Goal: Task Accomplishment & Management: Manage account settings

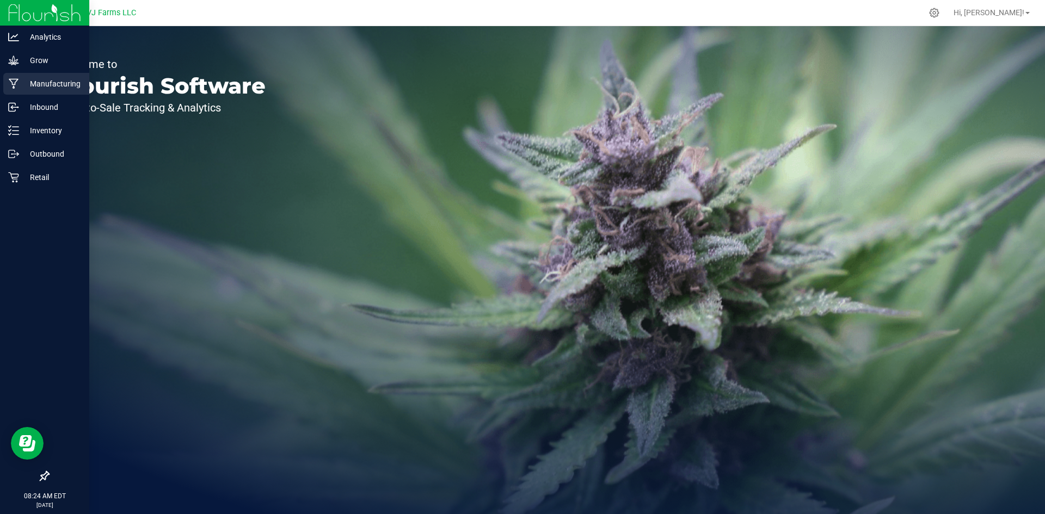
click at [66, 88] on p "Manufacturing" at bounding box center [51, 83] width 65 height 13
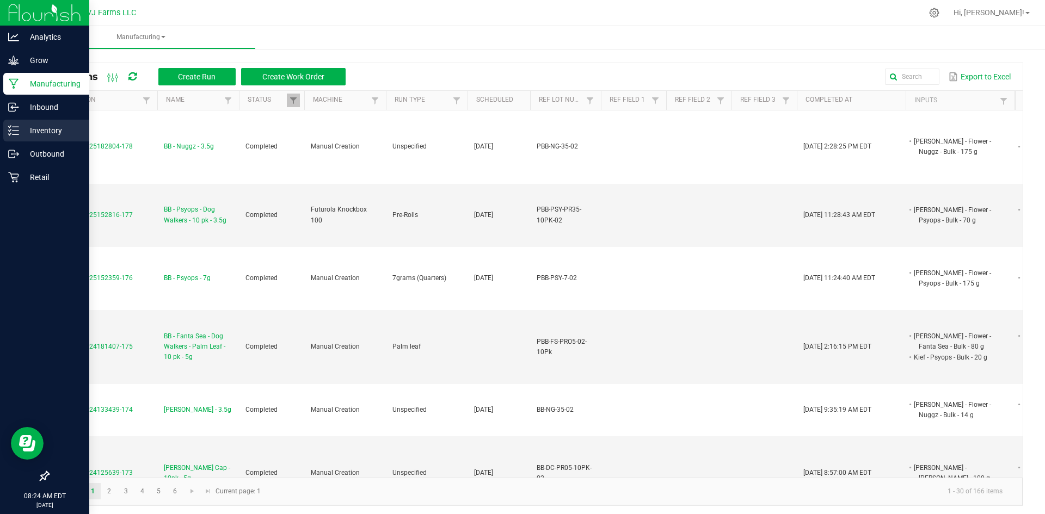
click at [49, 129] on p "Inventory" at bounding box center [51, 130] width 65 height 13
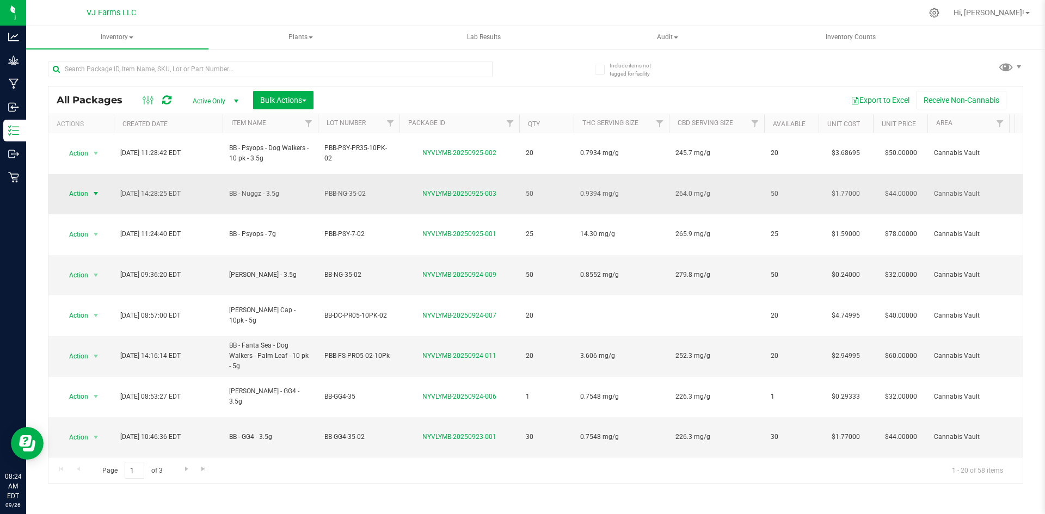
click at [87, 186] on span "Action" at bounding box center [73, 193] width 29 height 15
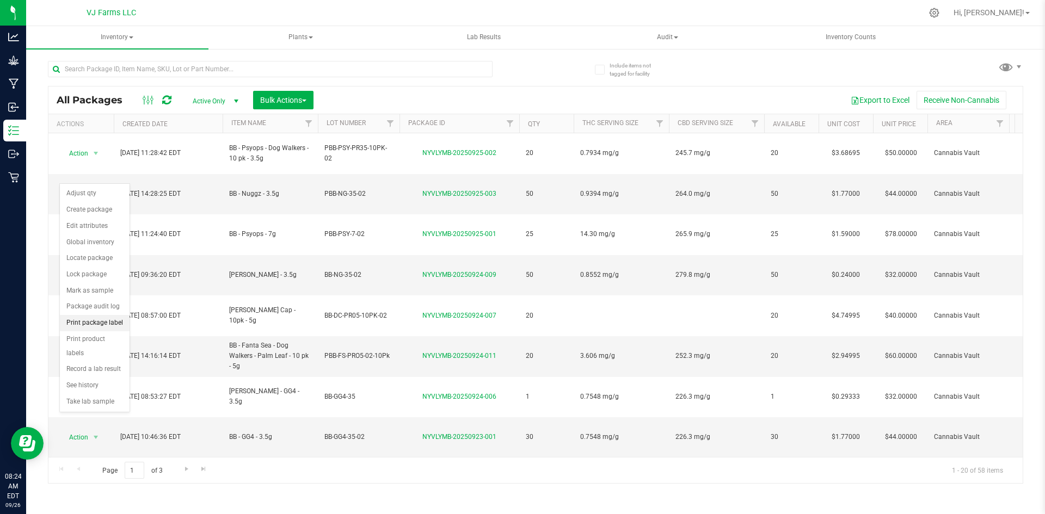
click at [107, 319] on li "Print package label" at bounding box center [95, 323] width 70 height 16
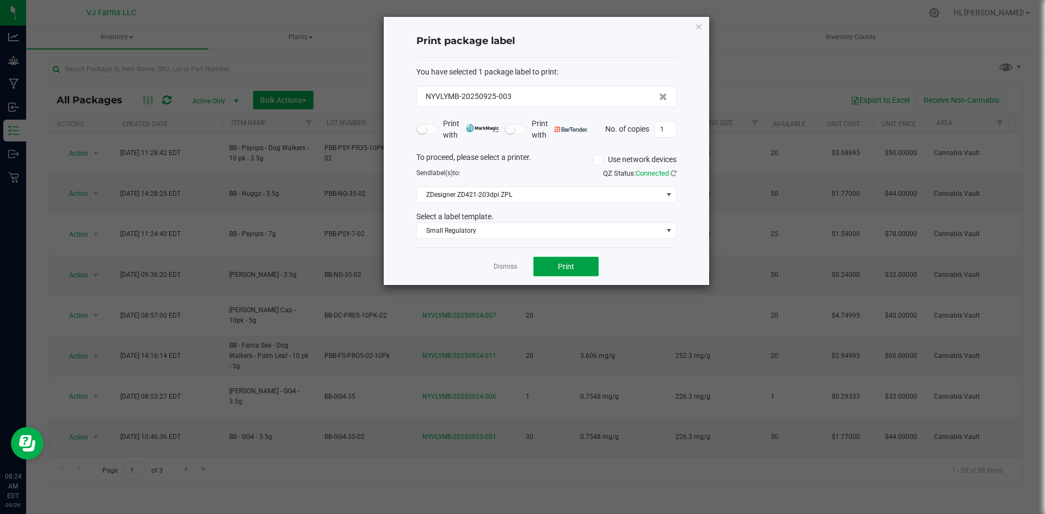
click at [578, 267] on button "Print" at bounding box center [565, 267] width 65 height 20
click at [579, 264] on button "Print" at bounding box center [565, 267] width 65 height 20
click at [586, 272] on button "Print" at bounding box center [565, 267] width 65 height 20
click at [676, 129] on span "1" at bounding box center [665, 129] width 22 height 16
click at [662, 136] on input "1" at bounding box center [665, 129] width 21 height 15
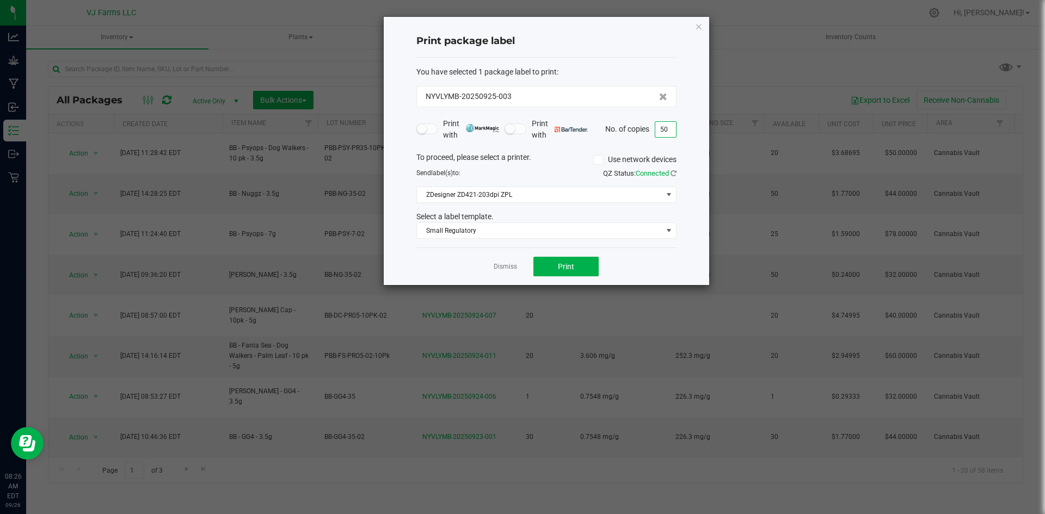
type input "50"
click at [572, 254] on div "Dismiss Print" at bounding box center [546, 267] width 260 height 38
click at [571, 258] on button "Print" at bounding box center [565, 267] width 65 height 20
click at [498, 265] on link "Dismiss" at bounding box center [504, 266] width 23 height 9
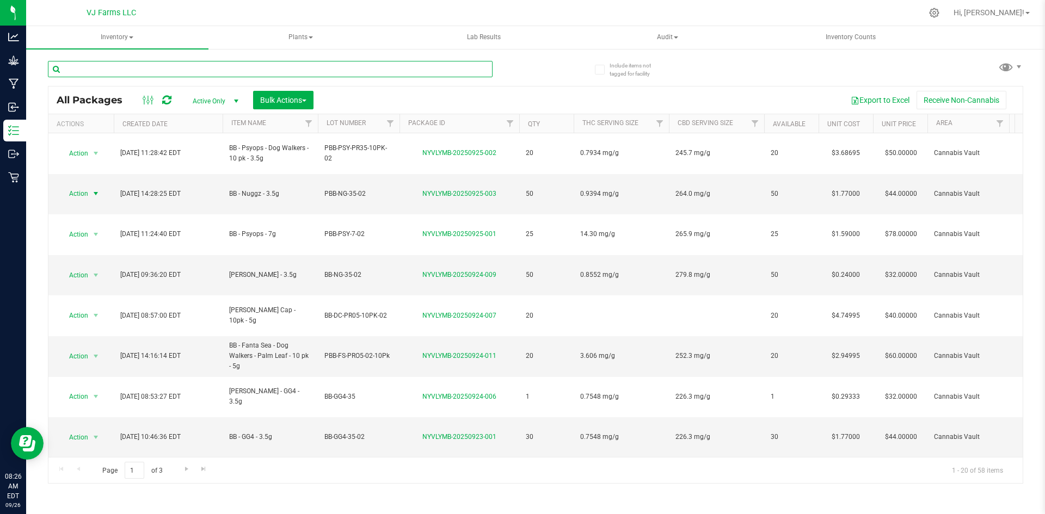
click at [145, 69] on input "text" at bounding box center [270, 69] width 444 height 16
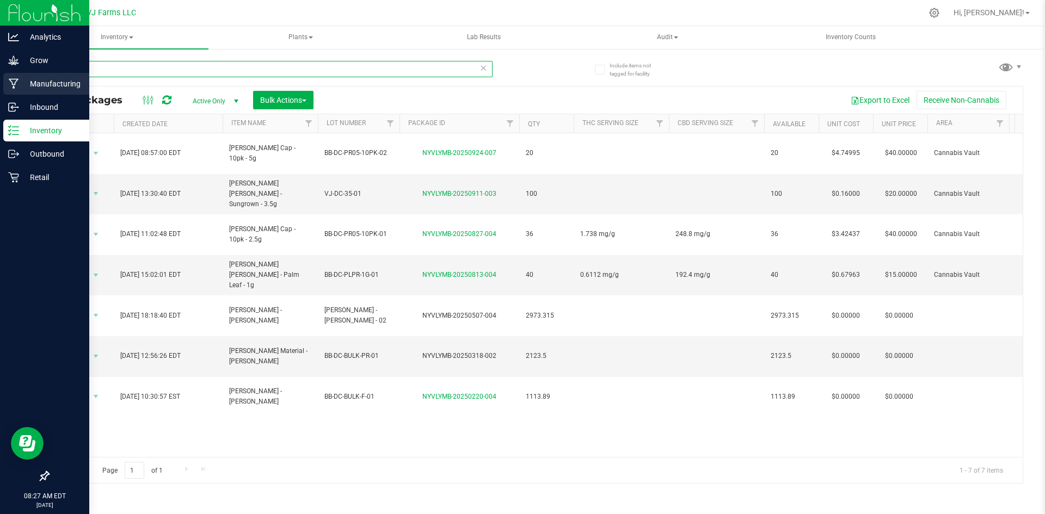
type input "don ca"
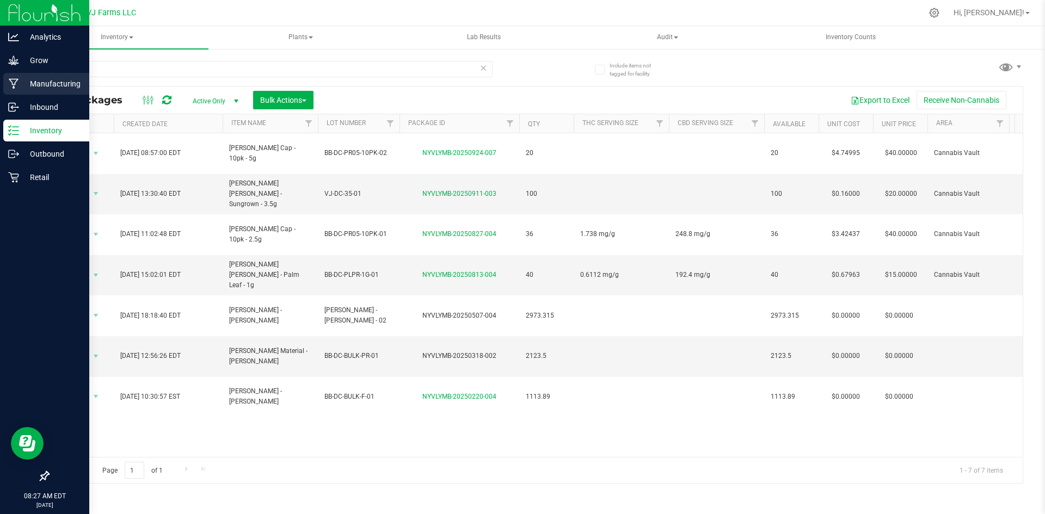
click at [35, 77] on p "Manufacturing" at bounding box center [51, 83] width 65 height 13
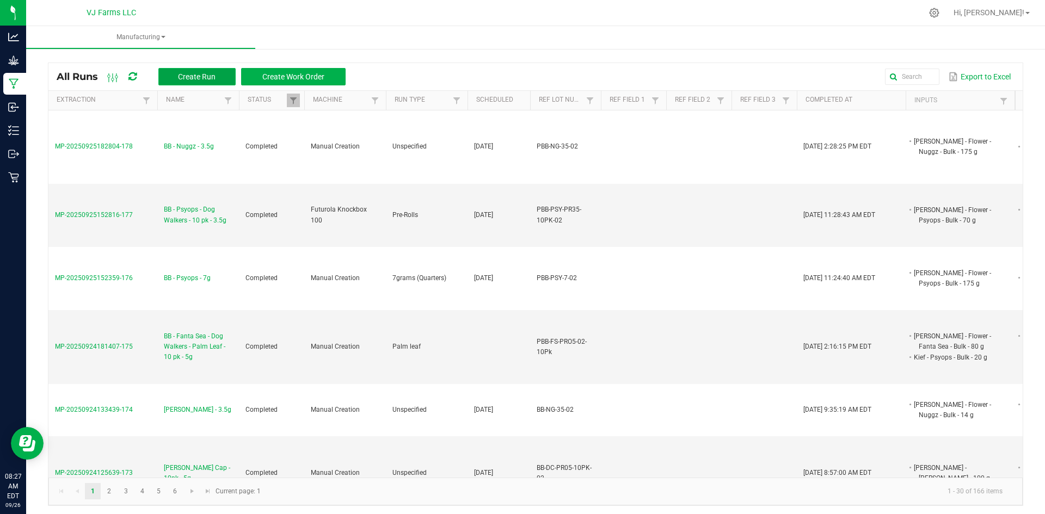
click at [204, 75] on span "Create Run" at bounding box center [197, 76] width 38 height 9
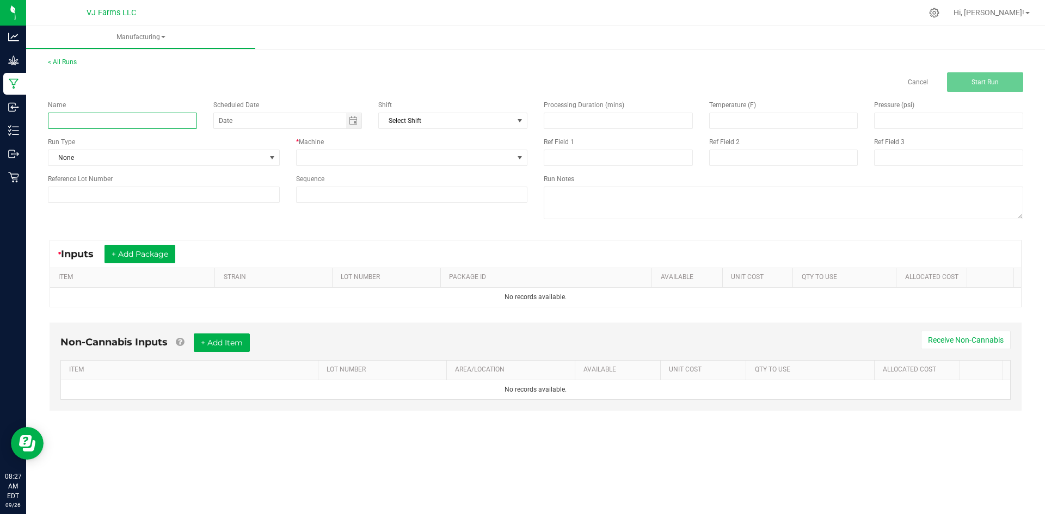
click at [101, 126] on input at bounding box center [122, 121] width 149 height 16
paste input "[PERSON_NAME] Cap - 10pk - 5g"
drag, startPoint x: 61, startPoint y: 124, endPoint x: 36, endPoint y: 128, distance: 26.0
click at [36, 128] on div "< All Runs Cancel Start Run Name [PERSON_NAME] Cap - 10pk - 5g Scheduled Date S…" at bounding box center [535, 244] width 1018 height 396
type input "[PERSON_NAME] Cap - 10pk - 5g"
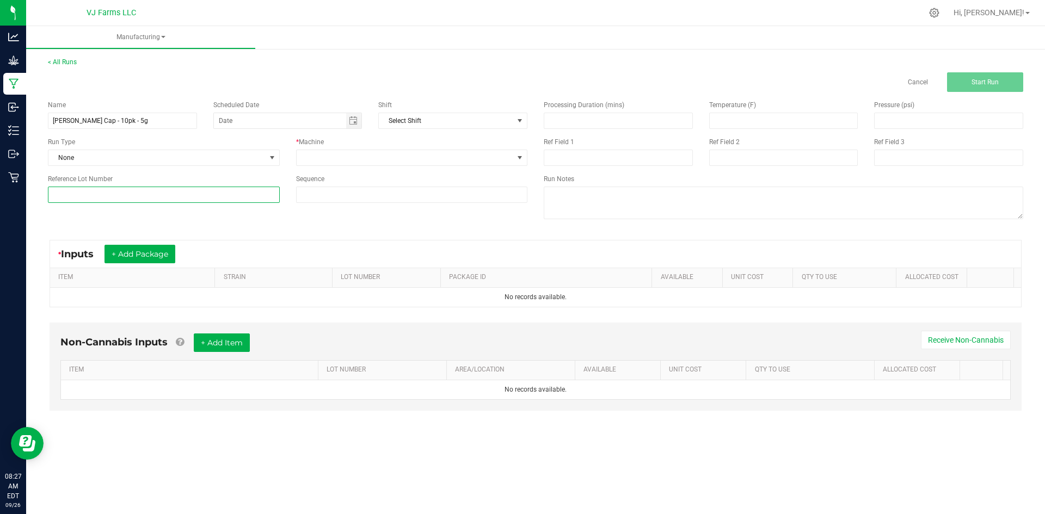
click at [123, 196] on input at bounding box center [164, 195] width 232 height 16
paste input "BB-DC-PR05-10PK-02"
type input "BB-DC-PR05-10PK-02"
click at [119, 252] on button "+ Add Package" at bounding box center [139, 254] width 71 height 18
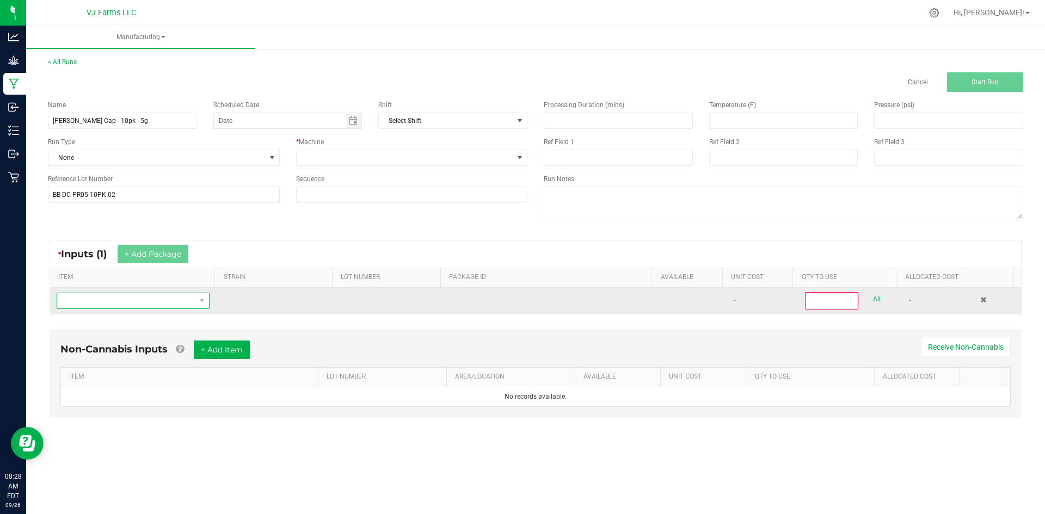
click at [122, 294] on span "NO DATA FOUND" at bounding box center [126, 300] width 138 height 15
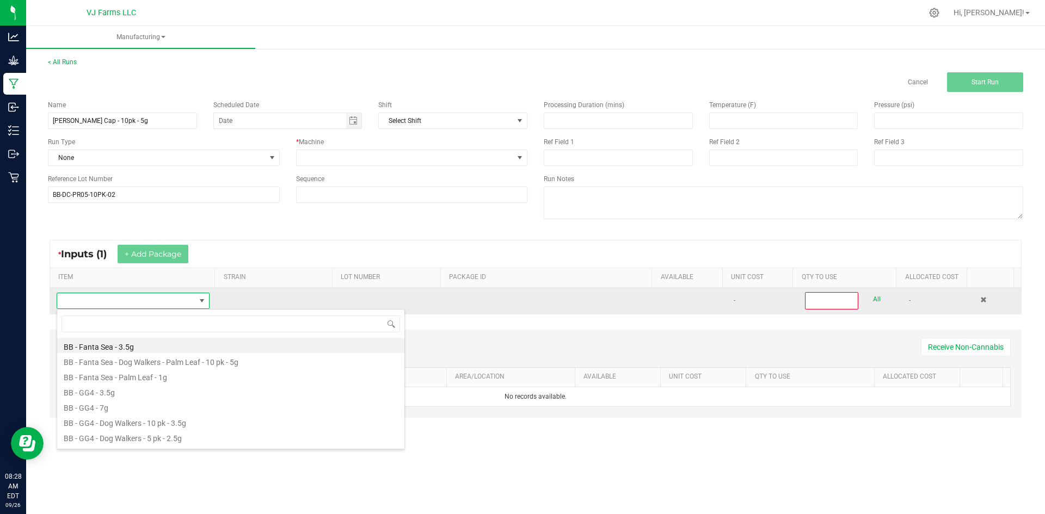
scroll to position [16, 150]
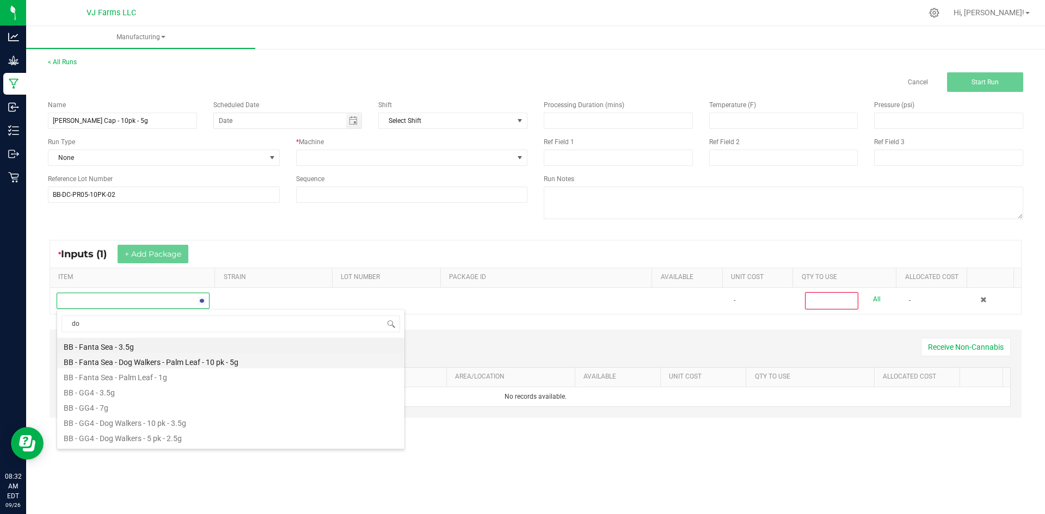
type input "don"
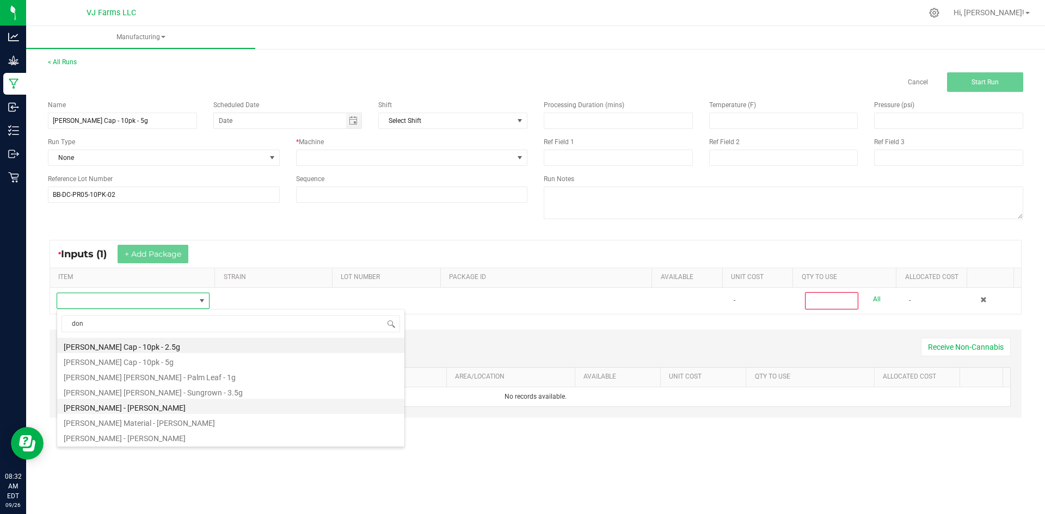
click at [203, 405] on li "[PERSON_NAME] - [PERSON_NAME]" at bounding box center [230, 406] width 347 height 15
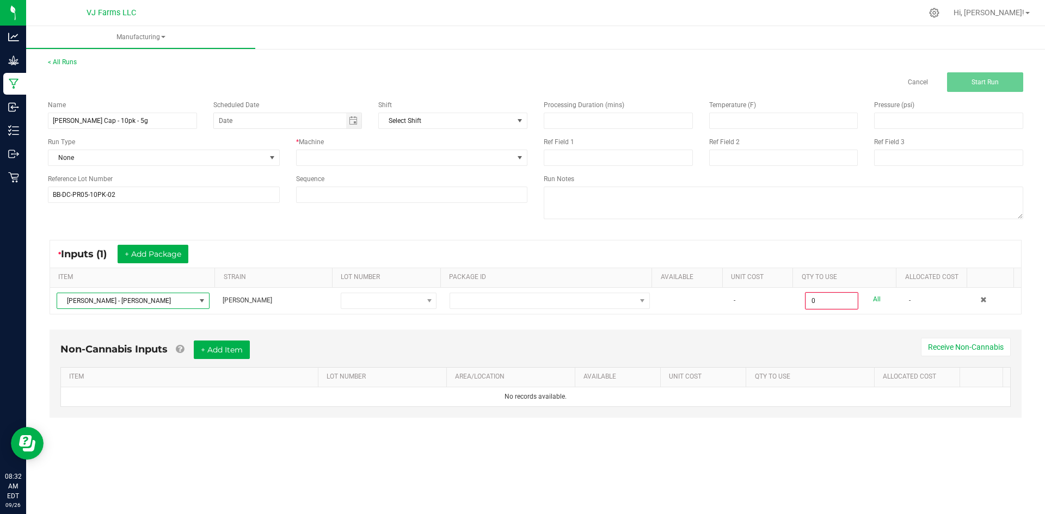
click at [398, 287] on th "LOT NUMBER" at bounding box center [386, 278] width 108 height 20
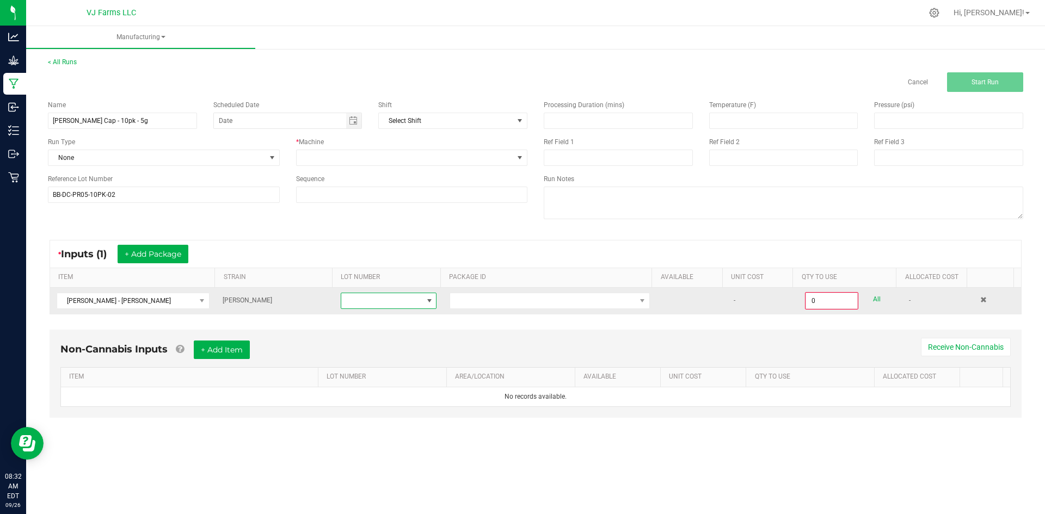
click at [398, 302] on span at bounding box center [381, 300] width 81 height 15
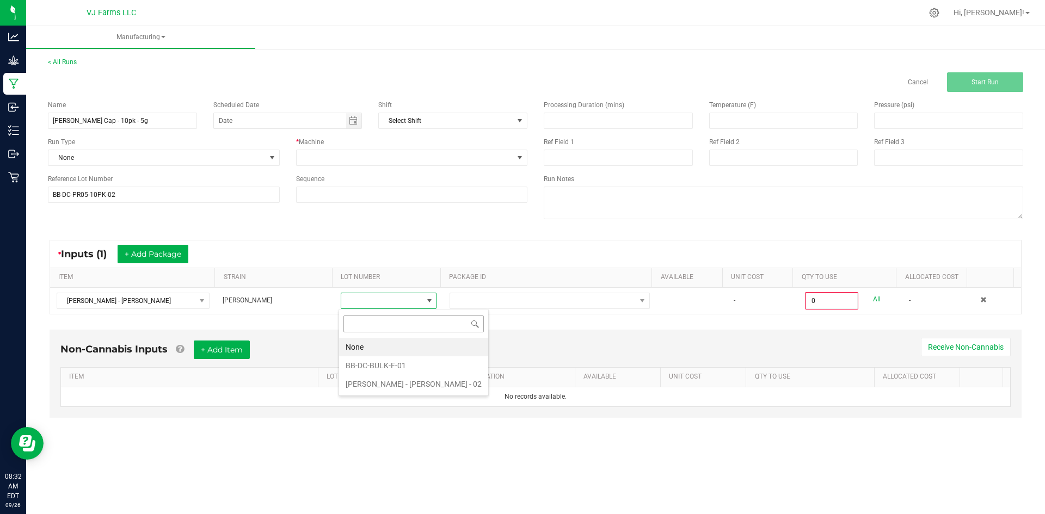
scroll to position [16, 95]
click at [417, 358] on li "BB-DC-BULK-F-01" at bounding box center [413, 365] width 149 height 18
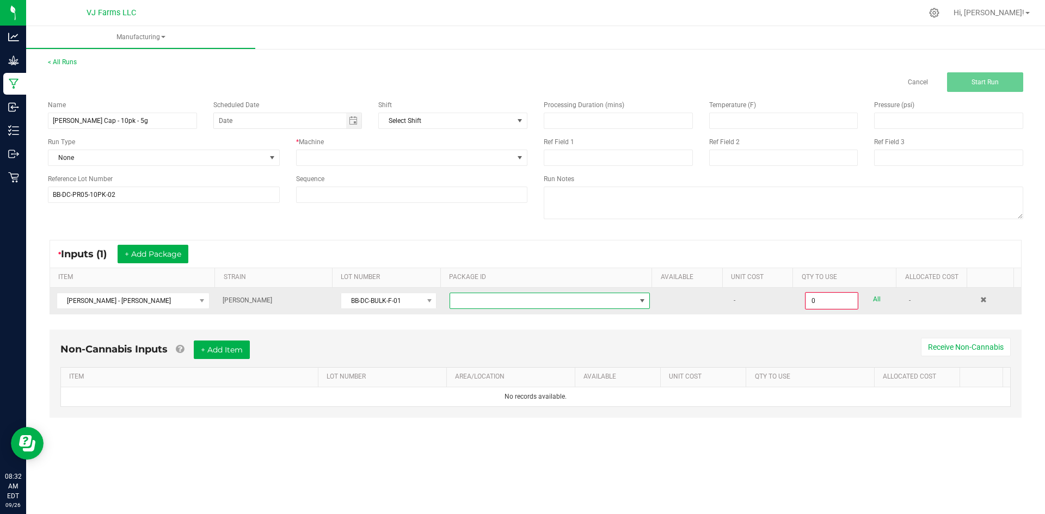
click at [489, 305] on span at bounding box center [543, 300] width 186 height 15
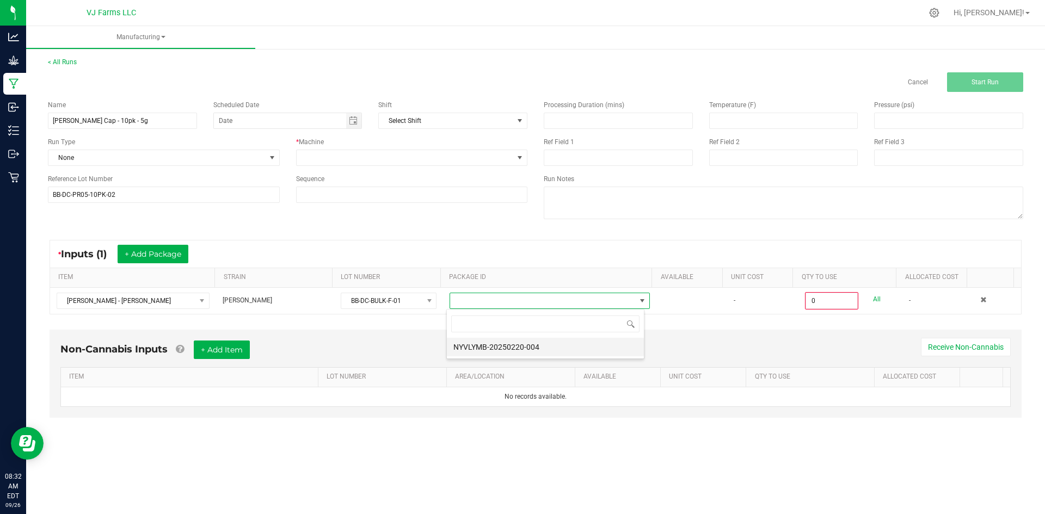
scroll to position [16, 199]
click at [496, 351] on li "NYVLYMB-20250220-004" at bounding box center [545, 347] width 197 height 18
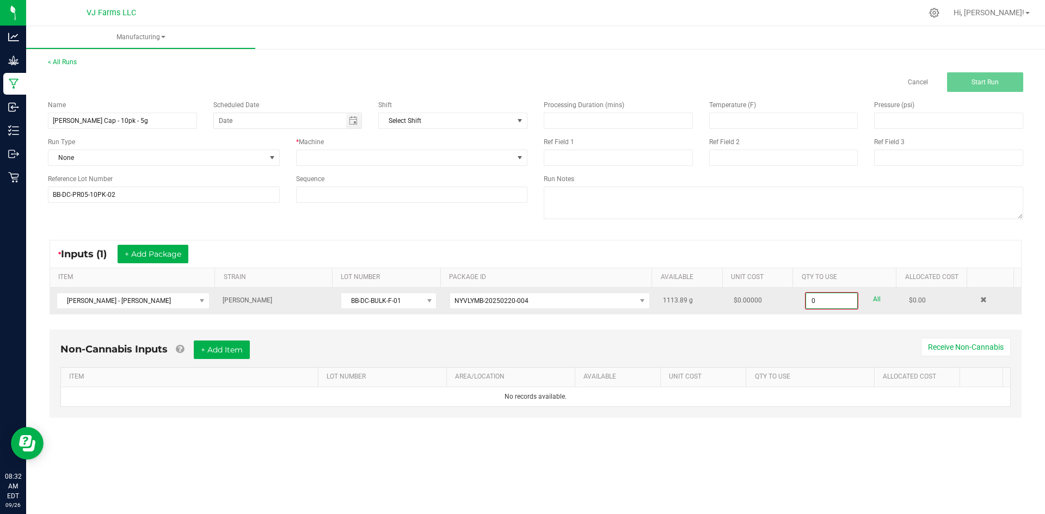
click at [823, 300] on input "0" at bounding box center [831, 300] width 51 height 15
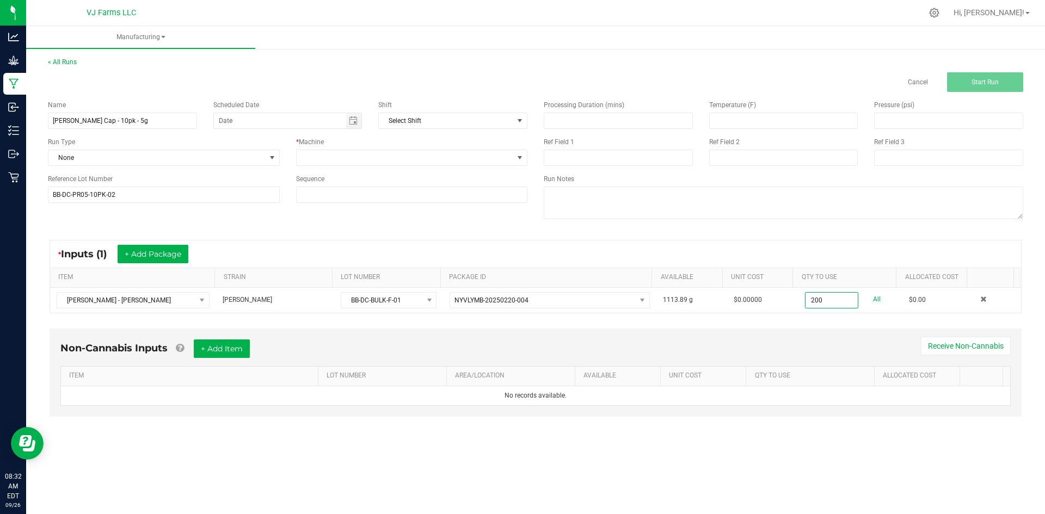
type input "200.0000 g"
click at [796, 344] on div "Non-Cannabis Inputs + Add Item Receive Non-Cannabis" at bounding box center [535, 352] width 950 height 27
click at [164, 261] on button "+ Add Package" at bounding box center [153, 254] width 71 height 18
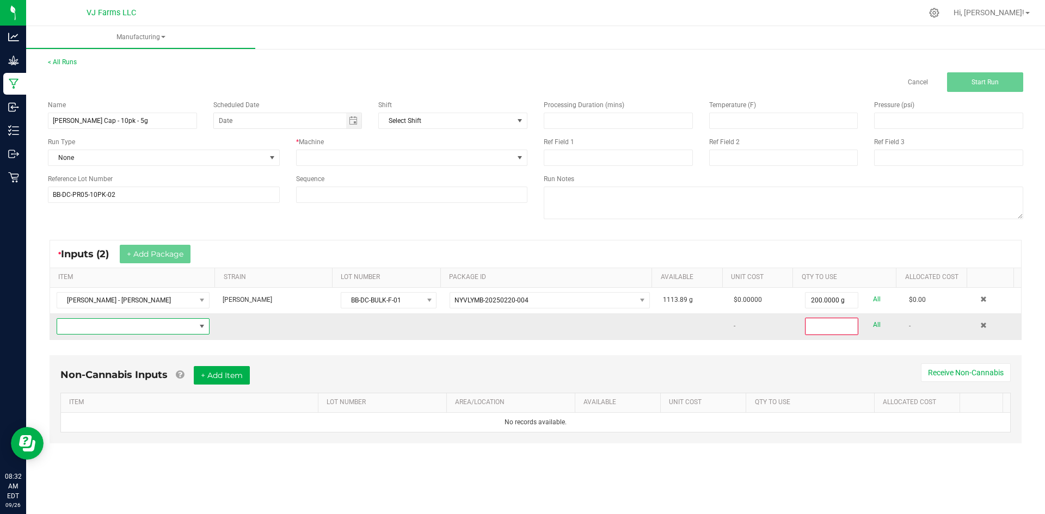
click at [153, 330] on span "NO DATA FOUND" at bounding box center [126, 326] width 138 height 15
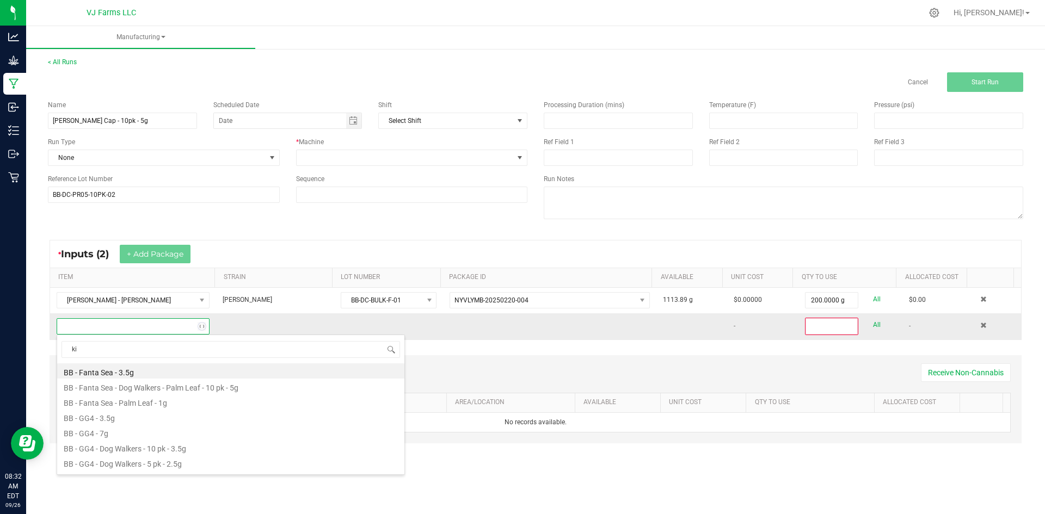
scroll to position [16, 150]
type input "kief"
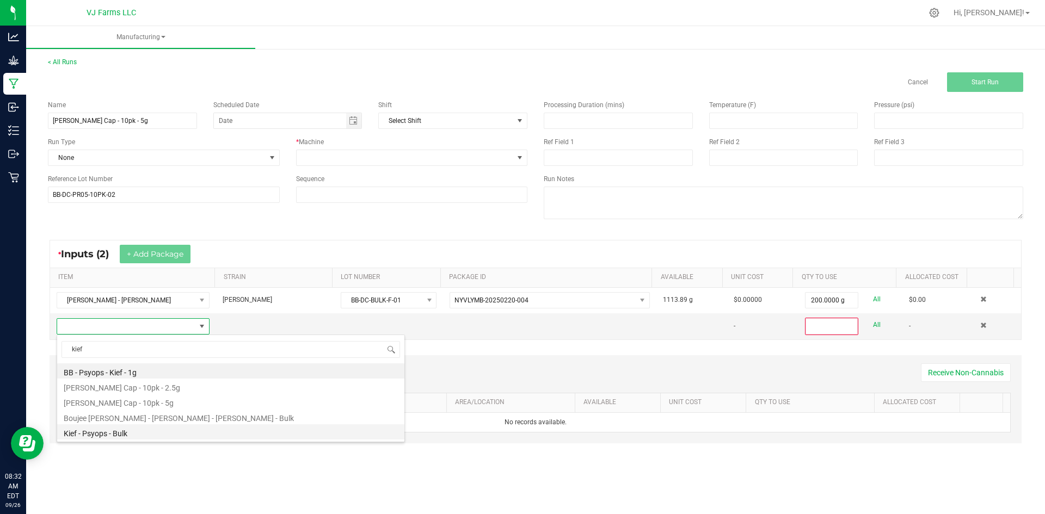
click at [126, 432] on li "Kief - Psyops - Bulk" at bounding box center [230, 431] width 347 height 15
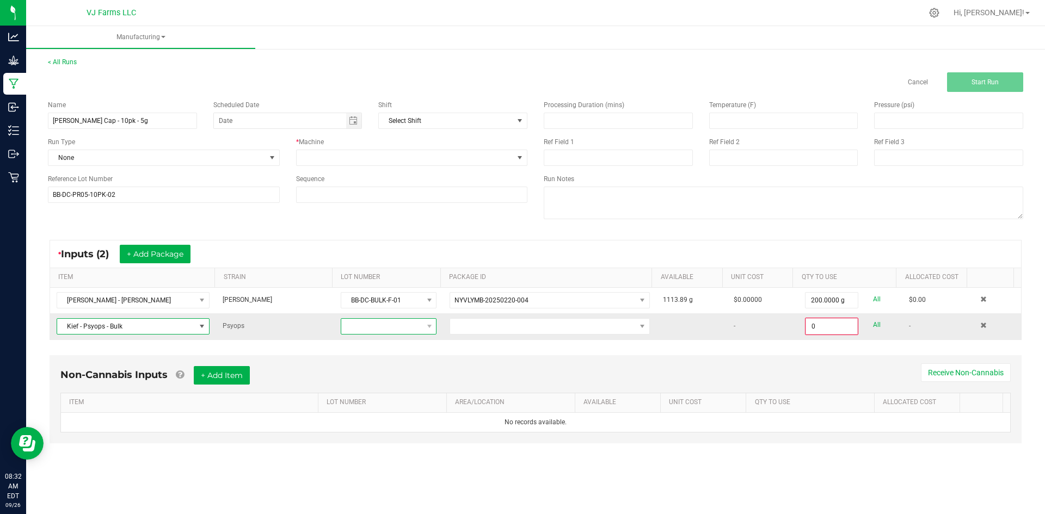
click at [402, 329] on span at bounding box center [381, 326] width 81 height 15
click at [384, 388] on li "PBB-Kief" at bounding box center [390, 391] width 102 height 18
click at [470, 331] on span at bounding box center [543, 326] width 186 height 15
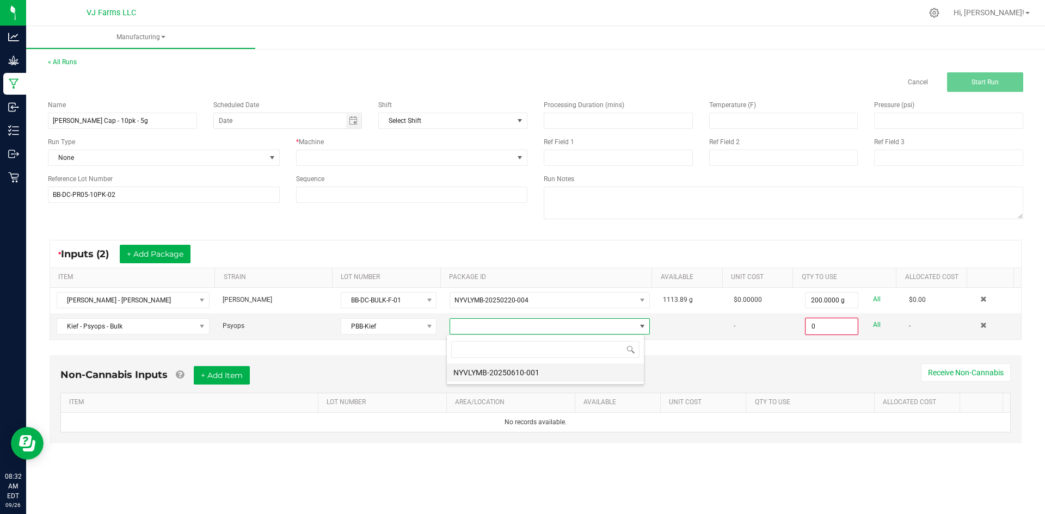
click at [480, 376] on li "NYVLYMB-20250610-001" at bounding box center [545, 372] width 197 height 18
click at [817, 328] on input "0" at bounding box center [831, 326] width 51 height 15
type input "50.0000 g"
click at [805, 349] on div "Non-Cannabis Inputs + Add Item Receive Non-Cannabis ITEM LOT NUMBER AREA/LOCATI…" at bounding box center [535, 406] width 991 height 114
click at [575, 328] on span "NYVLYMB-20250610-001" at bounding box center [543, 325] width 186 height 15
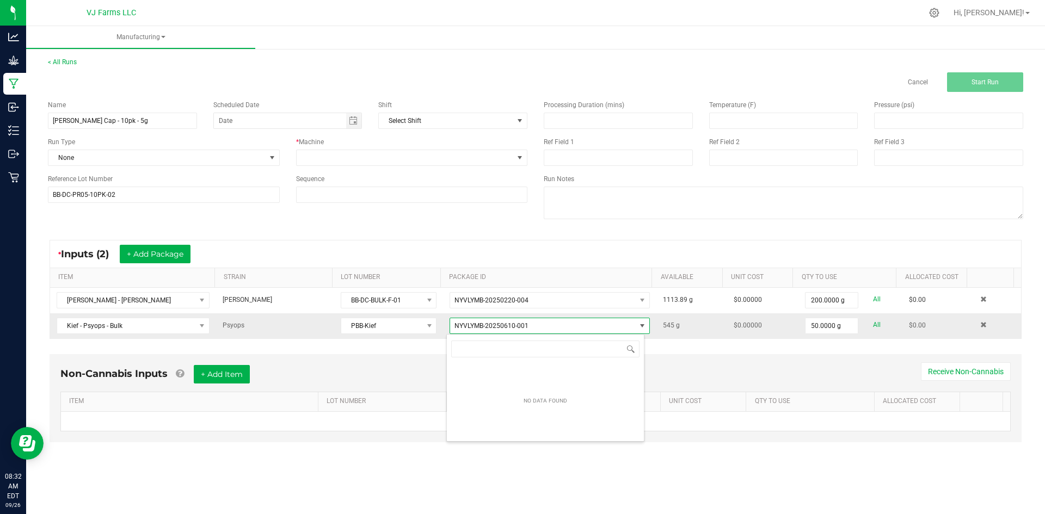
click at [575, 328] on span "NYVLYMB-20250610-001" at bounding box center [543, 325] width 186 height 15
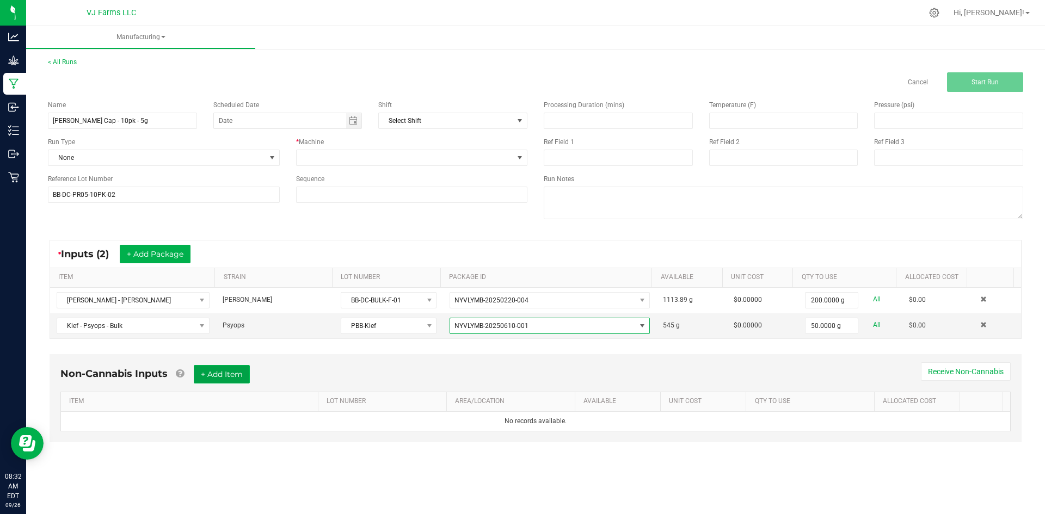
click at [213, 378] on button "+ Add Item" at bounding box center [222, 374] width 56 height 18
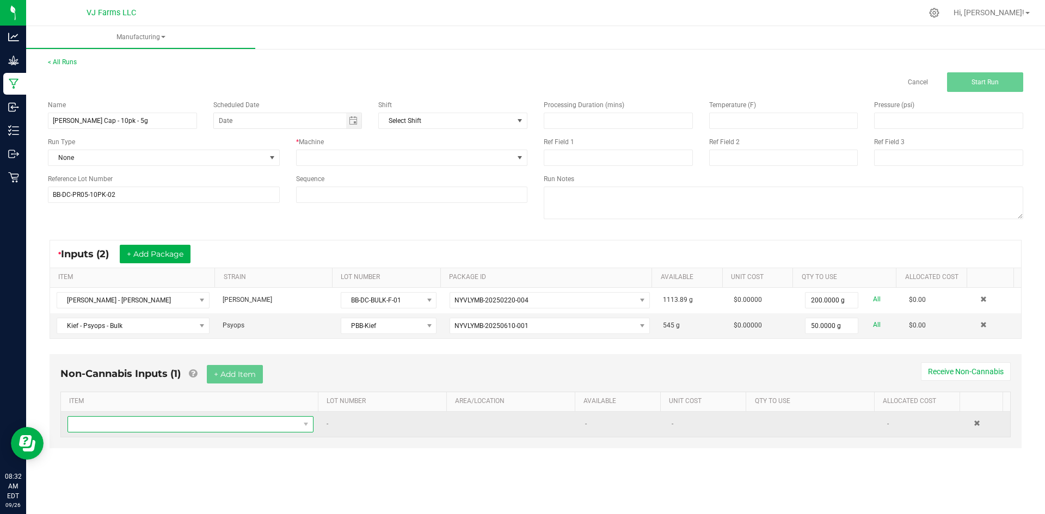
click at [178, 423] on span "NO DATA FOUND" at bounding box center [183, 424] width 231 height 15
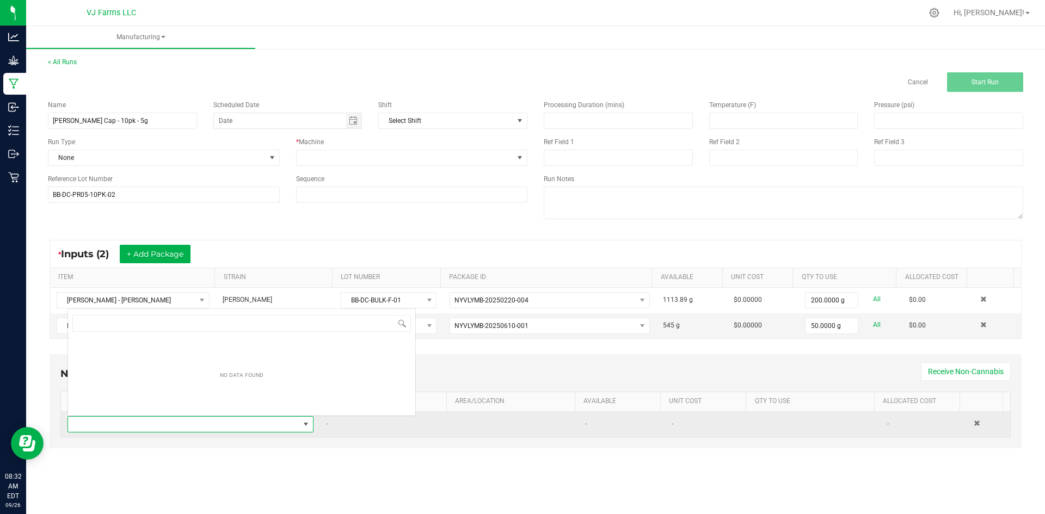
scroll to position [16, 242]
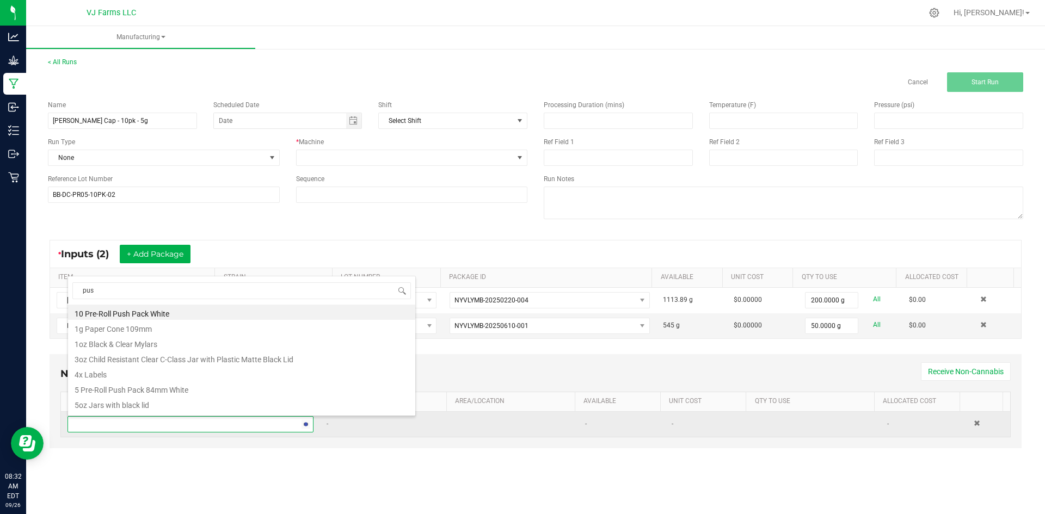
type input "push"
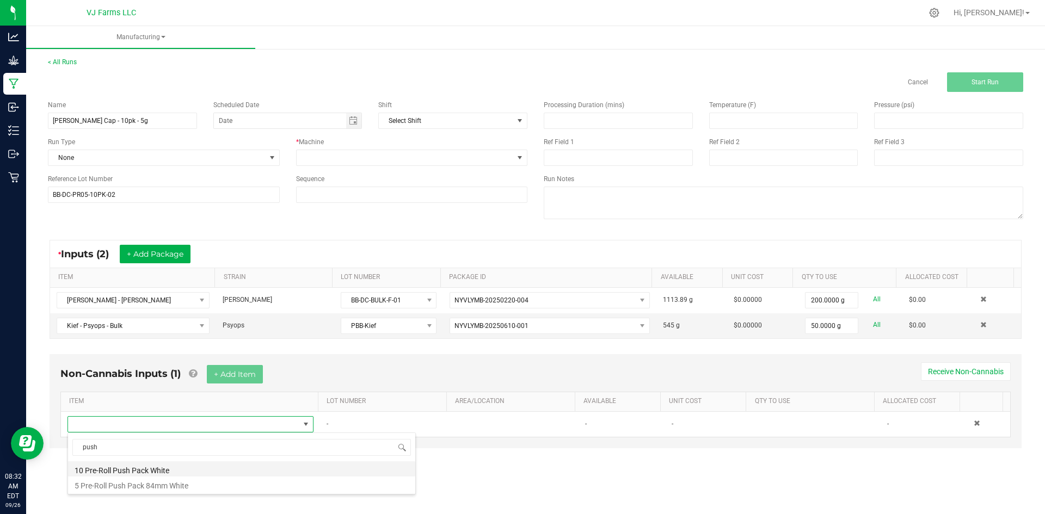
click at [132, 471] on li "10 Pre-Roll Push Pack White" at bounding box center [241, 468] width 347 height 15
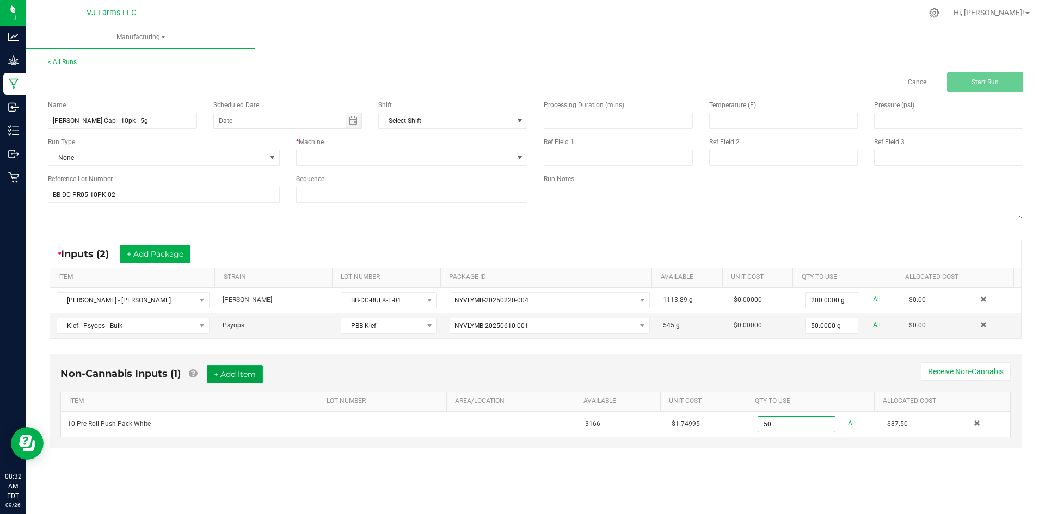
type input "50 ea"
click at [223, 372] on button "+ Add Item" at bounding box center [235, 374] width 56 height 18
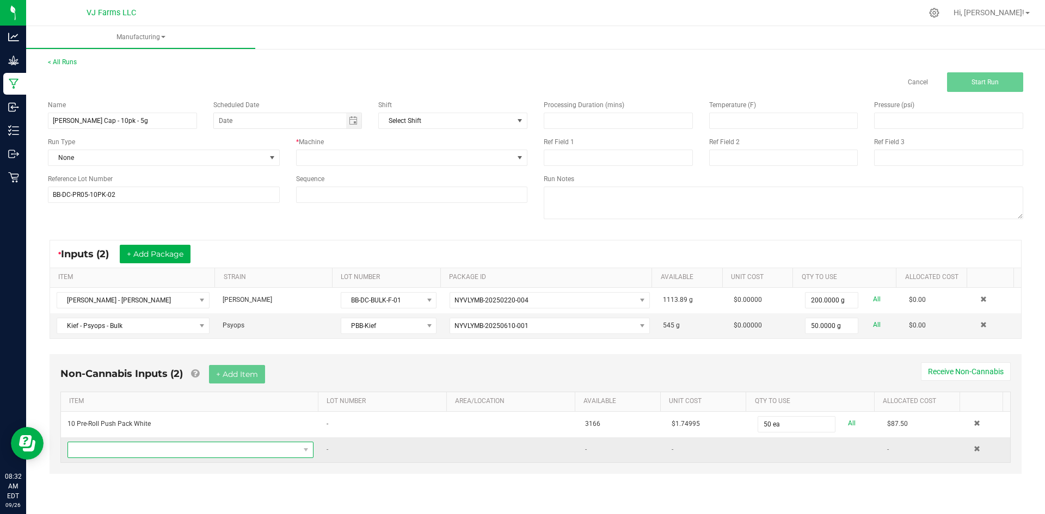
click at [182, 453] on span "NO DATA FOUND" at bounding box center [183, 449] width 231 height 15
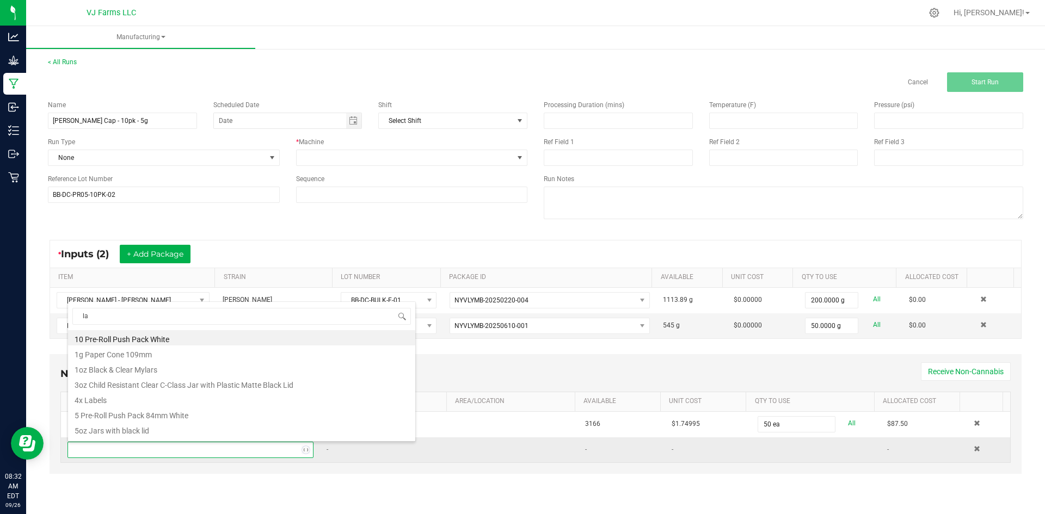
type input "lab"
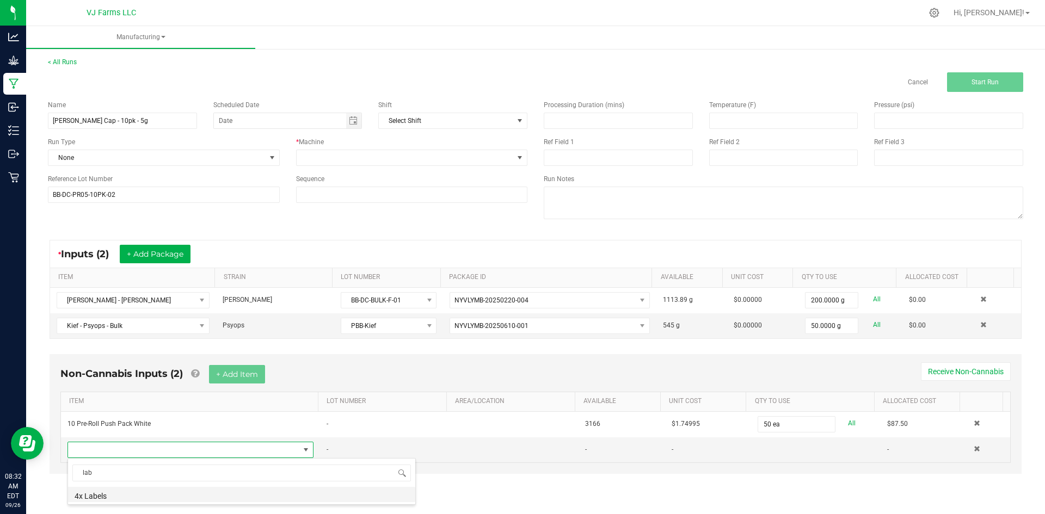
click at [155, 501] on li "4x Labels" at bounding box center [241, 494] width 347 height 15
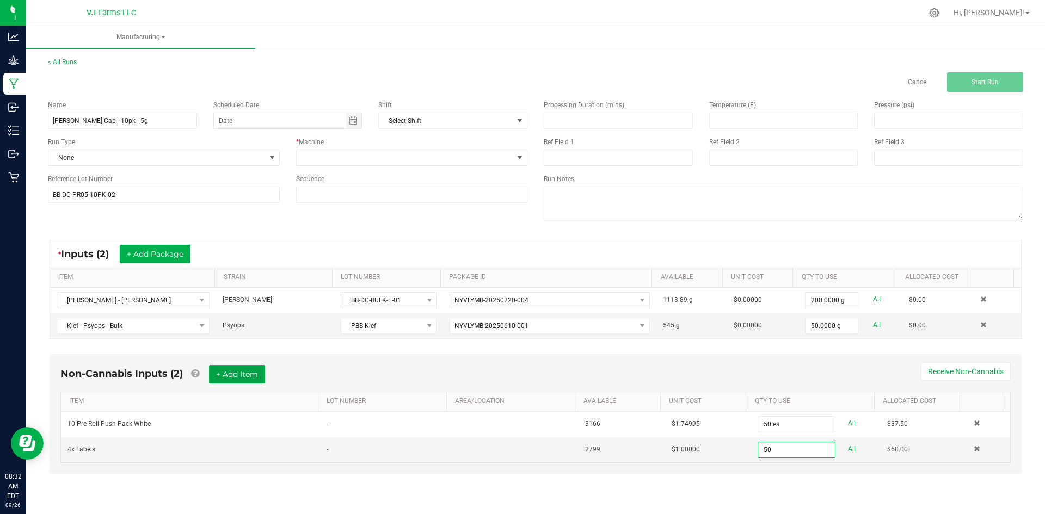
type input "50 ea"
click at [237, 377] on button "+ Add Item" at bounding box center [237, 374] width 56 height 18
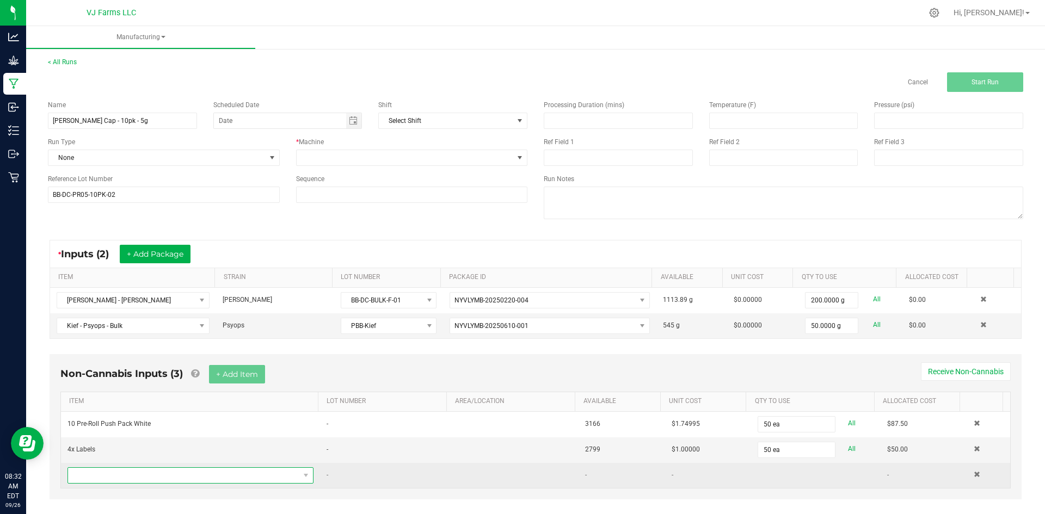
click at [232, 477] on span "NO DATA FOUND" at bounding box center [183, 475] width 231 height 15
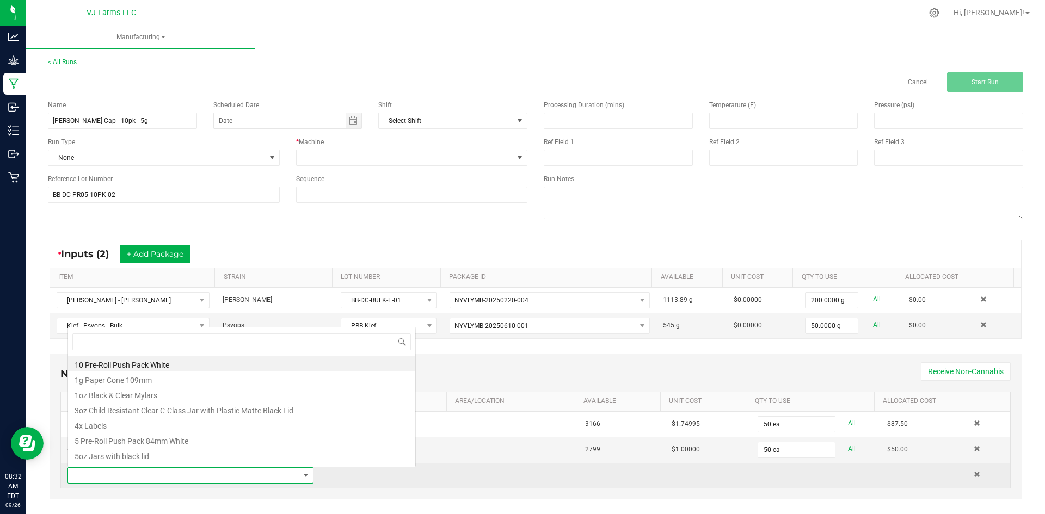
scroll to position [16, 239]
type input "roll"
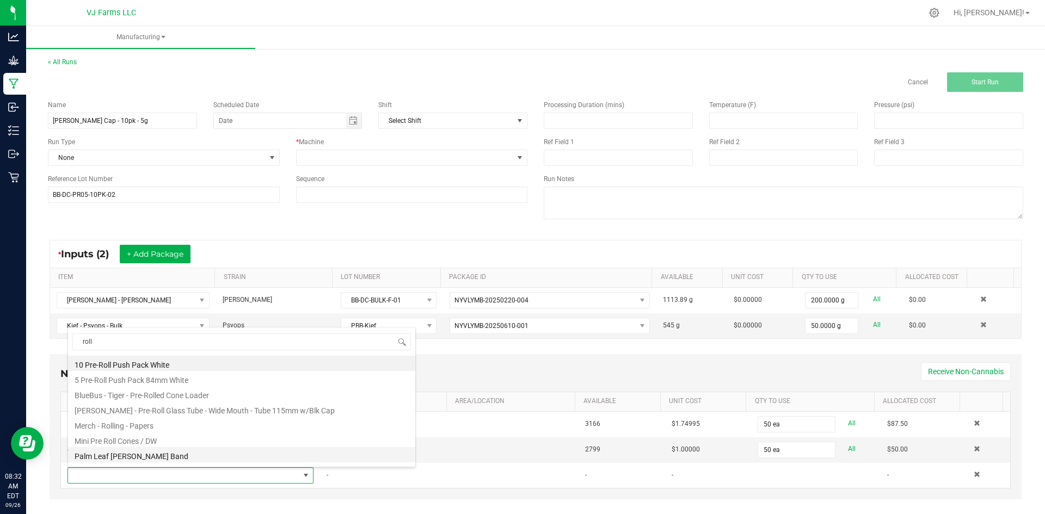
click at [138, 459] on li "Palm Leaf [PERSON_NAME] Band" at bounding box center [241, 454] width 347 height 15
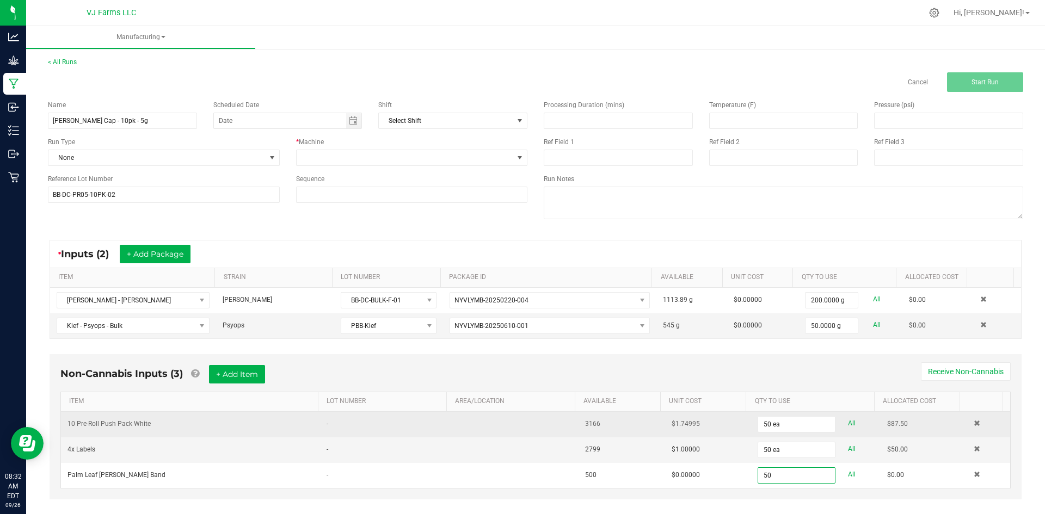
scroll to position [17, 0]
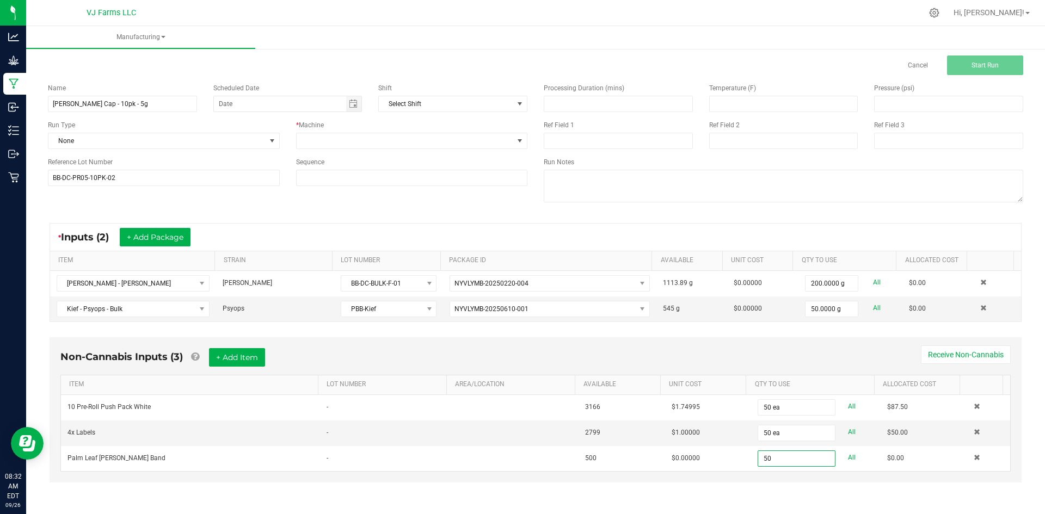
type input "50 ea"
click at [557, 507] on div "< All Runs Cancel Start Run Name Boujee [PERSON_NAME] Cap - 10pk - 5g Scheduled…" at bounding box center [535, 271] width 1018 height 485
click at [243, 366] on button "+ Add Item" at bounding box center [237, 357] width 56 height 18
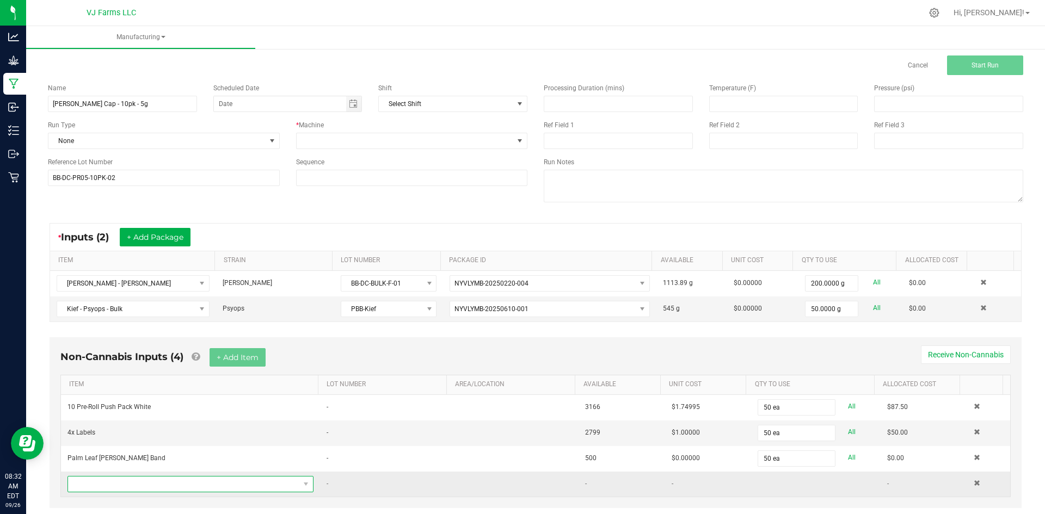
click at [165, 482] on span "NO DATA FOUND" at bounding box center [183, 484] width 231 height 15
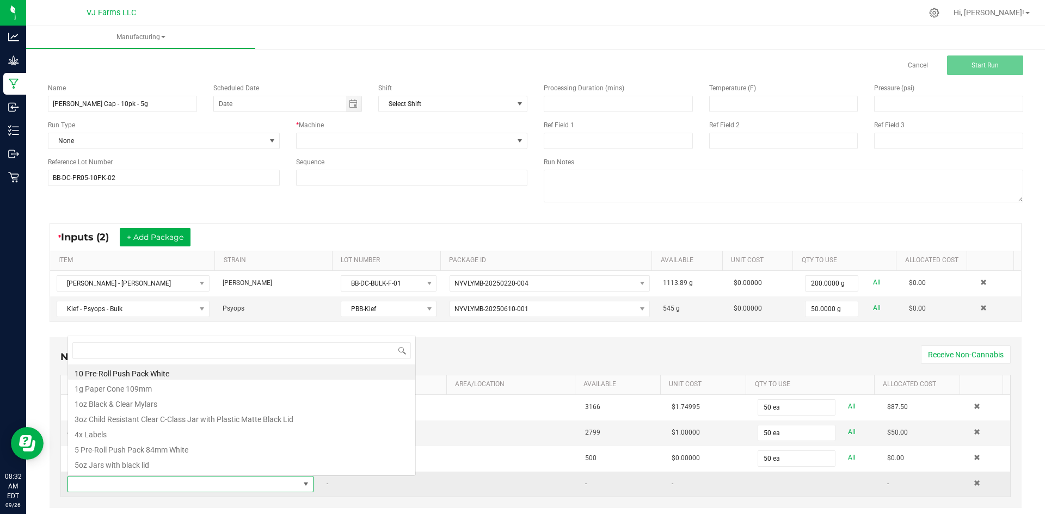
scroll to position [16, 239]
type input "[PERSON_NAME]"
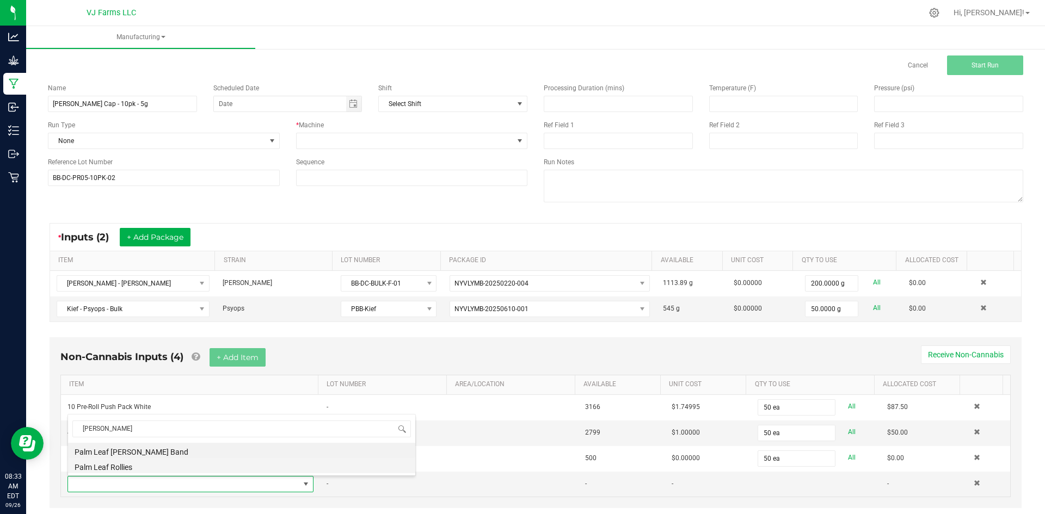
click at [160, 460] on li "Palm Leaf Rollies" at bounding box center [241, 465] width 347 height 15
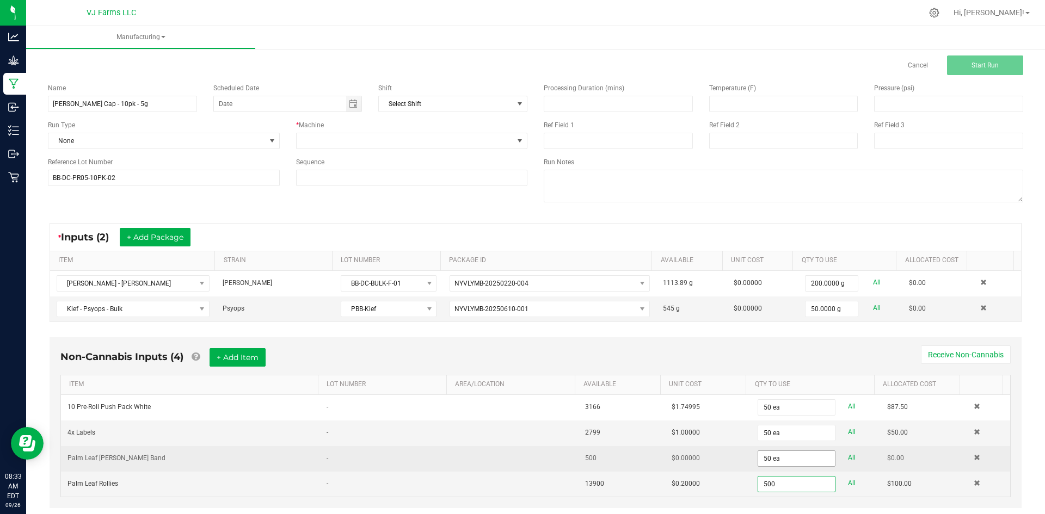
type input "500"
type input "50"
type input "500 ea"
click at [775, 460] on input "50" at bounding box center [796, 458] width 76 height 15
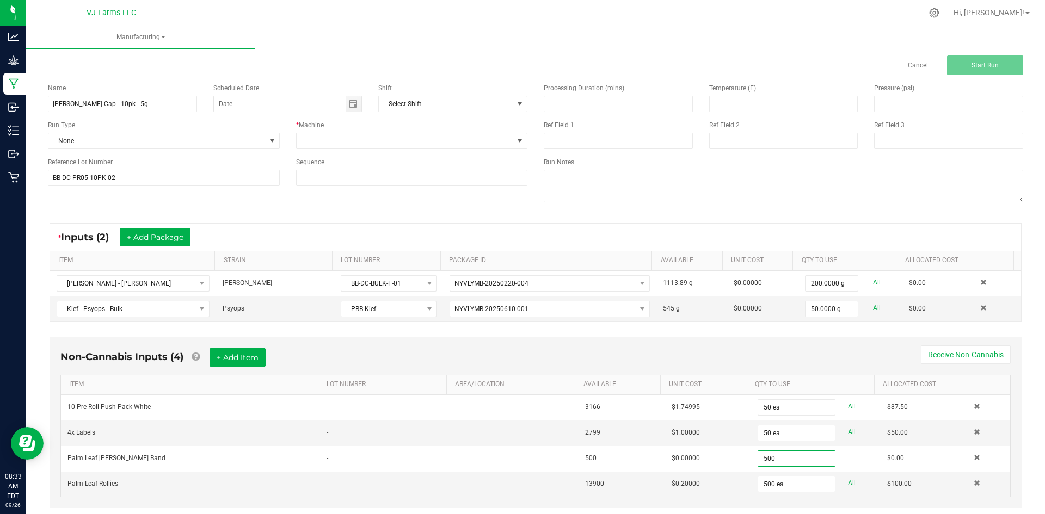
type input "500 ea"
click at [764, 346] on div "Non-Cannabis Inputs (4) + Add Item Receive Non-Cannabis ITEM LOT NUMBER AREA/LO…" at bounding box center [536, 422] width 972 height 171
click at [436, 114] on div "Name [PERSON_NAME] Cap - 10pk - 5g Scheduled Date Shift Select Shift Run Type N…" at bounding box center [288, 134] width 496 height 119
click at [352, 102] on span "Toggle calendar" at bounding box center [353, 104] width 9 height 9
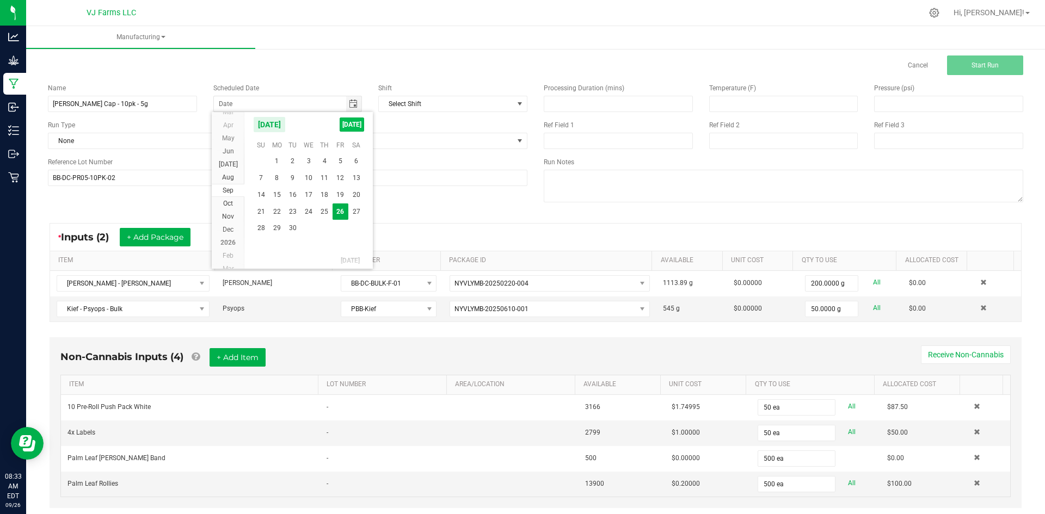
click at [348, 123] on span "[DATE]" at bounding box center [351, 125] width 24 height 14
type input "[DATE]"
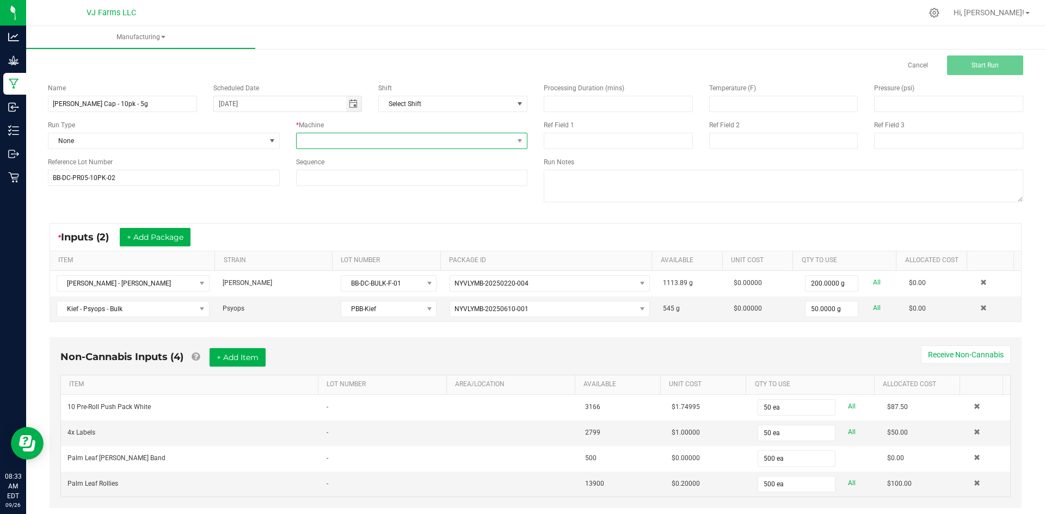
click at [458, 140] on span at bounding box center [405, 140] width 217 height 15
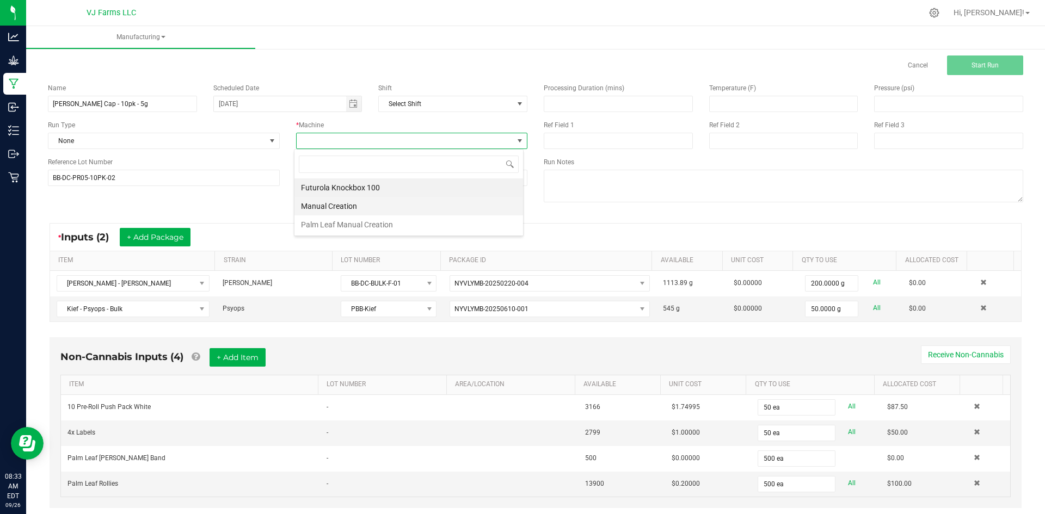
click at [394, 212] on li "Manual Creation" at bounding box center [408, 206] width 229 height 18
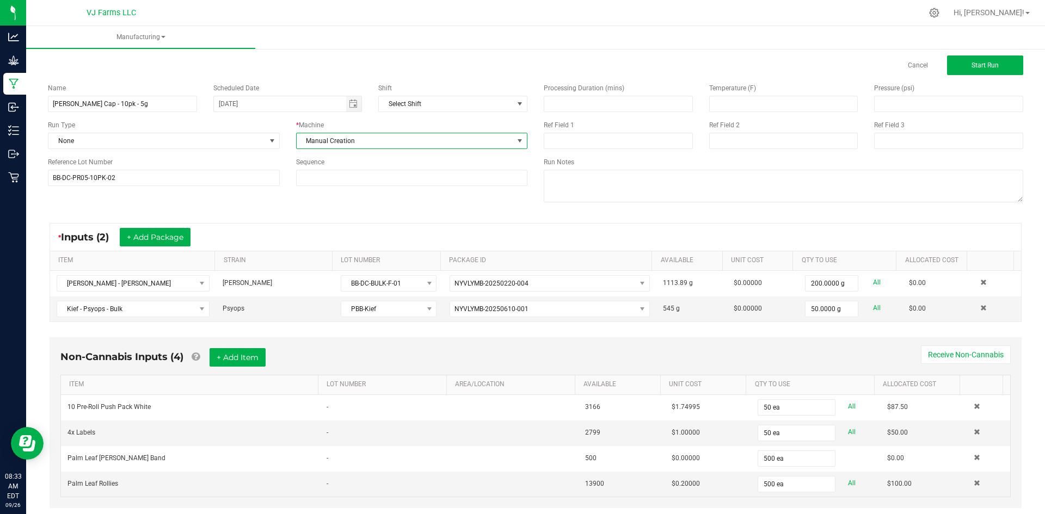
click at [450, 135] on span "Manual Creation" at bounding box center [405, 140] width 217 height 15
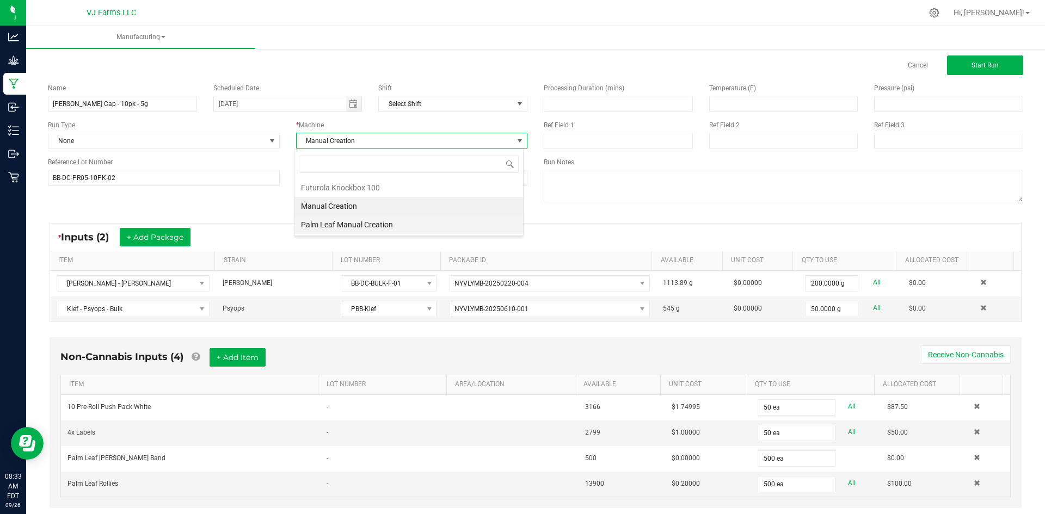
click at [345, 221] on li "Palm Leaf Manual Creation" at bounding box center [408, 224] width 229 height 18
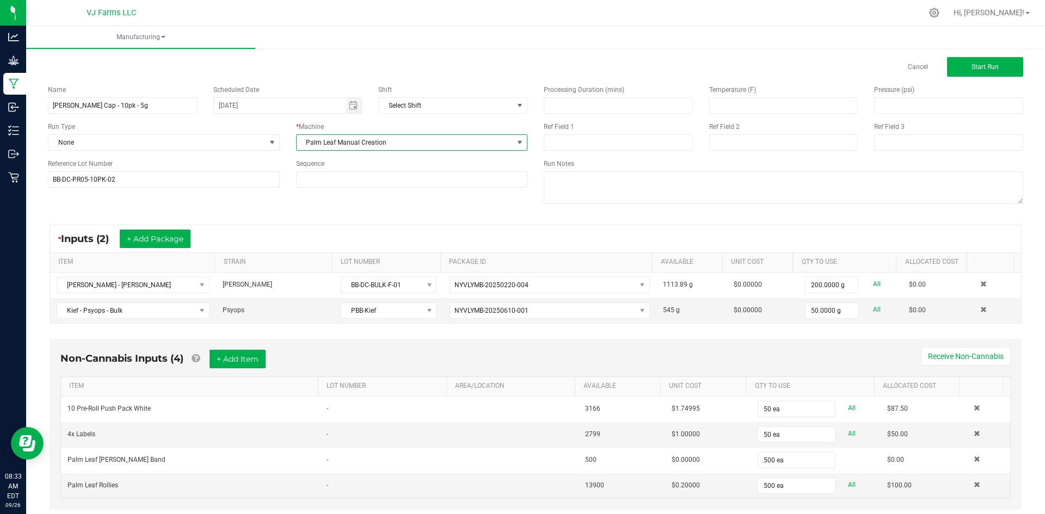
scroll to position [0, 0]
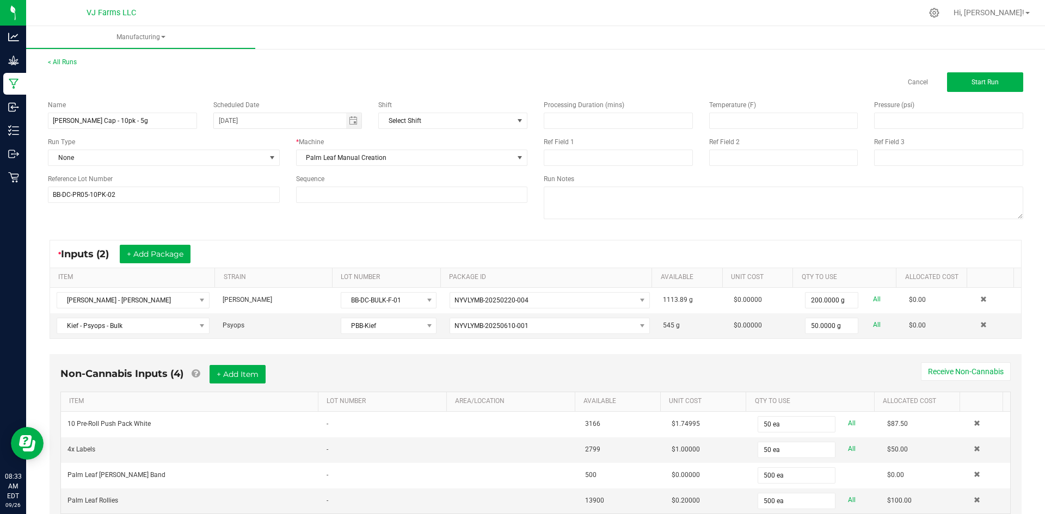
click at [1011, 94] on div "Processing Duration (mins) Temperature (F) Pressure (psi) Ref Field 1 Ref Field…" at bounding box center [783, 161] width 496 height 138
click at [997, 88] on button "Start Run" at bounding box center [985, 82] width 76 height 20
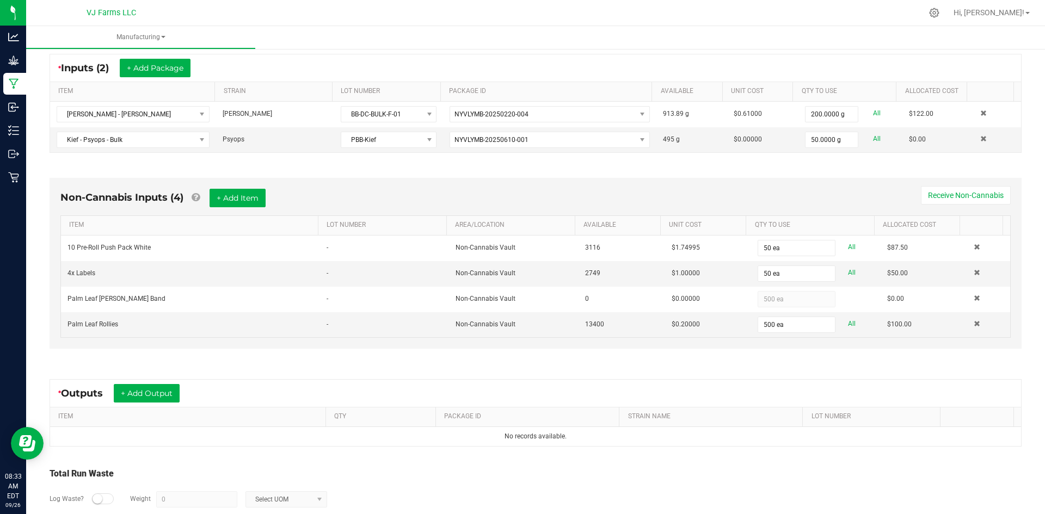
scroll to position [265, 0]
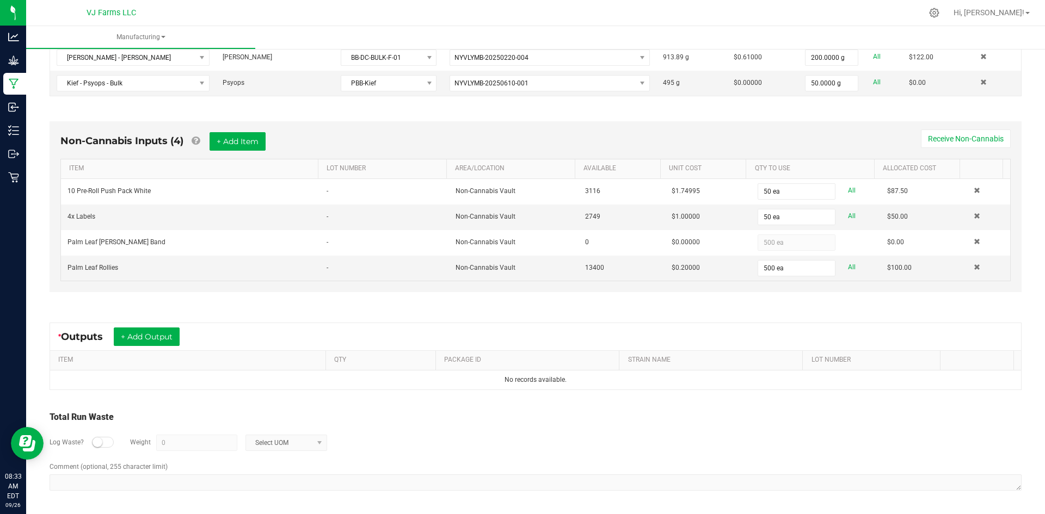
click at [172, 347] on div "* Outputs + Add Output" at bounding box center [535, 336] width 971 height 27
click at [134, 333] on button "+ Add Output" at bounding box center [147, 337] width 66 height 18
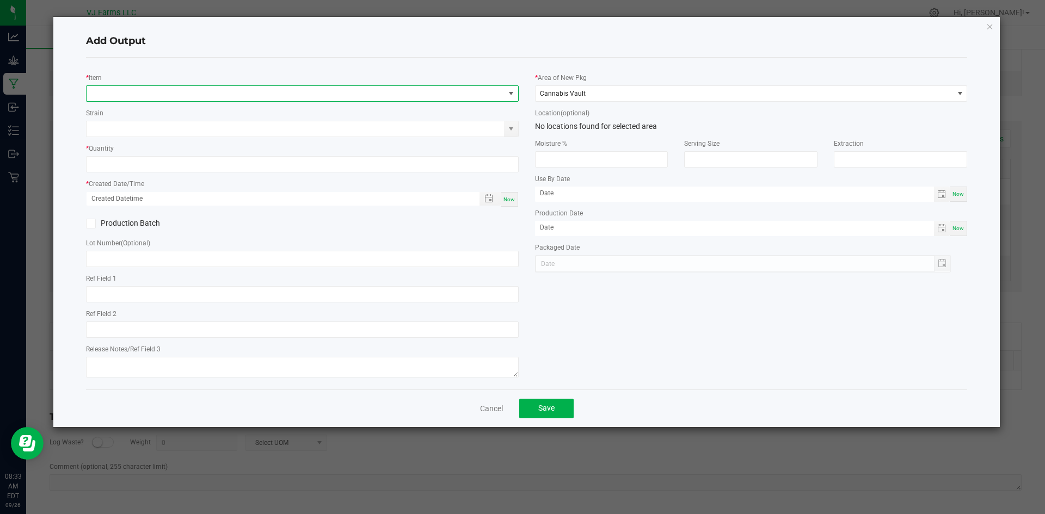
click at [168, 98] on span "NO DATA FOUND" at bounding box center [296, 93] width 418 height 15
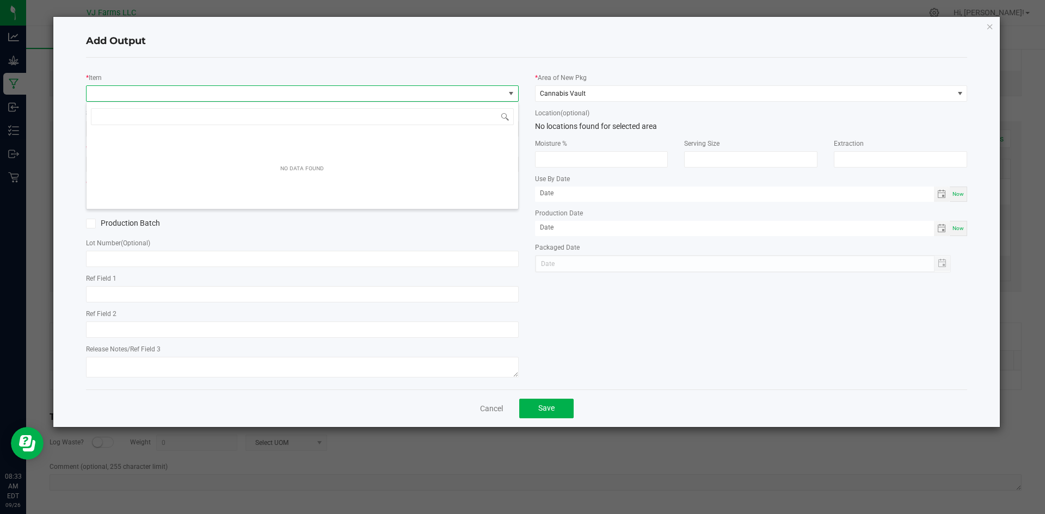
scroll to position [16, 433]
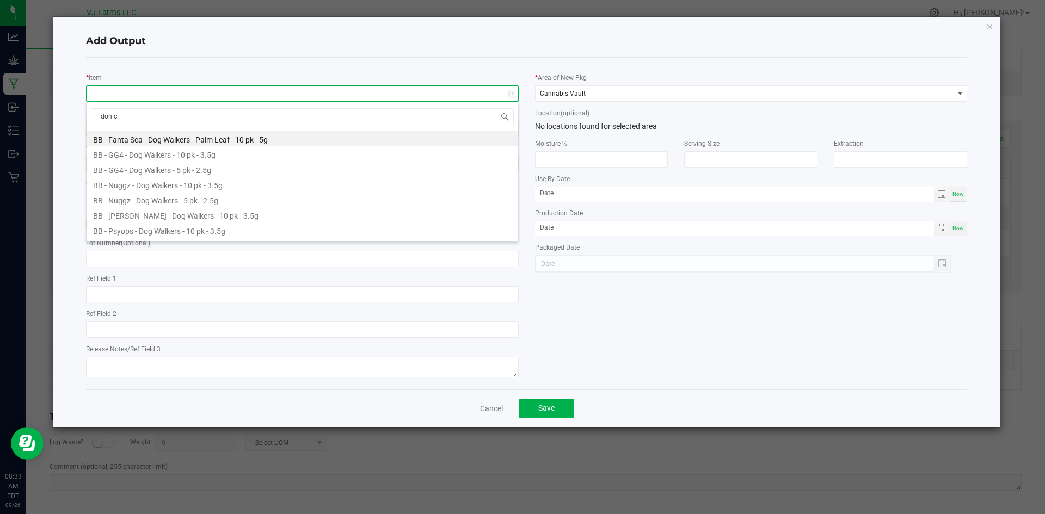
type input "don ca"
drag, startPoint x: 194, startPoint y: 139, endPoint x: 194, endPoint y: 156, distance: 16.9
click at [194, 131] on ul "[PERSON_NAME] Cap - 10pk - 2.5g [PERSON_NAME] Cap - 10pk - 5g [PERSON_NAME] [PE…" at bounding box center [302, 131] width 431 height 0
click at [194, 156] on li "[PERSON_NAME] Cap - 10pk - 5g" at bounding box center [302, 153] width 431 height 15
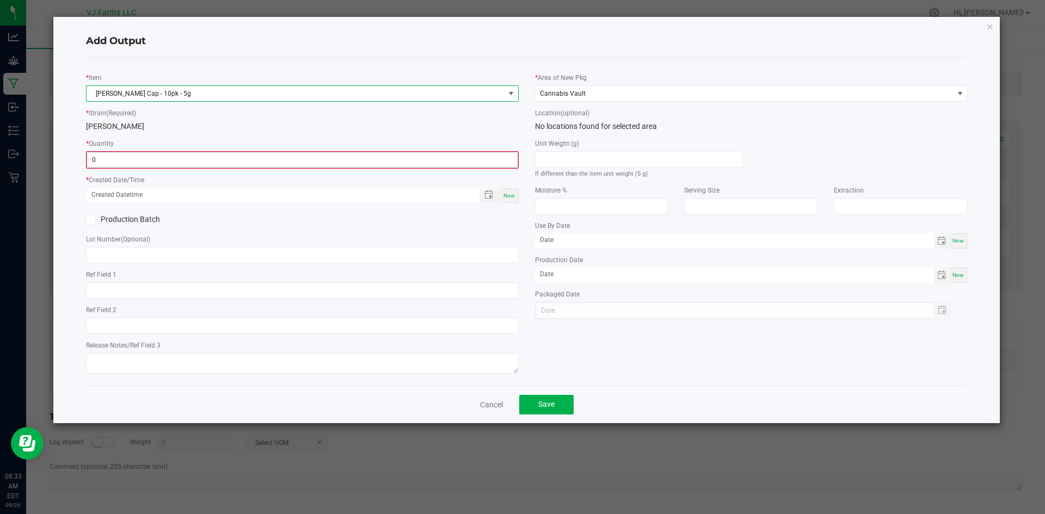
click at [219, 155] on input "0" at bounding box center [302, 159] width 430 height 15
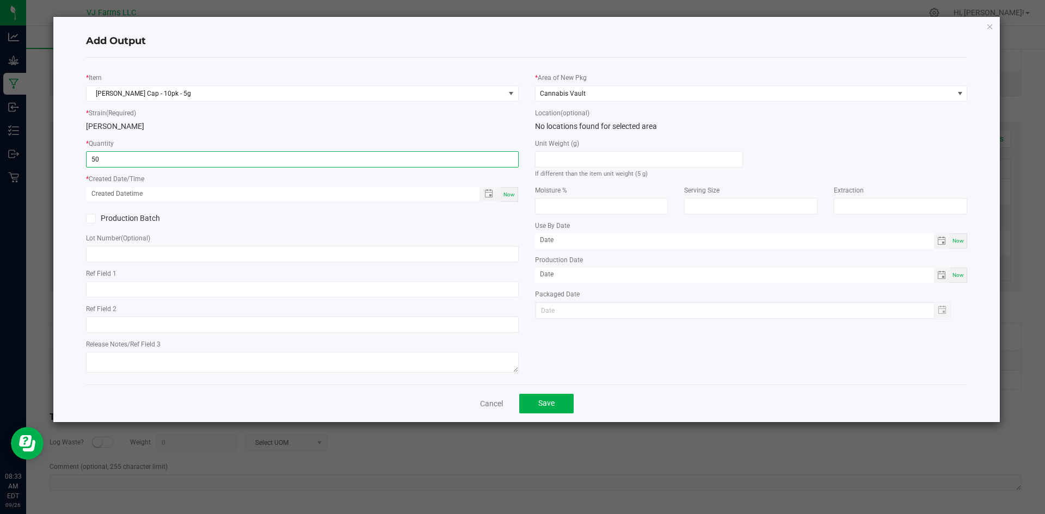
type input "50 ea"
click at [506, 189] on div "Now" at bounding box center [509, 194] width 17 height 15
type input "[DATE] 8:33 AM"
type input "[DATE]"
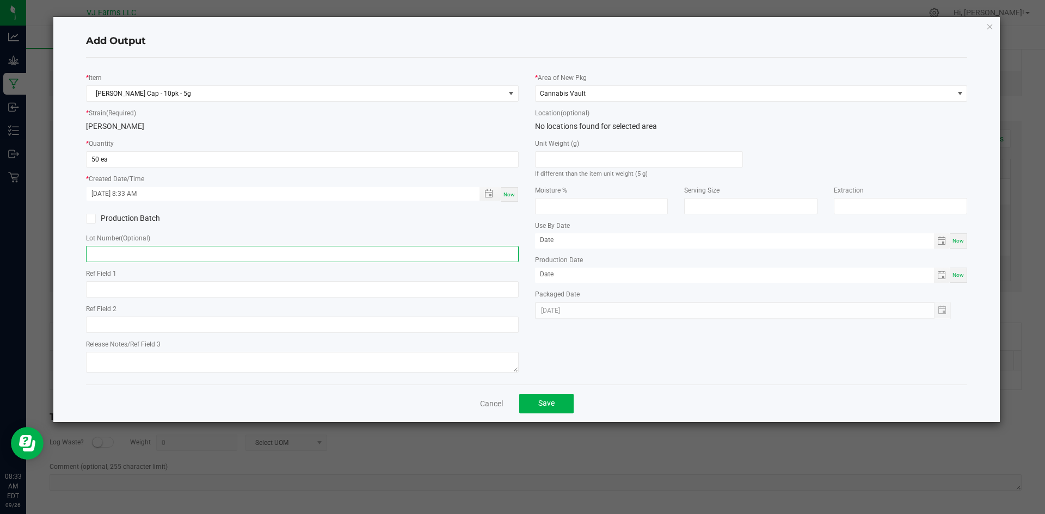
click at [138, 255] on input "text" at bounding box center [302, 254] width 433 height 16
paste input "BB-DC-PR05-10PK-02"
type input "BB-DC-PR05-10PK-02"
click at [288, 197] on input "[DATE] 8:33 AM" at bounding box center [277, 194] width 381 height 14
click at [563, 414] on div "Cancel Save" at bounding box center [526, 404] width 881 height 38
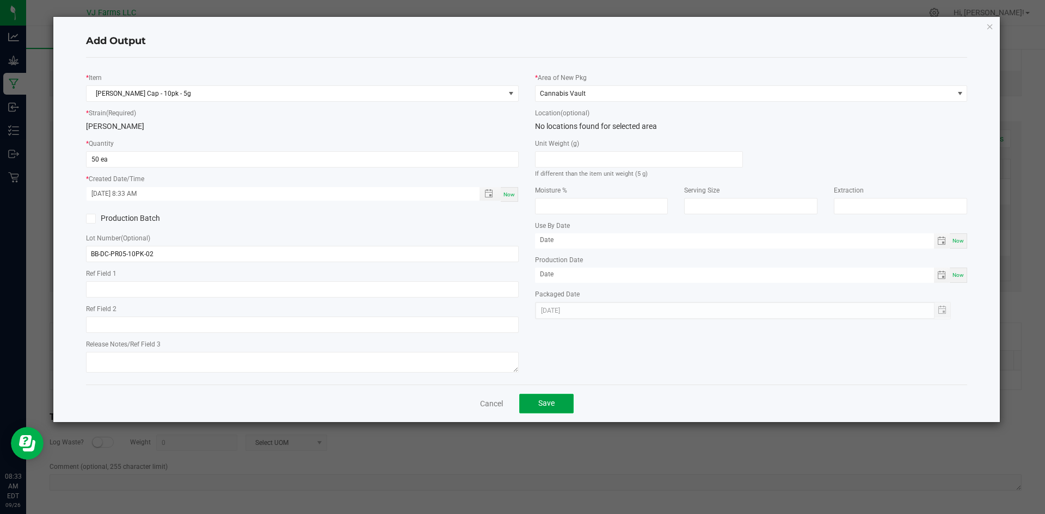
click at [563, 410] on button "Save" at bounding box center [546, 404] width 54 height 20
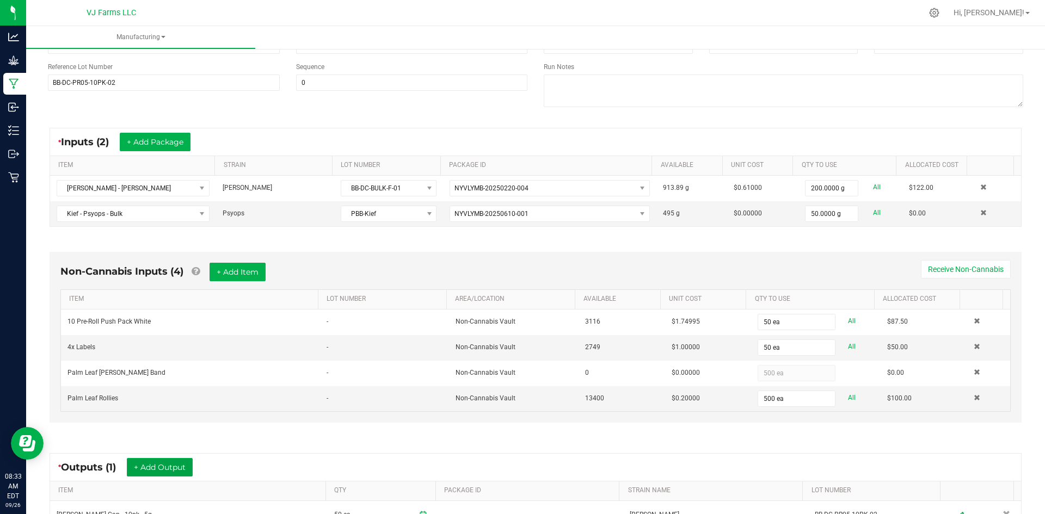
scroll to position [0, 0]
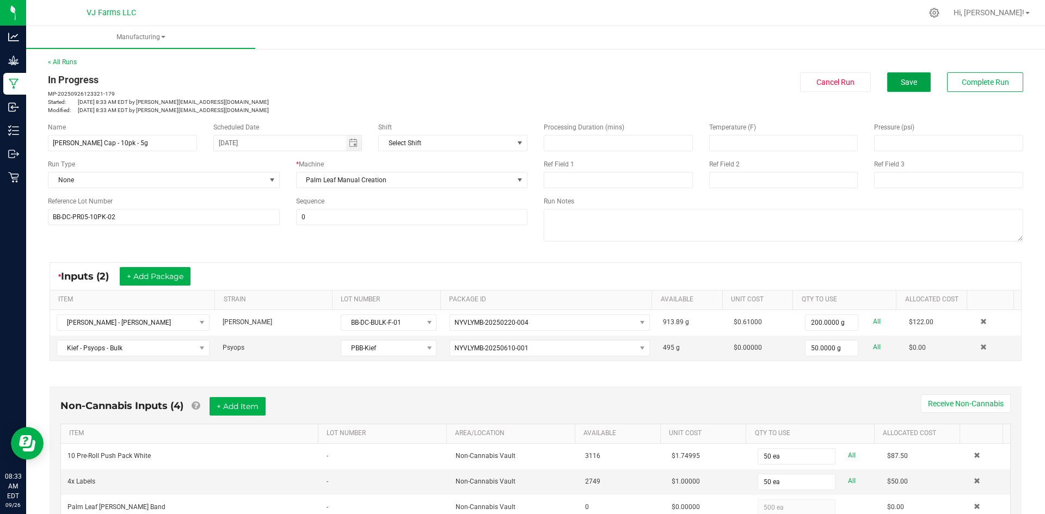
click at [913, 87] on button "Save" at bounding box center [909, 82] width 44 height 20
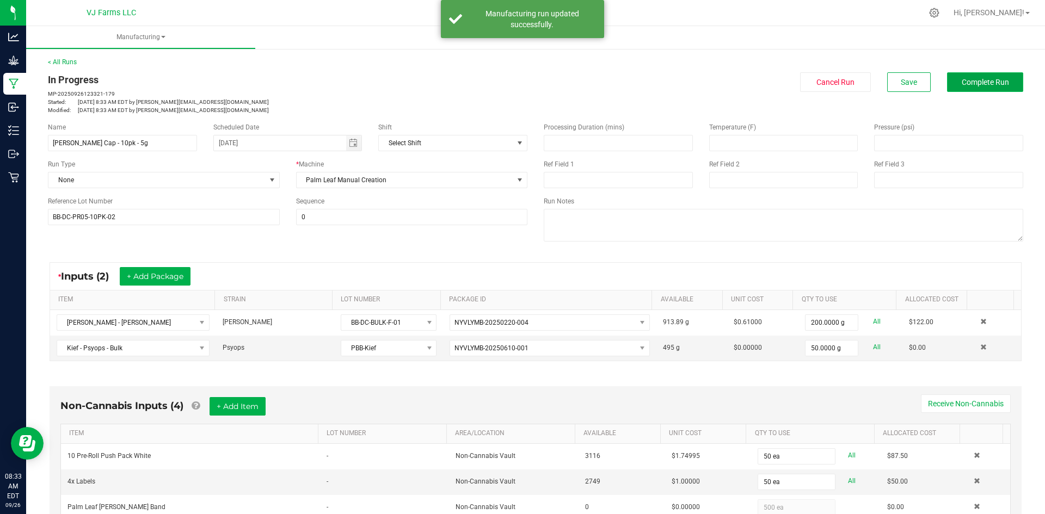
click at [984, 76] on button "Complete Run" at bounding box center [985, 82] width 76 height 20
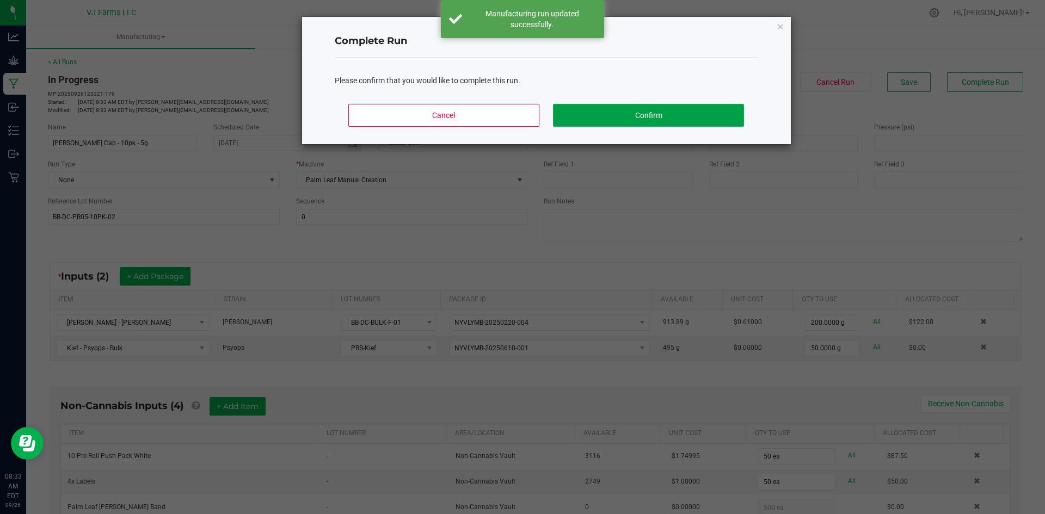
click at [723, 120] on button "Confirm" at bounding box center [648, 115] width 190 height 23
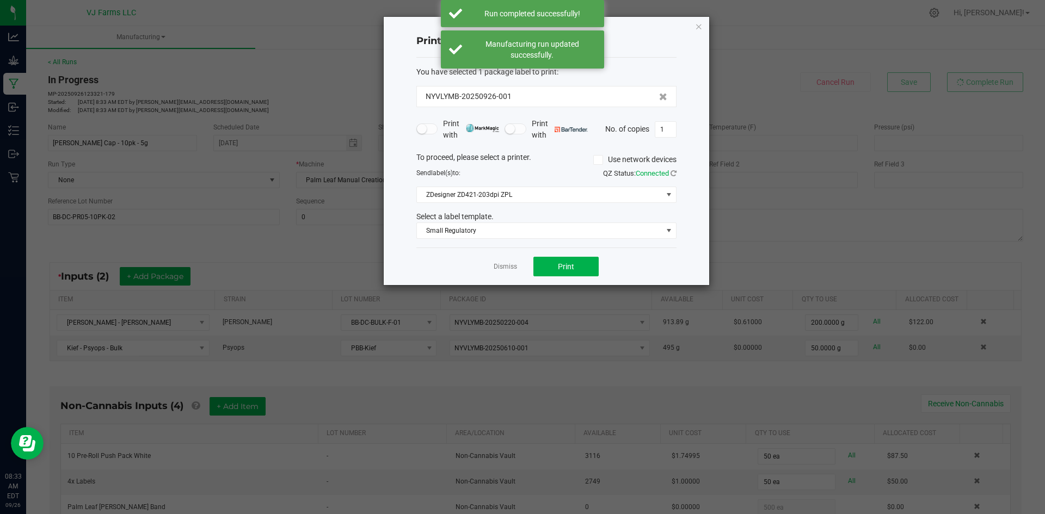
click at [510, 274] on div "Dismiss Print" at bounding box center [546, 267] width 260 height 38
click at [499, 277] on div "Dismiss Print" at bounding box center [546, 267] width 260 height 38
click at [505, 271] on link "Dismiss" at bounding box center [504, 266] width 23 height 9
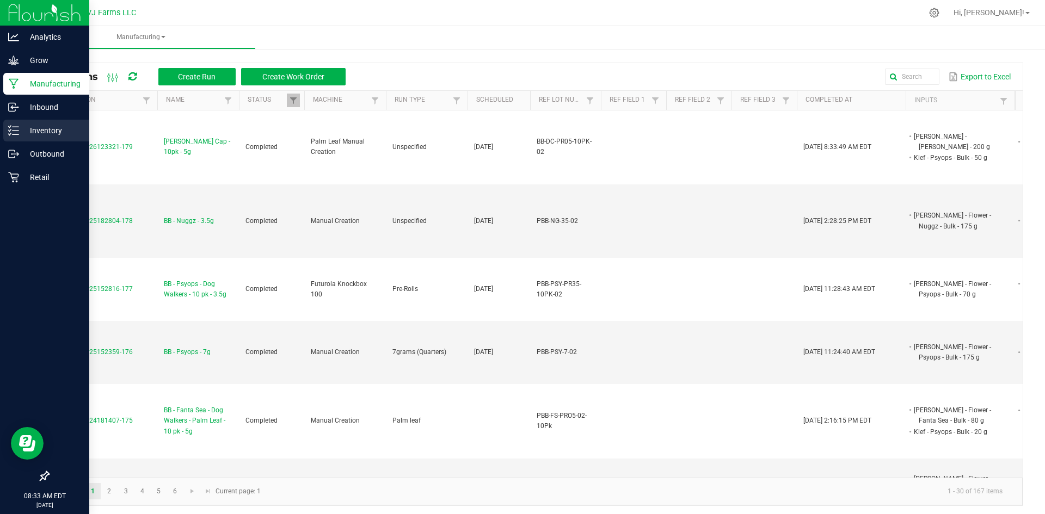
click at [48, 132] on p "Inventory" at bounding box center [51, 130] width 65 height 13
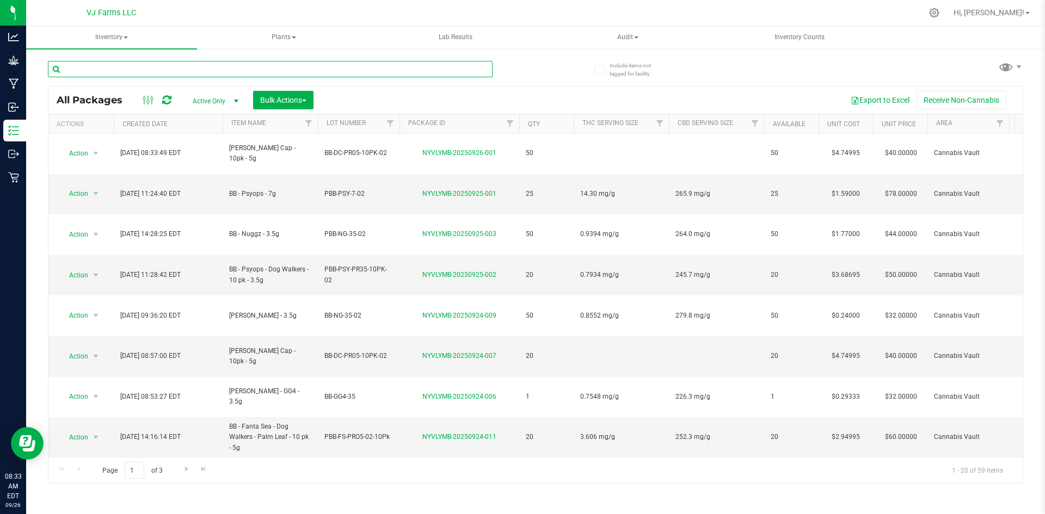
click at [191, 71] on input "text" at bounding box center [270, 69] width 444 height 16
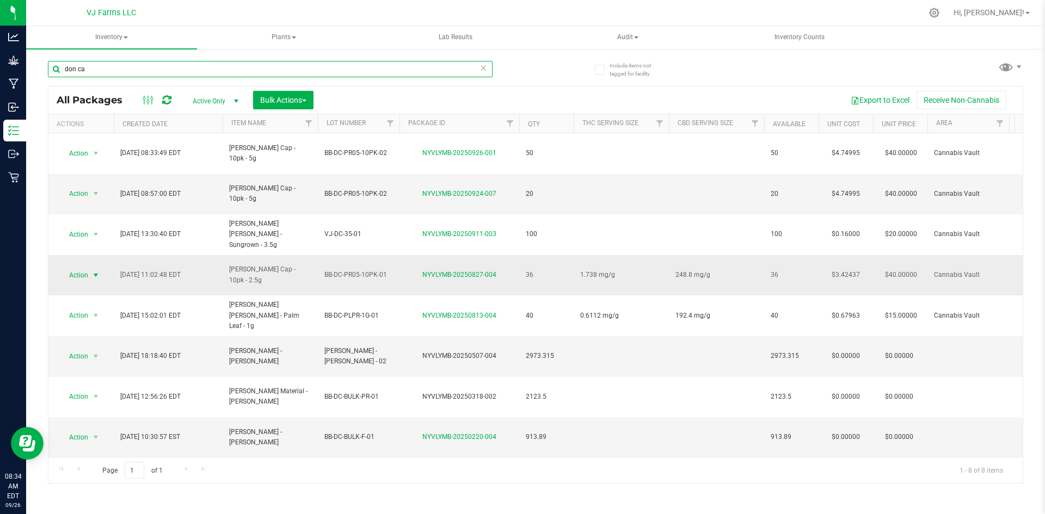
type input "don ca"
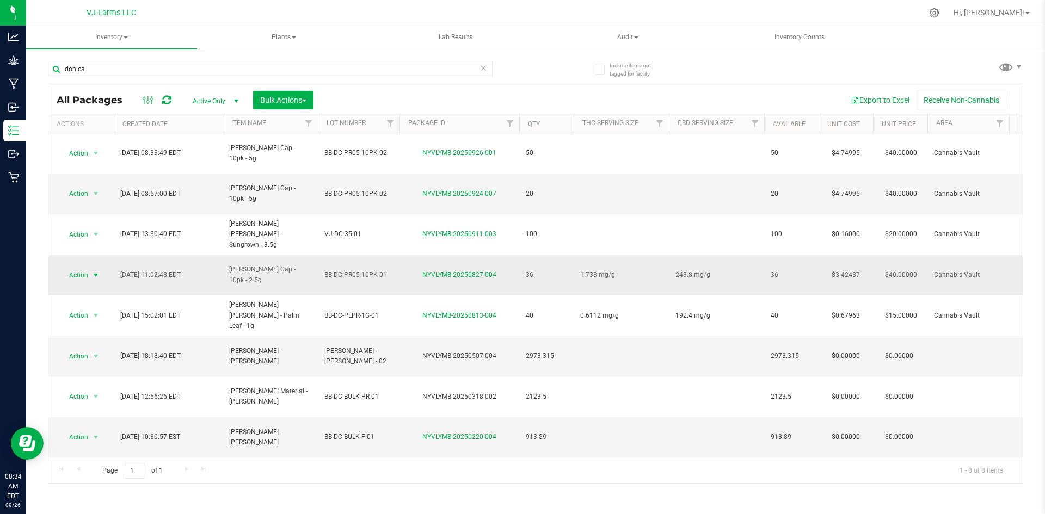
click at [82, 268] on span "Action" at bounding box center [73, 275] width 29 height 15
click at [101, 385] on li "Print package label" at bounding box center [95, 386] width 70 height 16
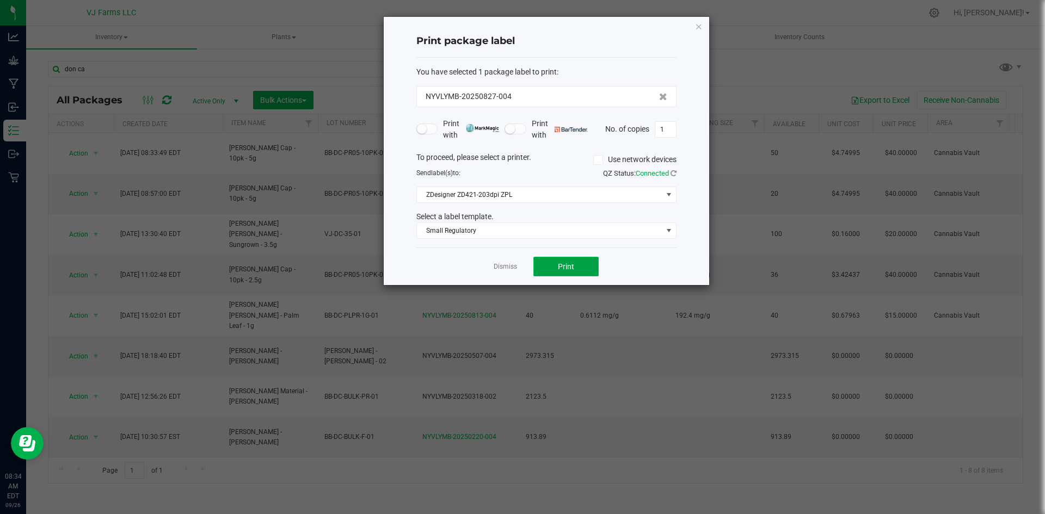
click at [551, 263] on button "Print" at bounding box center [565, 267] width 65 height 20
click at [577, 263] on button "Print" at bounding box center [565, 267] width 65 height 20
click at [563, 281] on div "Dismiss Print" at bounding box center [546, 267] width 260 height 38
click at [568, 271] on button "Print" at bounding box center [565, 267] width 65 height 20
click at [583, 267] on button "Print" at bounding box center [565, 267] width 65 height 20
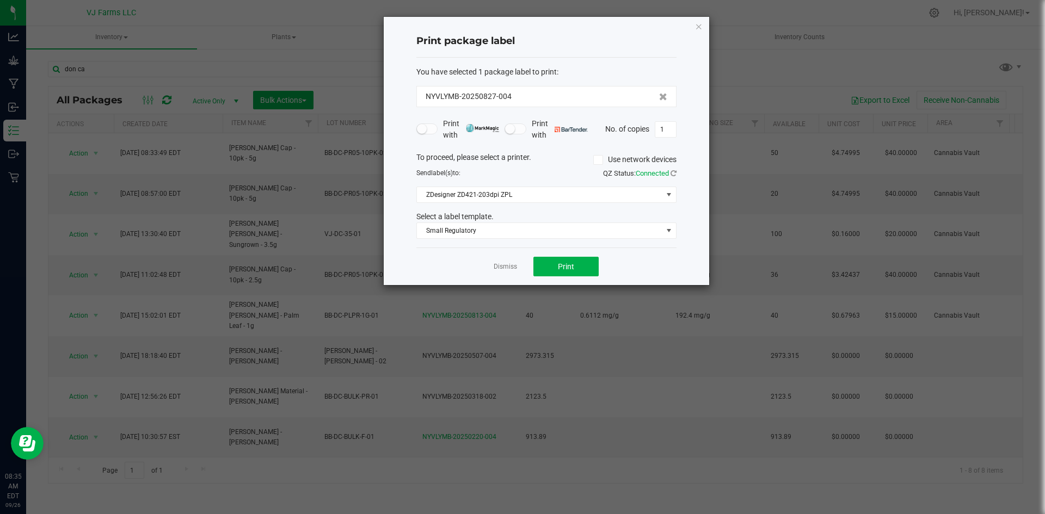
click at [668, 140] on div "Print with Print with No. of copies 1" at bounding box center [546, 129] width 260 height 23
click at [668, 131] on input "1" at bounding box center [665, 129] width 21 height 15
type input "49"
click at [577, 258] on button "Print" at bounding box center [565, 267] width 65 height 20
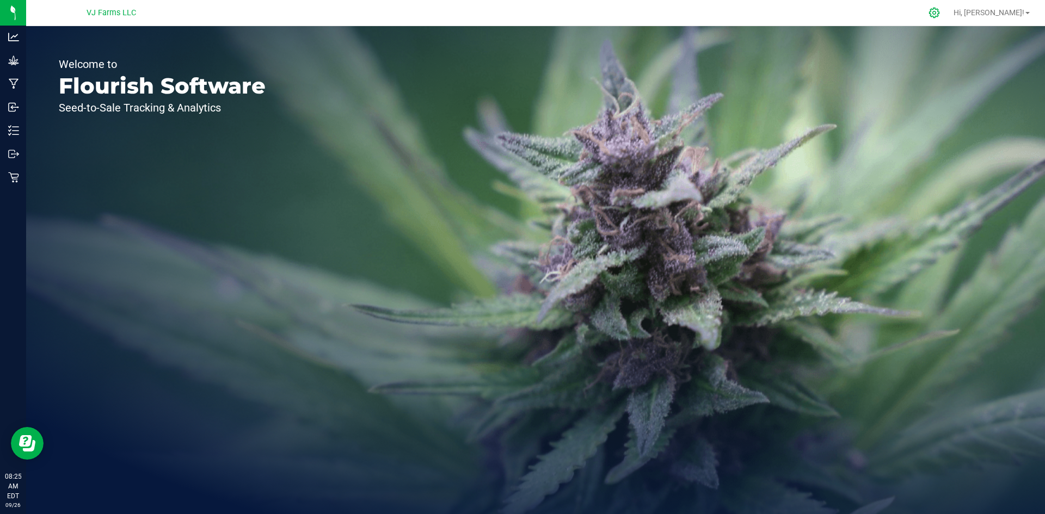
click at [948, 19] on div at bounding box center [934, 12] width 27 height 23
click at [940, 13] on icon at bounding box center [933, 12] width 11 height 11
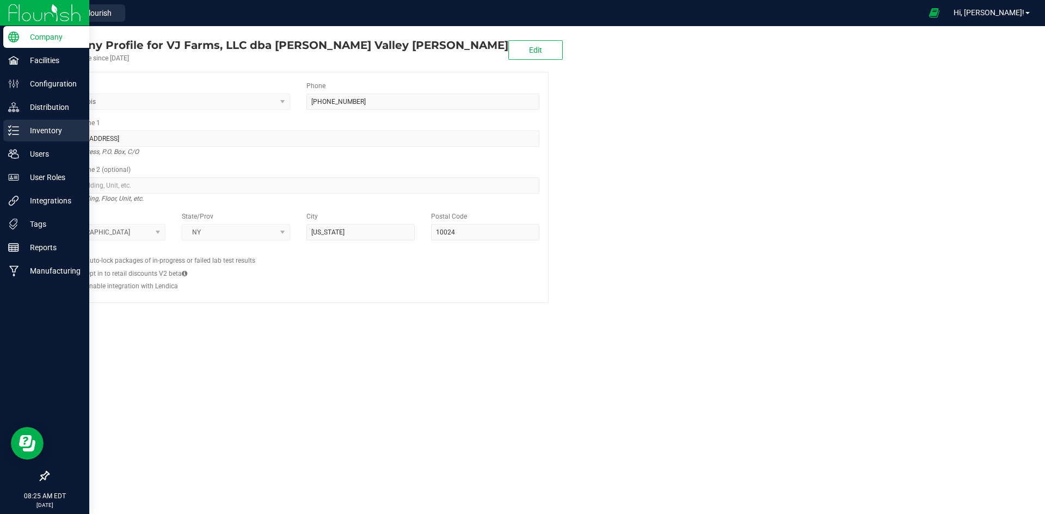
click at [65, 132] on p "Inventory" at bounding box center [51, 130] width 65 height 13
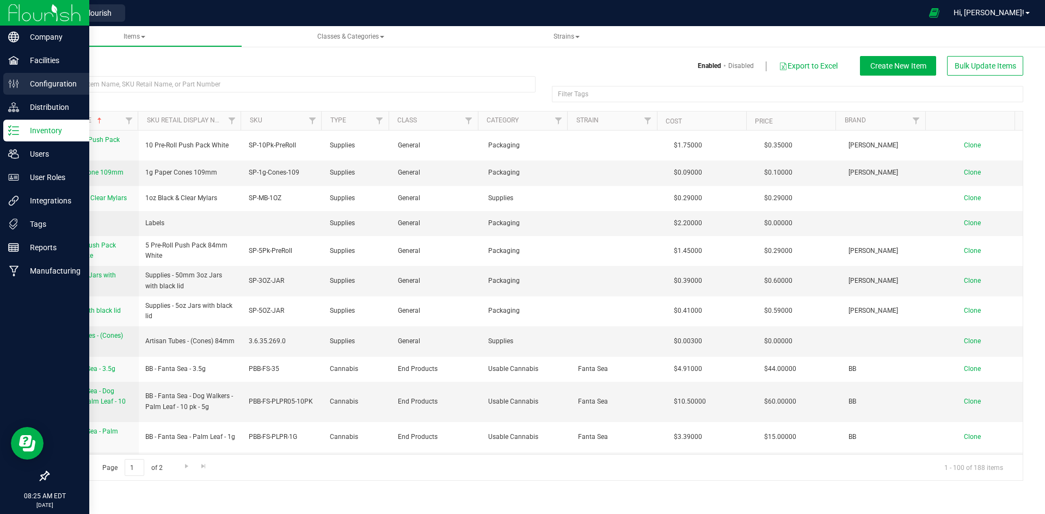
click at [29, 73] on div "Configuration" at bounding box center [46, 84] width 86 height 22
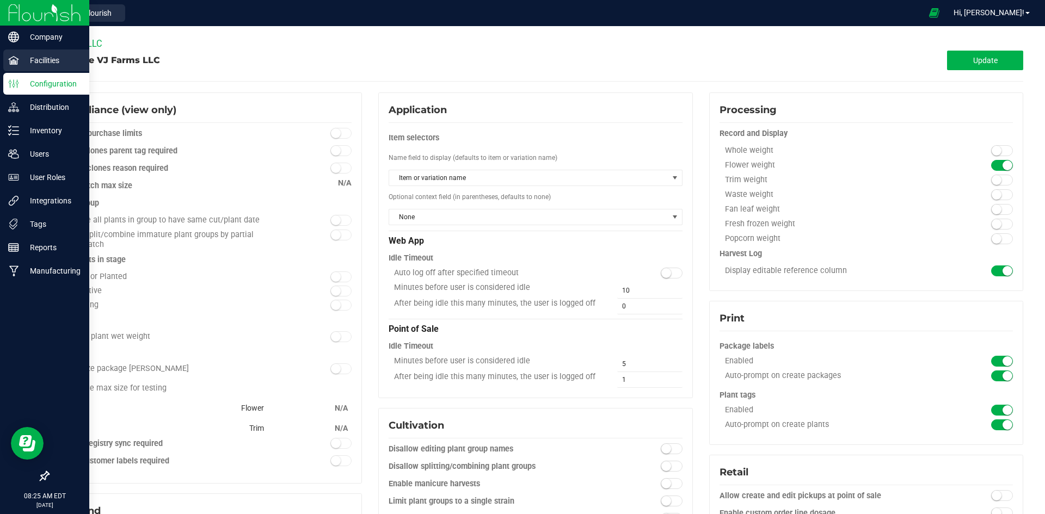
click at [34, 60] on p "Facilities" at bounding box center [51, 60] width 65 height 13
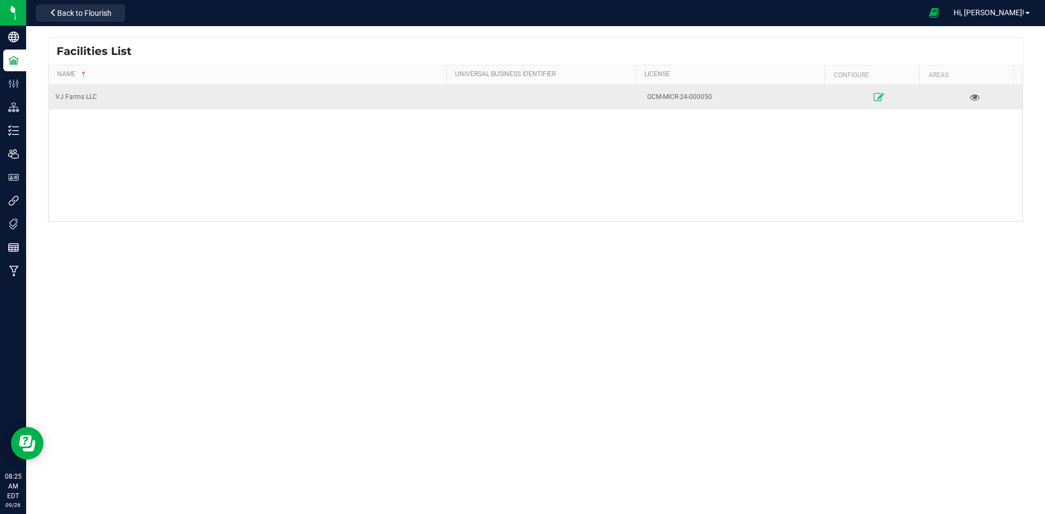
click at [864, 92] on link at bounding box center [878, 96] width 90 height 17
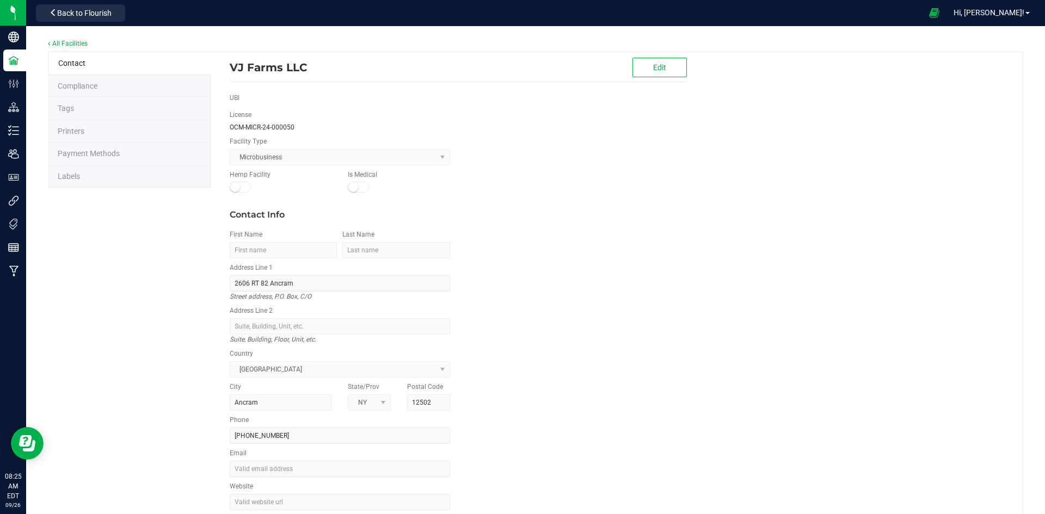
click at [131, 173] on li "Labels" at bounding box center [129, 176] width 163 height 23
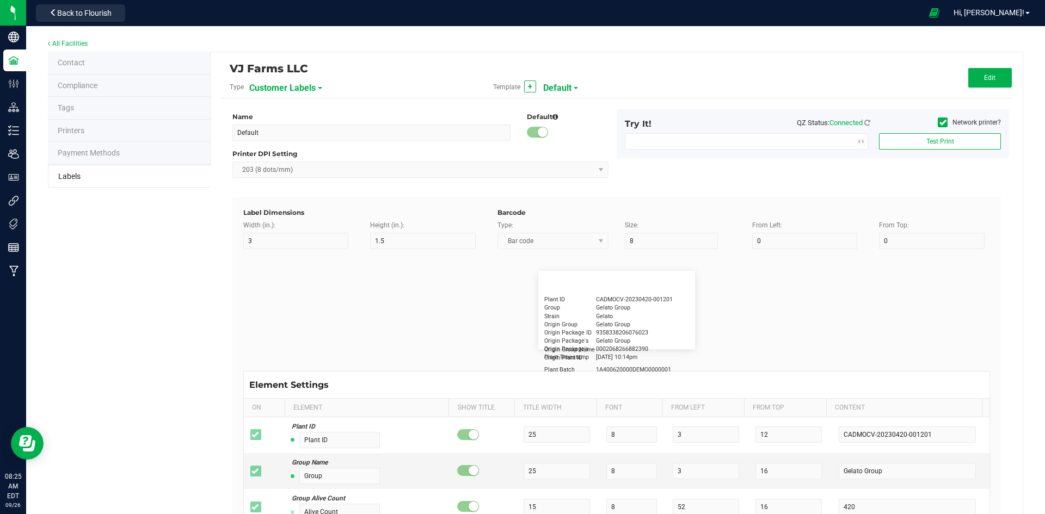
type input "2.25"
type input "1.25"
type input "20"
type input "5"
type input "Customer"
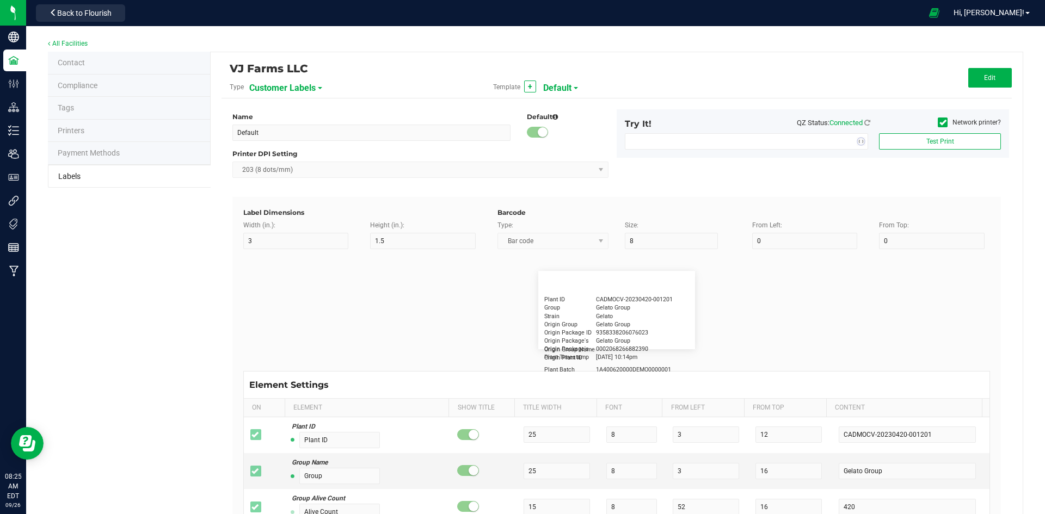
type input "15"
type input "5"
type input "Firstname Lastname"
type input "Product"
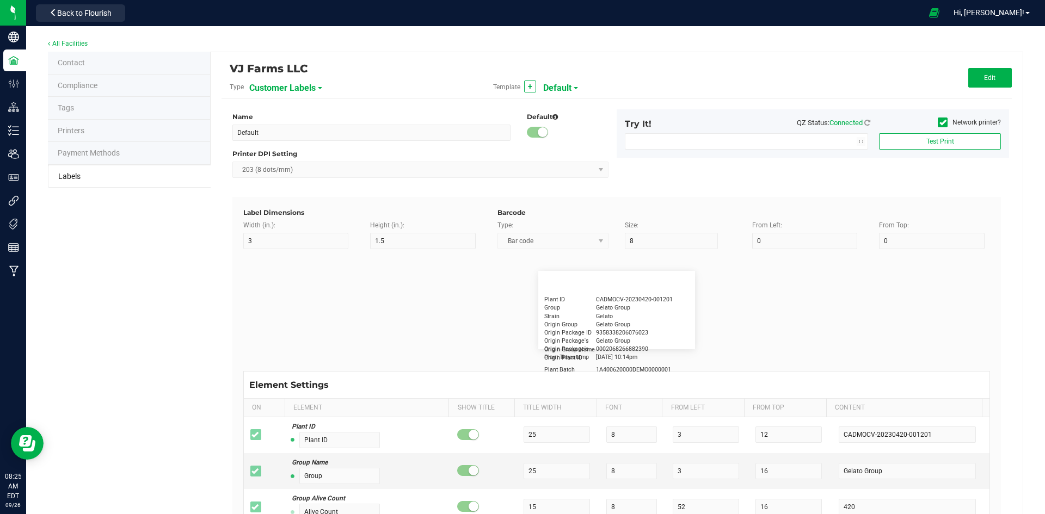
type input "15"
type input "5"
type input "10"
type input "GSC Oil Tincture"
type input "Qty"
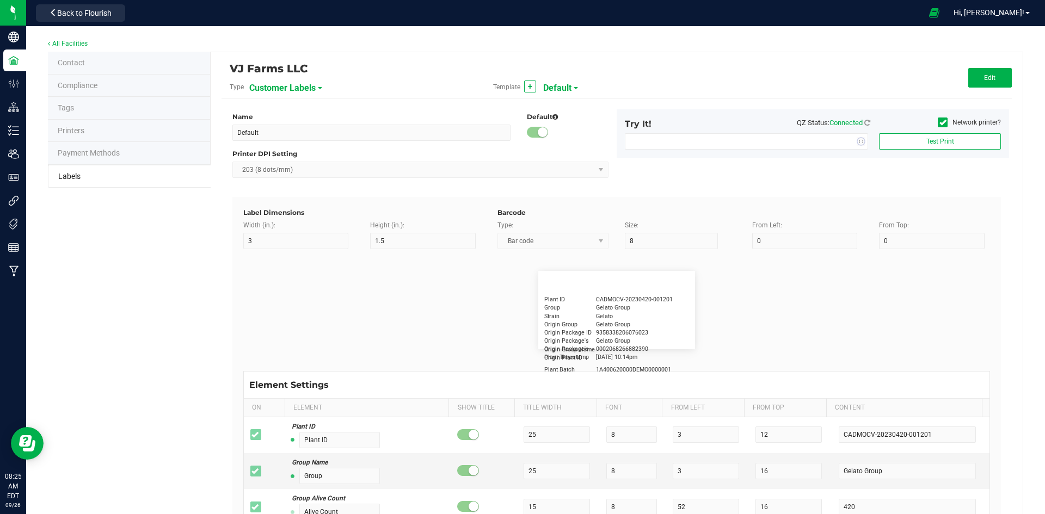
type input "5"
type input "15"
type input "3 ea"
type input "Physician"
type input "15"
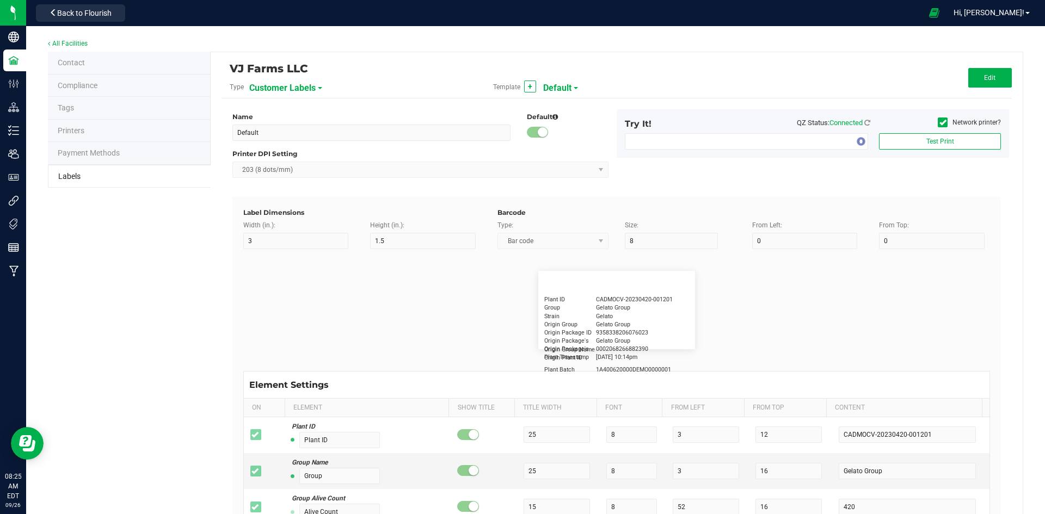
type input "5"
type input "Docfirst Doclast, MD."
type input "Order Date"
type input "15"
type input "5"
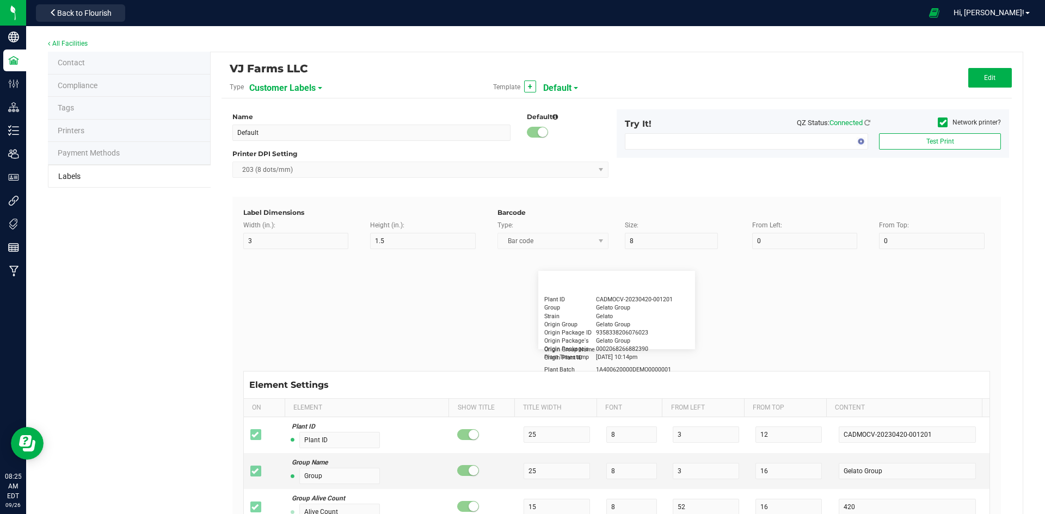
type input "25"
type input "4/20/2019 1:17 pm"
type input "Package ID"
type input "15"
type input "5"
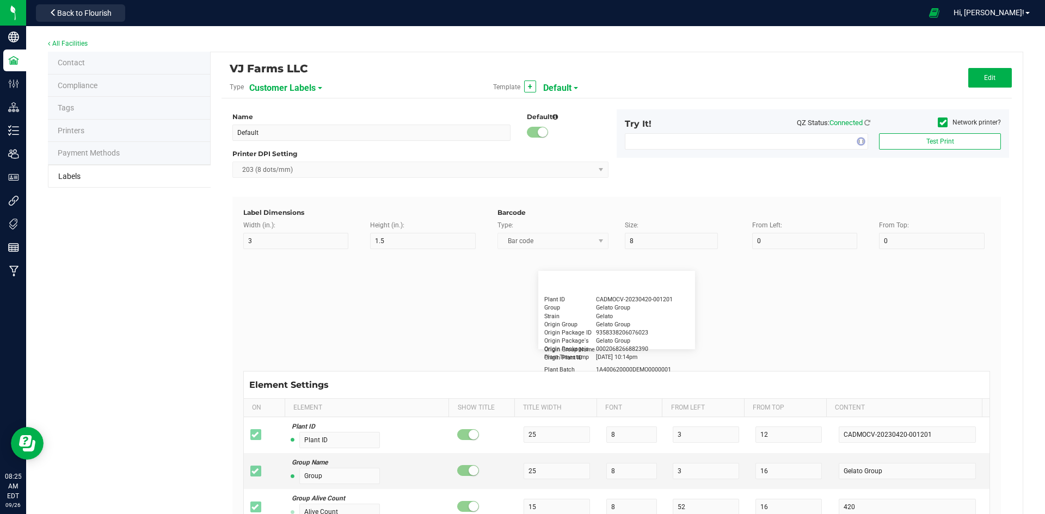
type input "10"
type input "CADMODS-20230420-096"
type input "Lot Number"
type input "15"
type input "5"
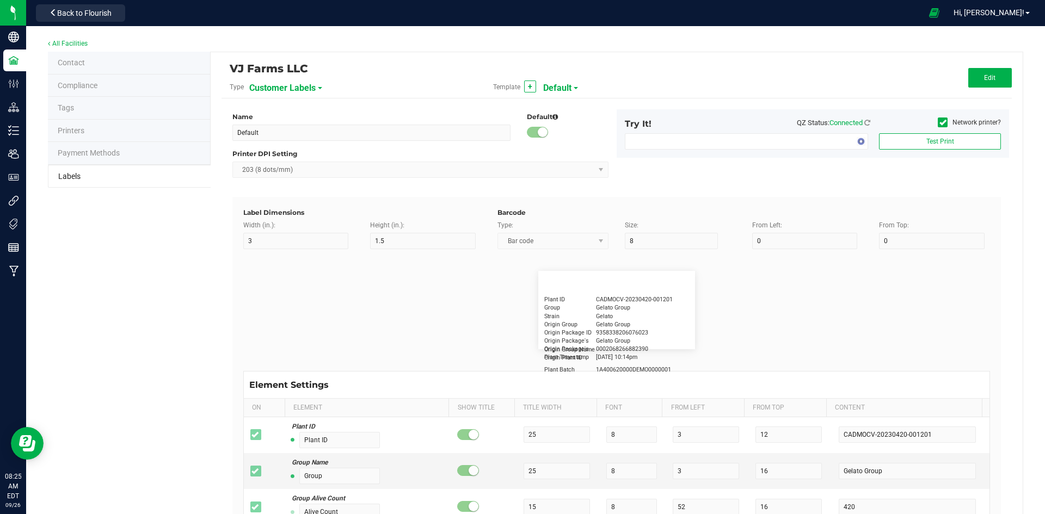
type input "10"
type input "LOTPXGDP-0912"
type input "Warning"
type input "15"
type input "5"
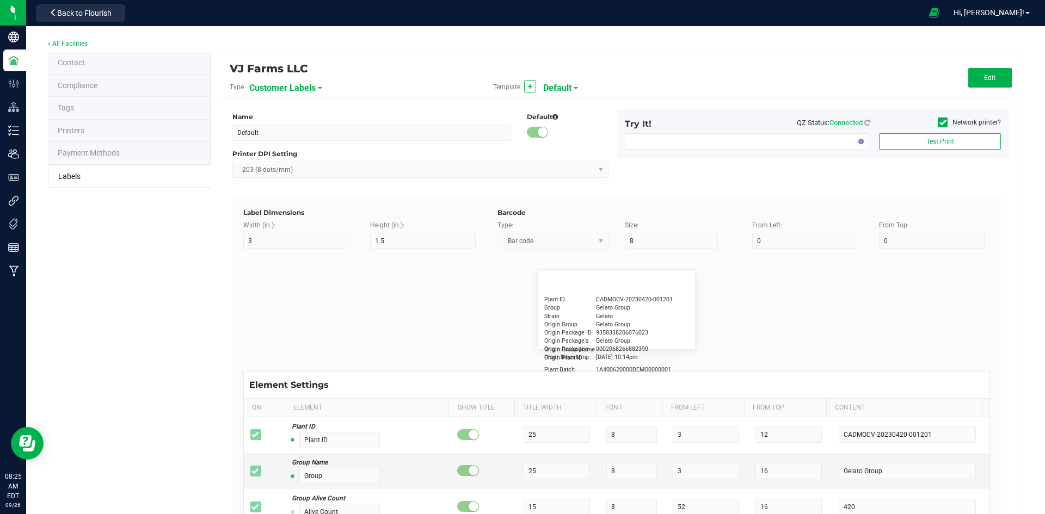
type input "30"
type input "Type Warning Here"
type input "Brand"
type input "15"
type input "5"
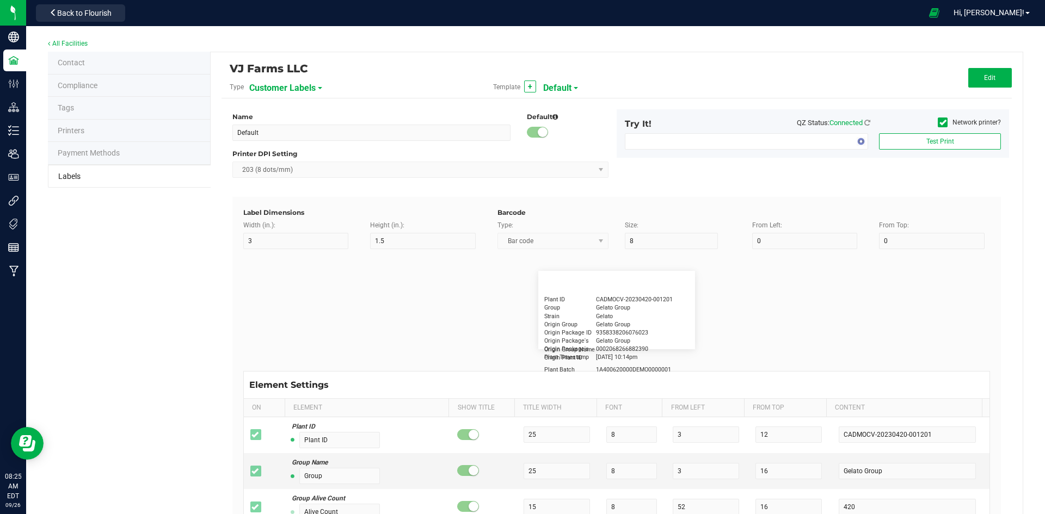
type input "30"
type input "Cannabis Co."
type input "NDC Number"
type input "15"
type input "5"
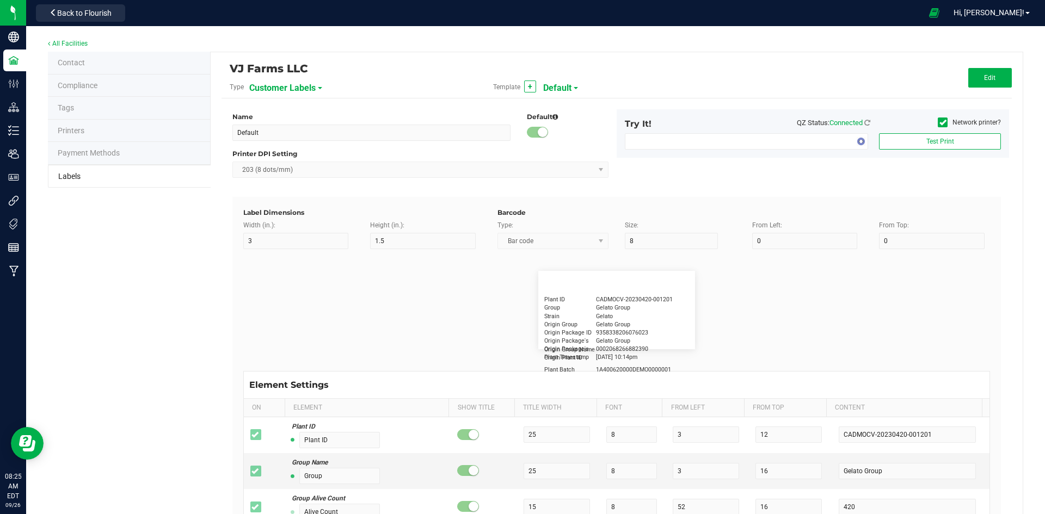
type input "30"
type input "0777-3105-02"
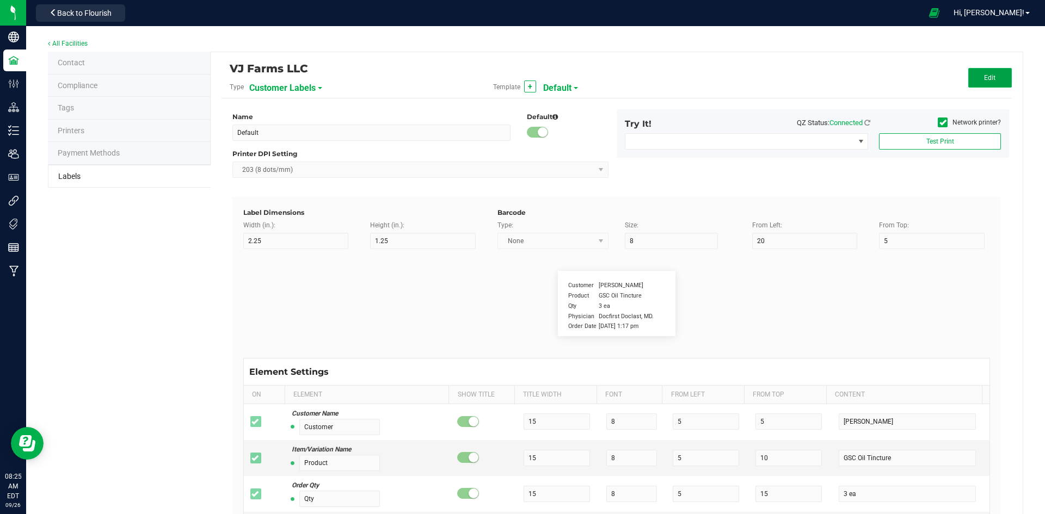
click at [995, 76] on button "Edit" at bounding box center [990, 78] width 44 height 20
click at [301, 83] on span "Customer Labels" at bounding box center [282, 88] width 66 height 18
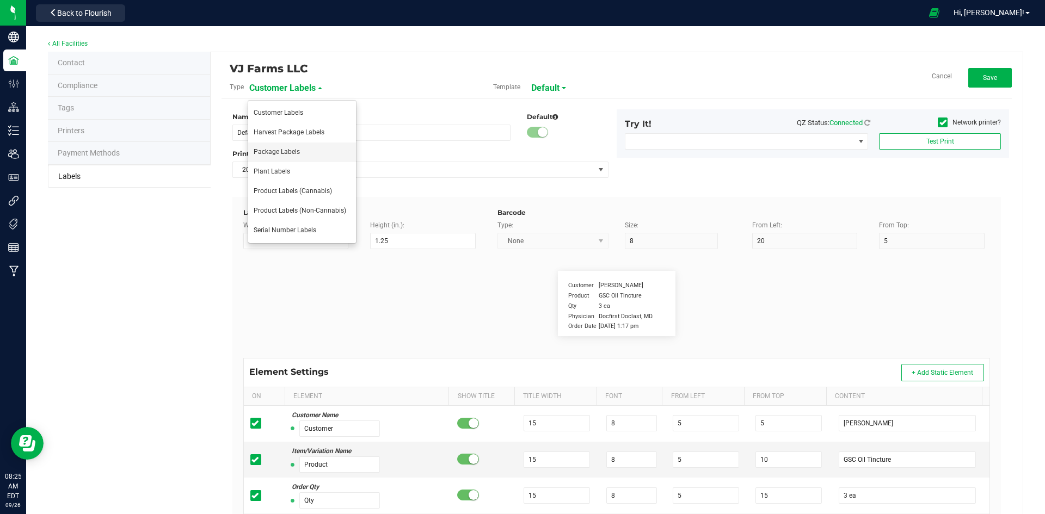
click at [300, 149] on li "Package Labels" at bounding box center [302, 153] width 108 height 20
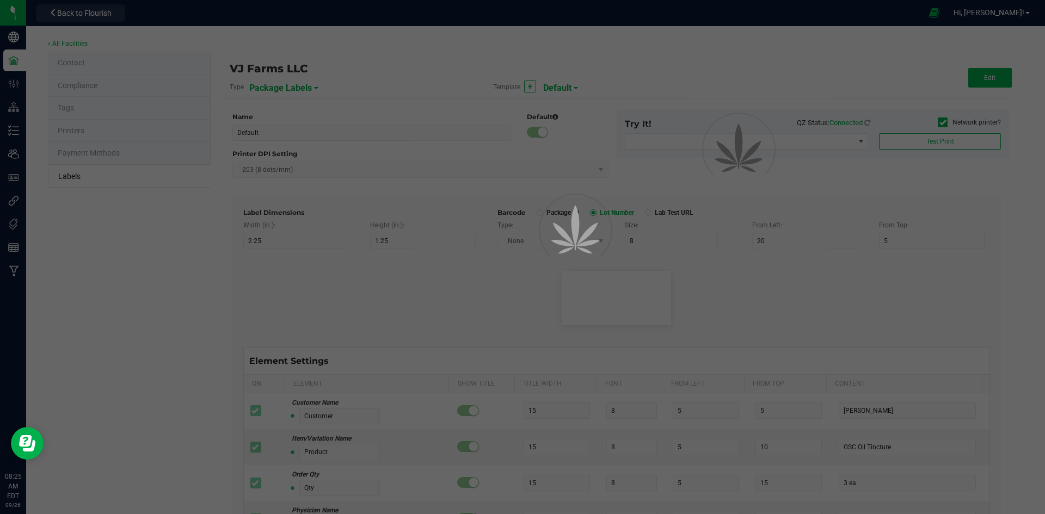
type input "Small Regulatory"
type input "1.2"
type input "0.85"
type input "6"
type input "1.5"
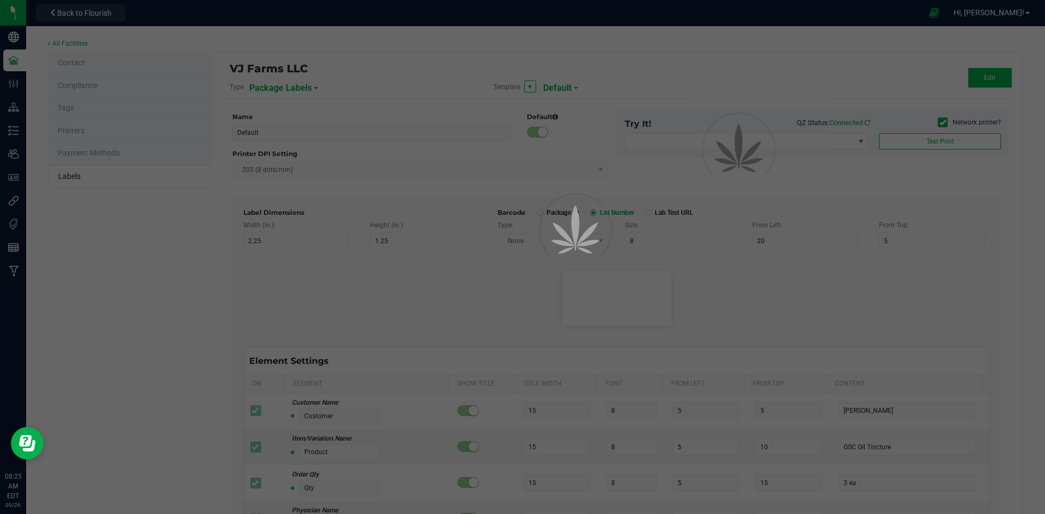
type input "19"
type input "1"
type input "6"
type input "4"
type input "4.5"
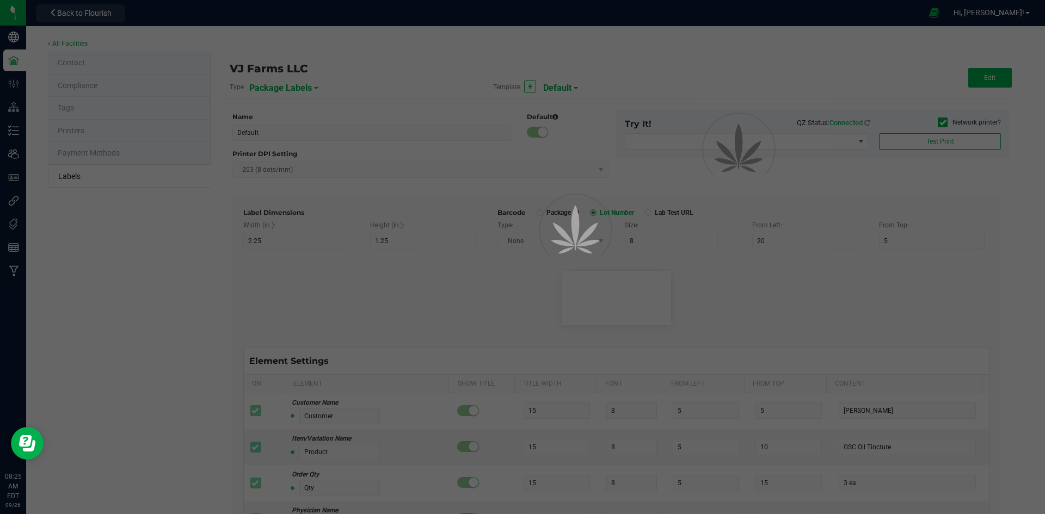
type input "BBB-DDC-PR00-10PK-0000"
type input "Exp/Use By"
type input "13"
type input "6"
type input "13.5"
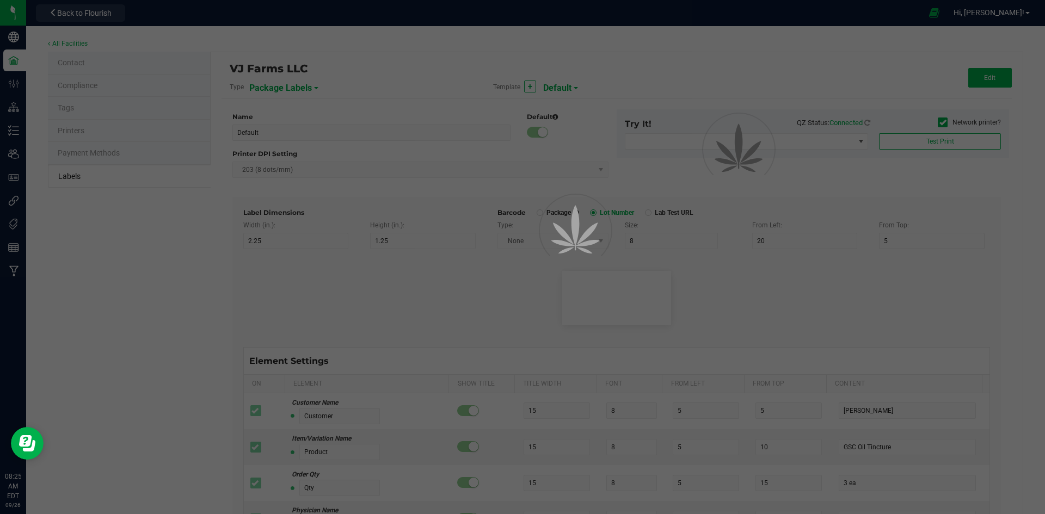
type input "4/20/2023"
type input "THC %"
type input "7"
type input "6"
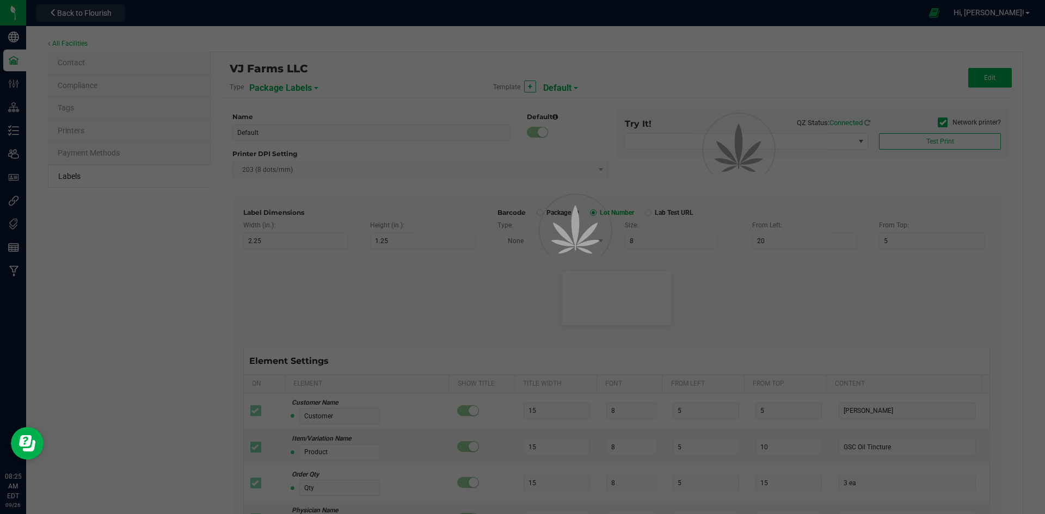
type input "7.5"
type input "28.03"
type input "CBD %"
type input "7"
type input "6"
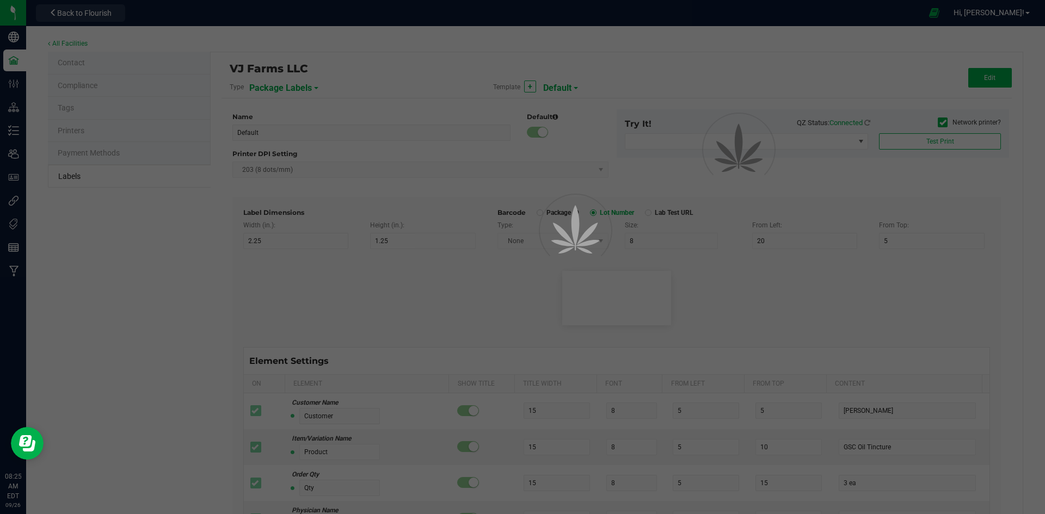
type input "6"
type input "10.5"
type input "27.43"
type input "Serving Size"
type input "11"
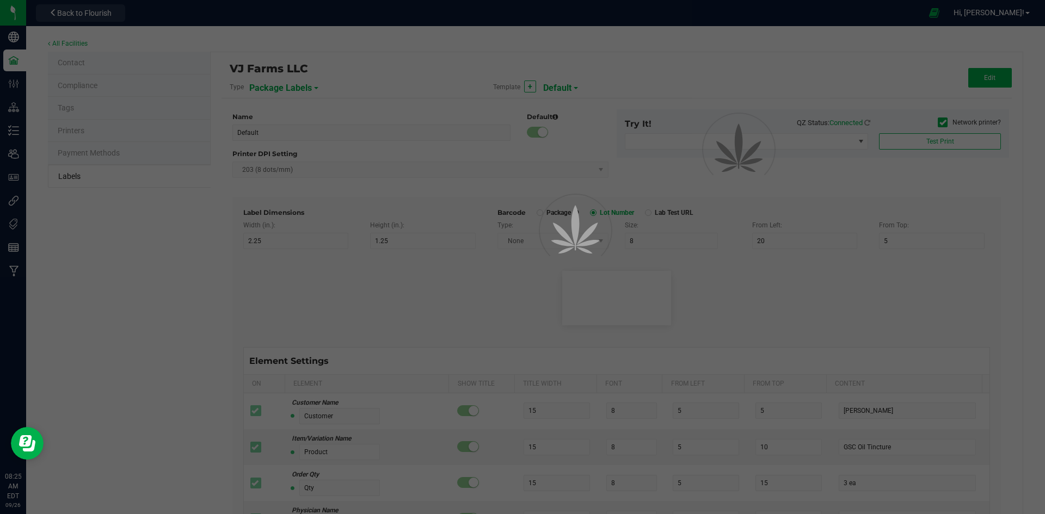
type input "6"
type input "19"
type input "7.5"
type input "0000 mg/pk"
type input "Ref Field 2"
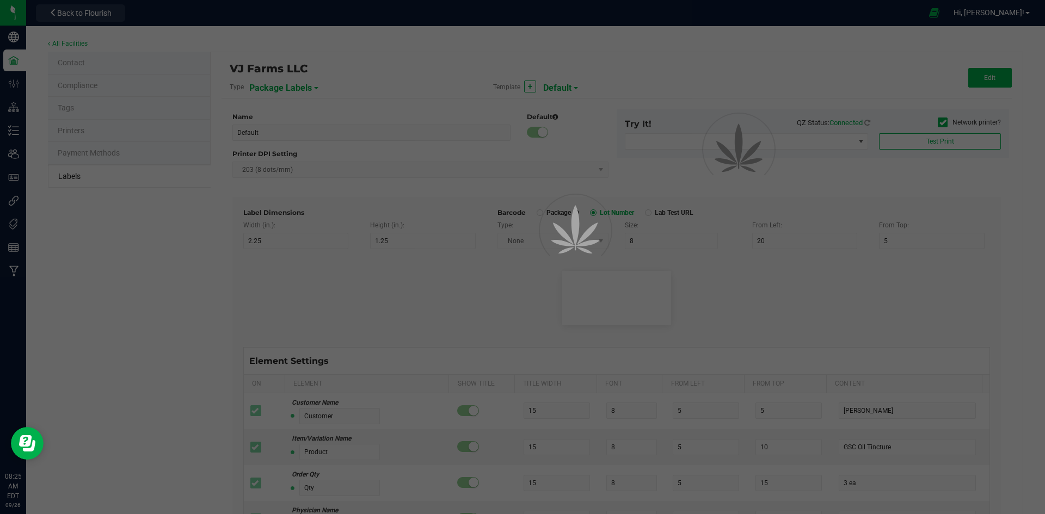
type input "25"
type input "6"
type input "19"
type input "10.5"
type input "0000 mg/pk"
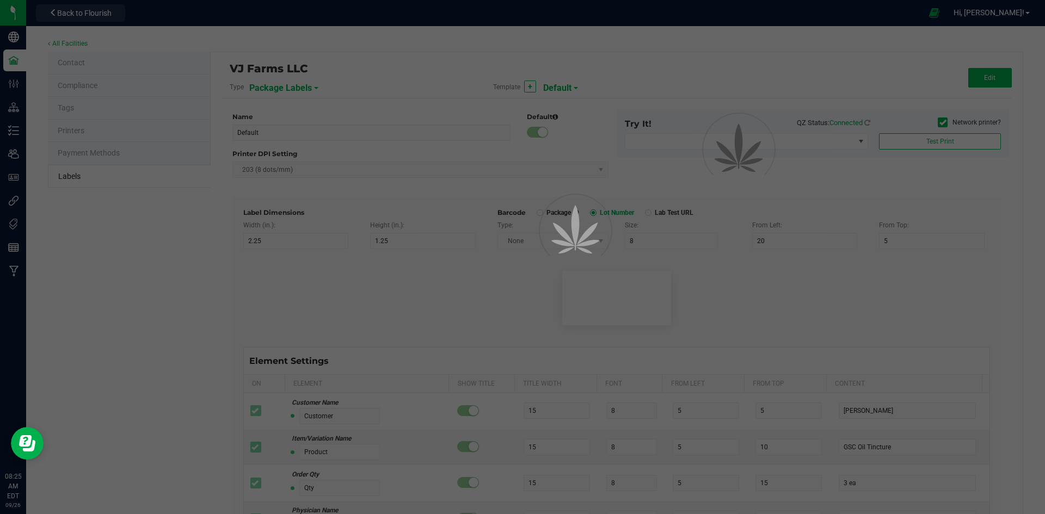
type input "Package ID"
type input "25"
type input "10"
type input "5"
type input "CADMODS-20230420-096"
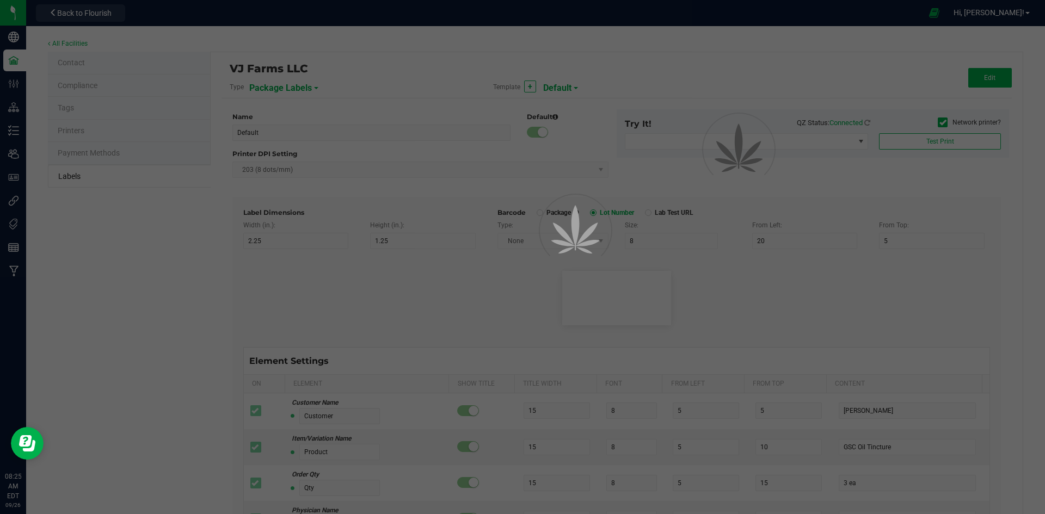
type input "SKU Name"
type input "25"
type input "10"
type input "Gelato Pen"
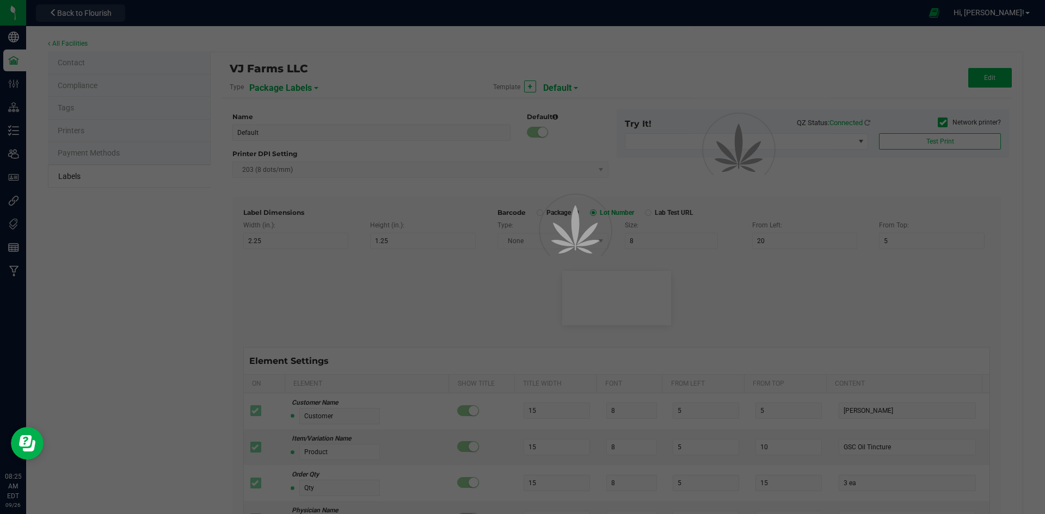
type input "Strain"
type input "25"
type input "10"
type input "15"
type input "Gelato"
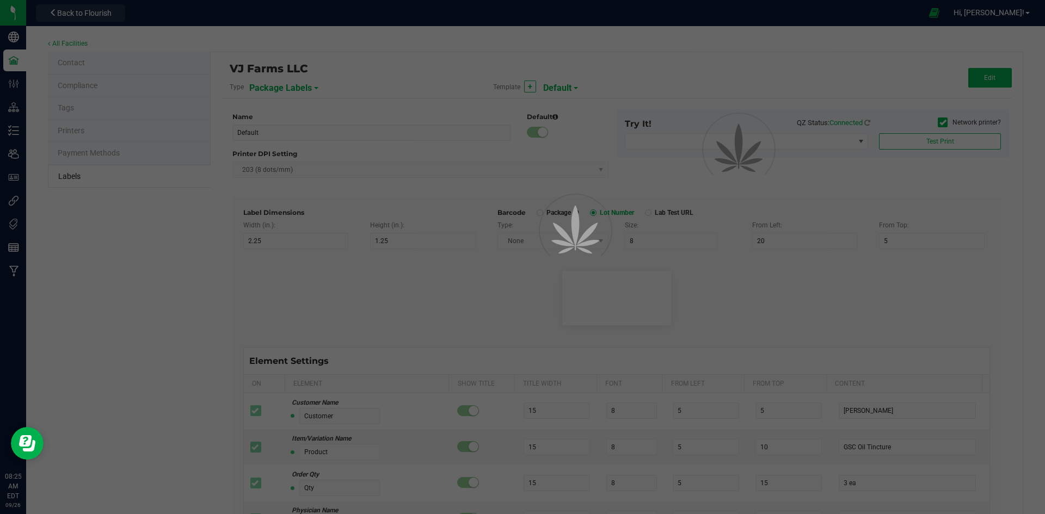
type input "Size"
type input "25"
type input "10"
type input "20"
type input "44 ea"
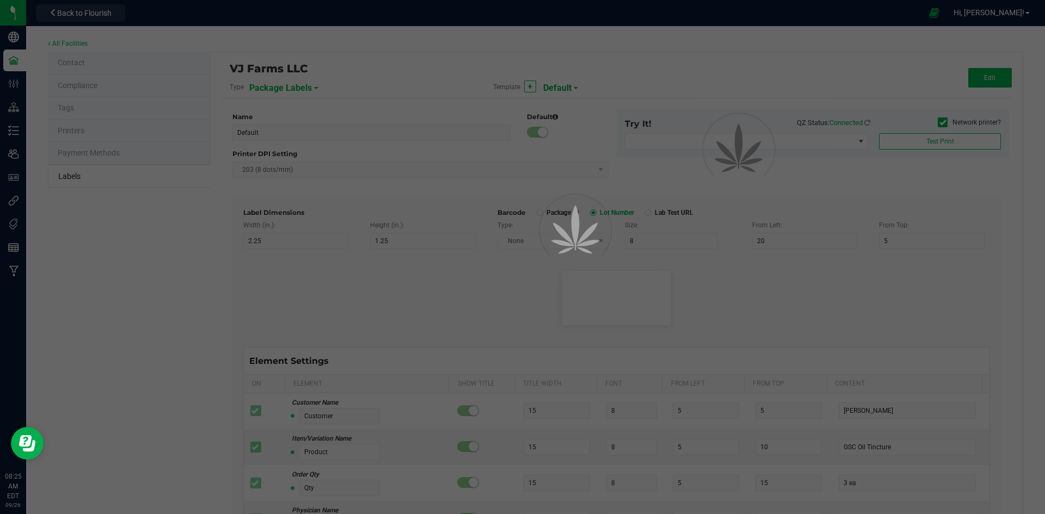
type input "Package Date"
type input "25"
type input "10"
type input "25"
type input "4/20/2023 10:14pm"
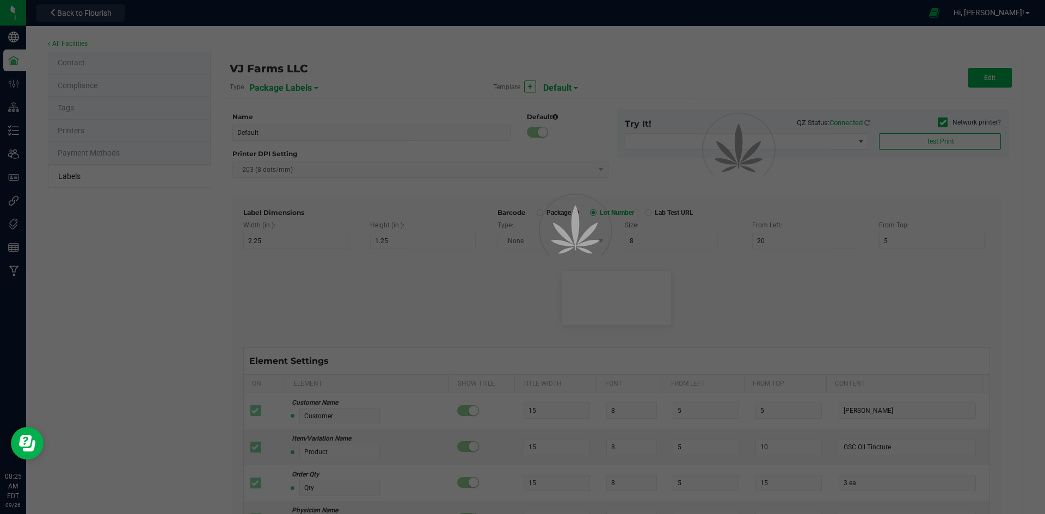
type input "SKU"
type input "25"
type input "10"
type input "42P017"
type input "Ref Field 3"
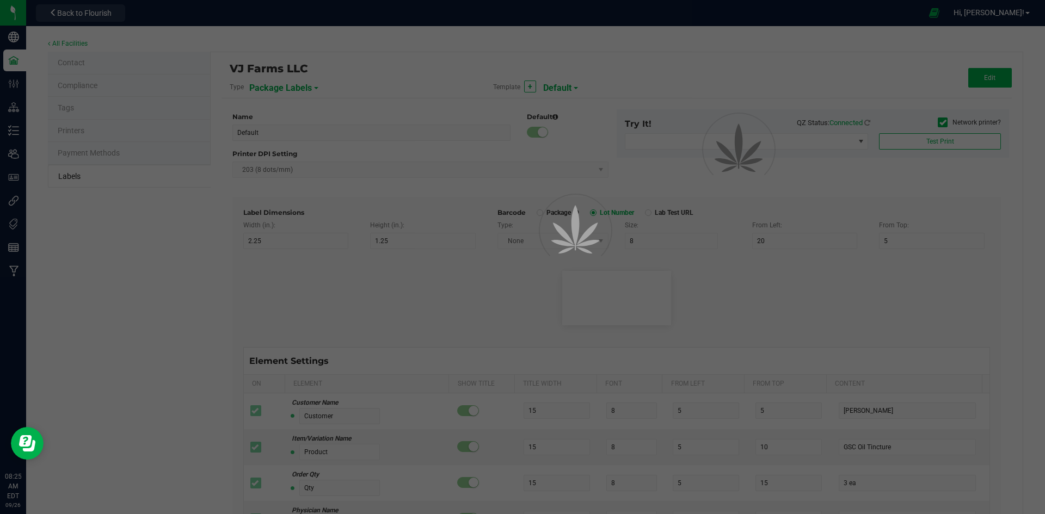
type input "25"
type input "10"
type input "35"
type input "Ref Field 3 Value"
type input "Item Ref Field 1"
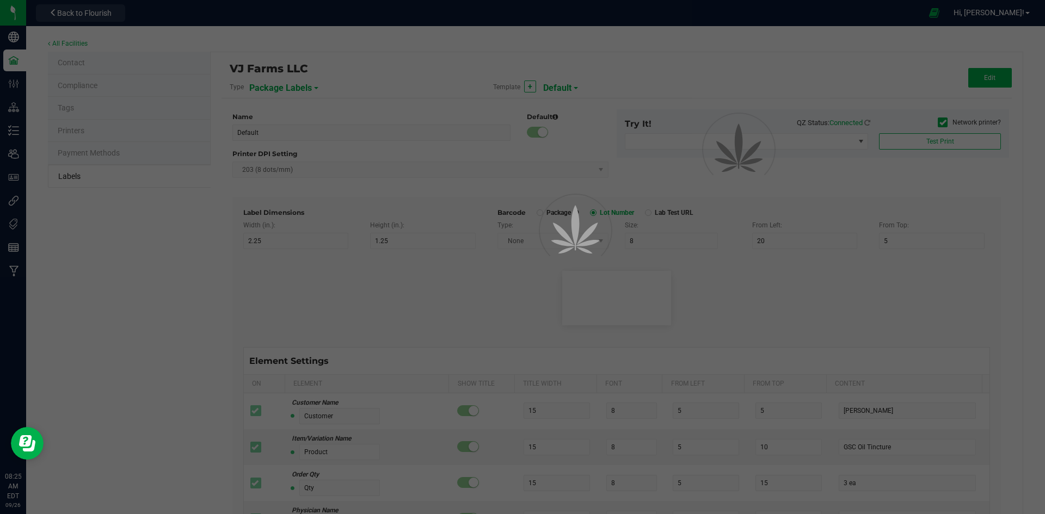
type input "25"
type input "10"
type input "35"
type input "Item Ref Field 1 Value"
type input "Item Ref Field 2"
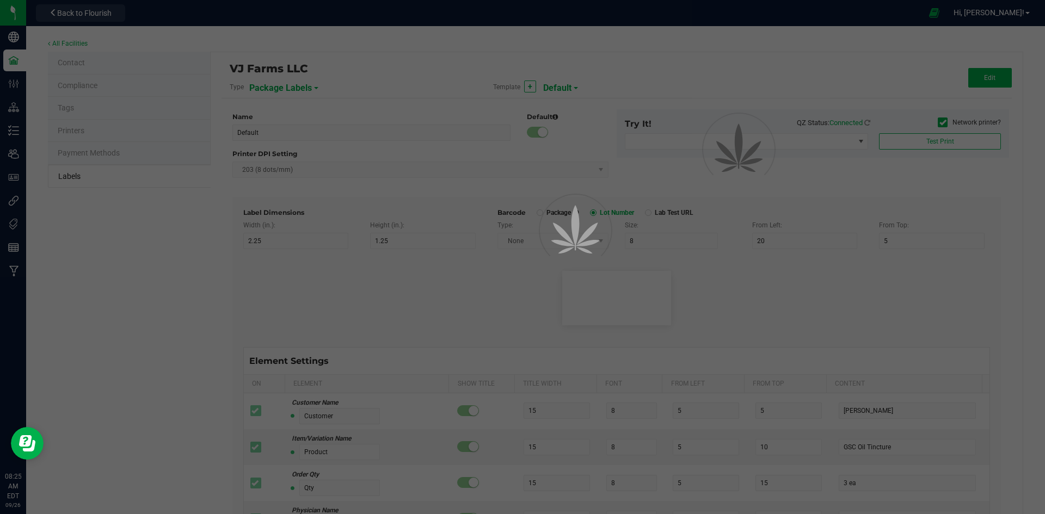
type input "25"
type input "10"
type input "35"
type input "Item Ref Field 2 Value"
type input "Item Ref Field 3"
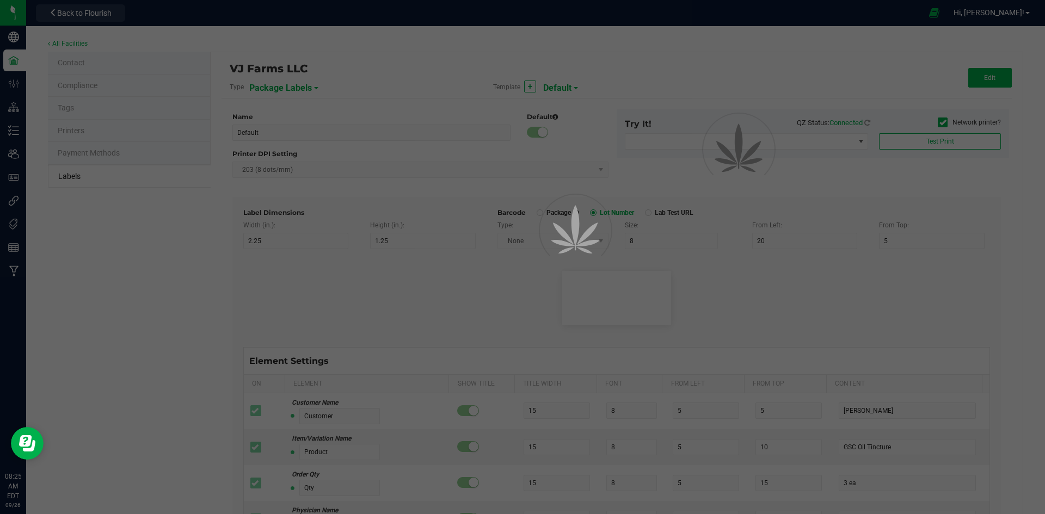
type input "25"
type input "10"
type input "35"
type input "Item Ref Field 3 Value"
type input "Item Ref Field 4"
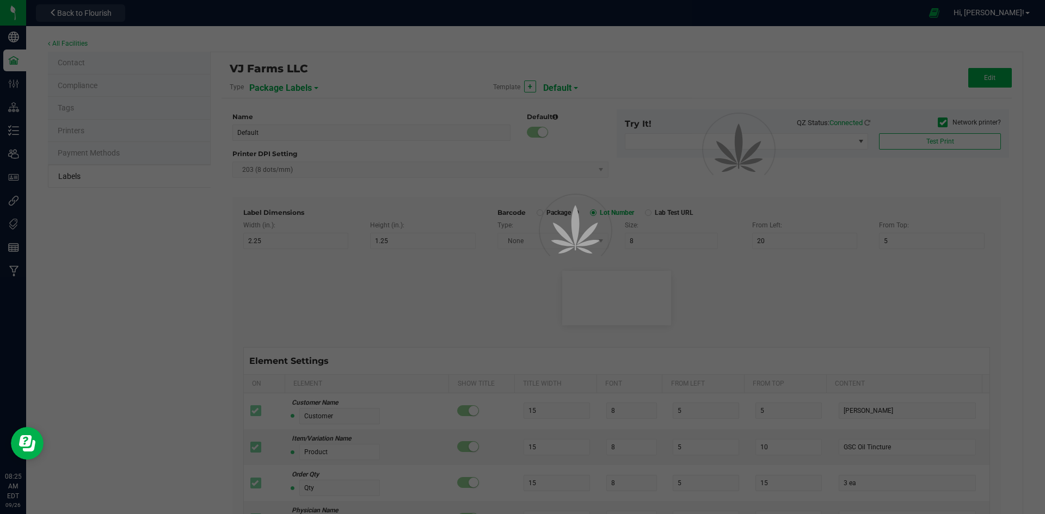
type input "25"
type input "10"
type input "35"
type input "Item Ref Field 4 Value"
type input "Item Ref Field 5"
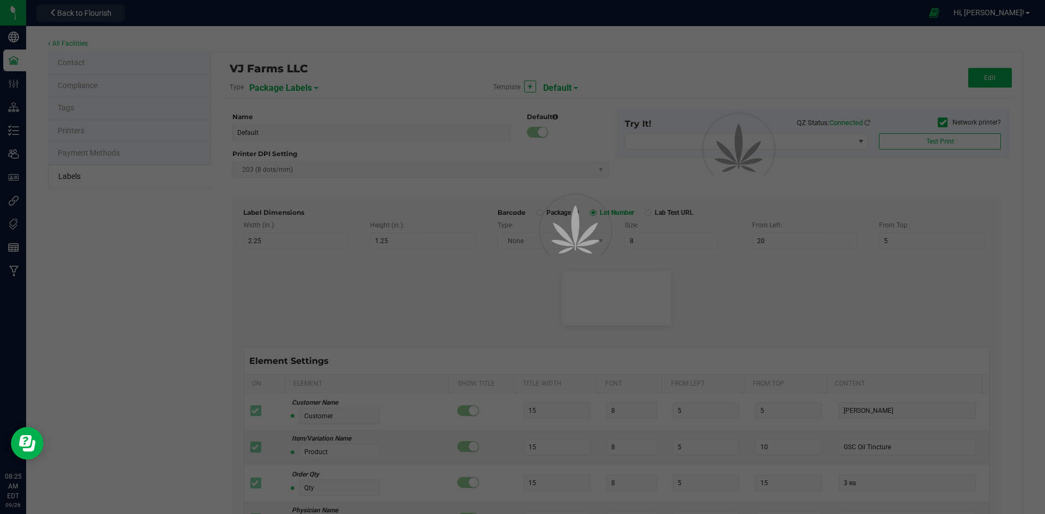
type input "25"
type input "10"
type input "35"
type input "Item Ref Field 5 Value"
type input "NDC Number"
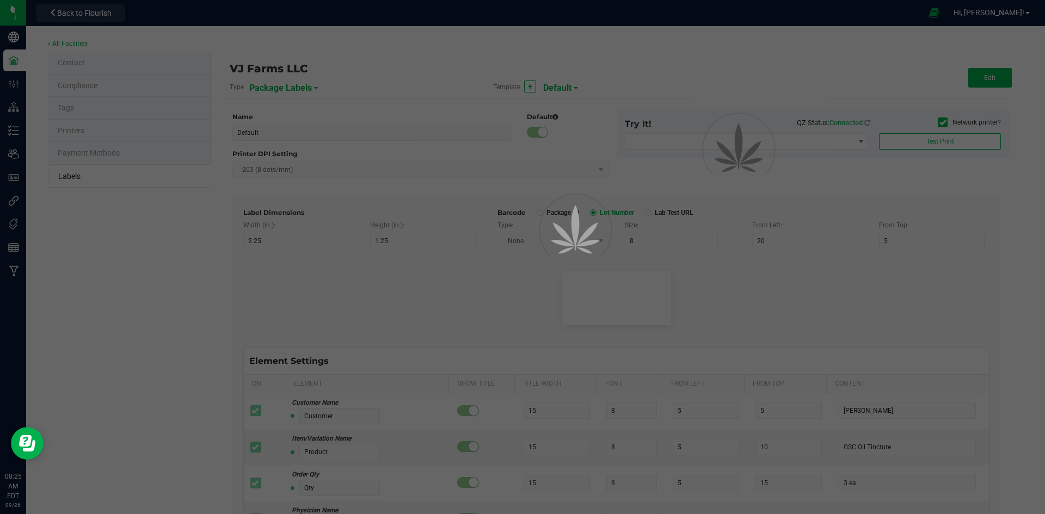
type input "25"
type input "10"
type input "35"
type input "0777-3105-02"
type input "Number of Servings"
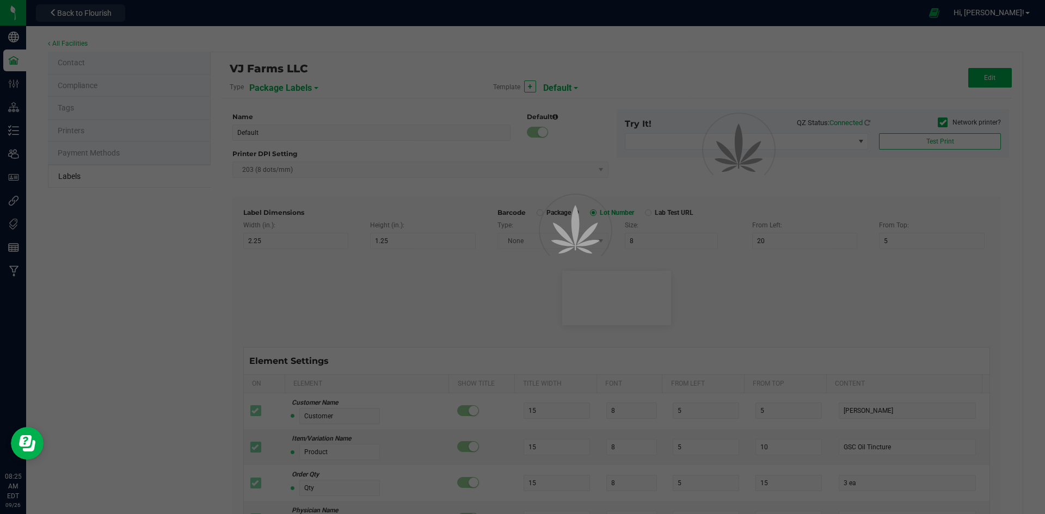
type input "25"
type input "10"
type input "35"
type input "4 servings/item"
type input "Serving Size"
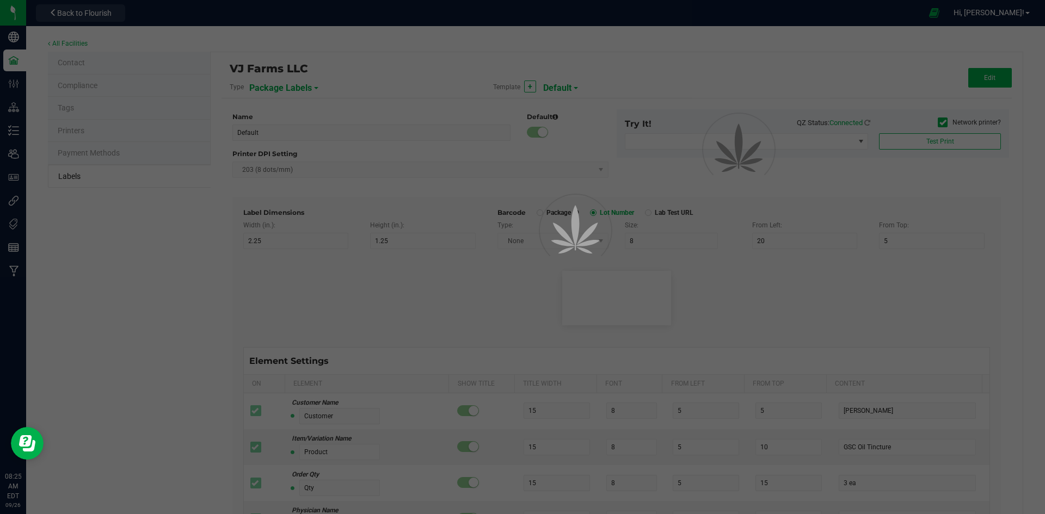
type input "25"
type input "10"
type input "35"
type input "1 cup"
type input "Serving Size (Grams)"
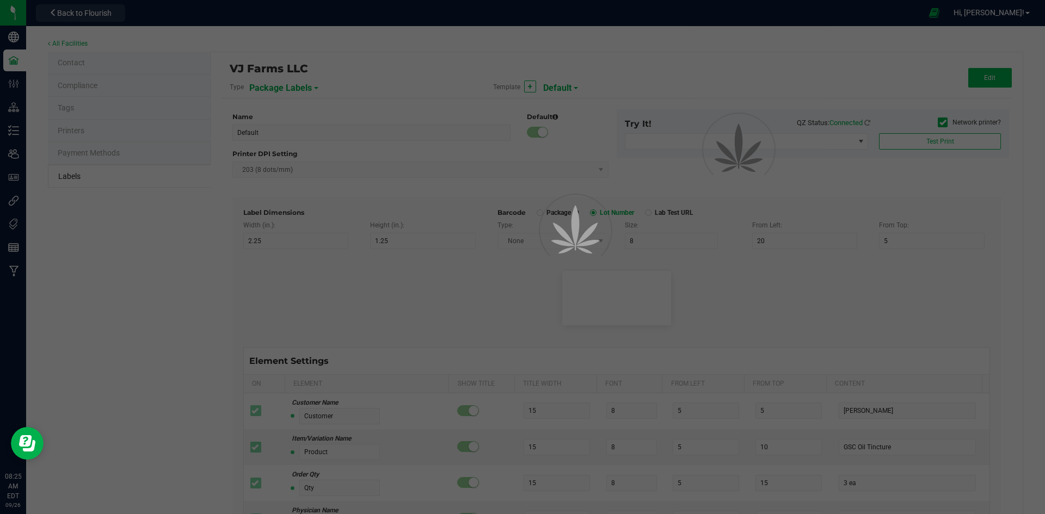
type input "25"
type input "10"
type input "35"
type input "4 g"
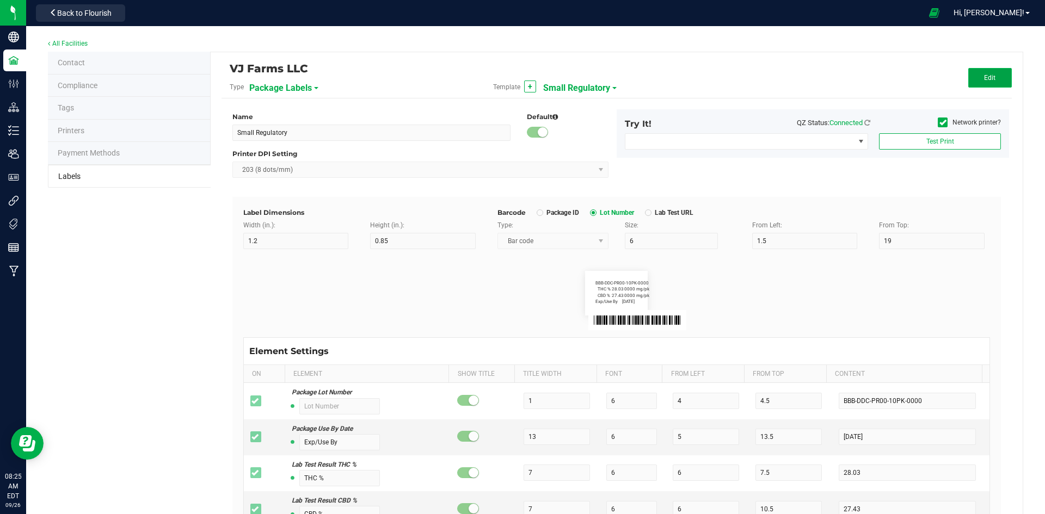
click at [971, 80] on button "Edit" at bounding box center [990, 78] width 44 height 20
click at [779, 248] on input "1.5" at bounding box center [805, 241] width 106 height 16
drag, startPoint x: 779, startPoint y: 248, endPoint x: 694, endPoint y: 253, distance: 85.0
click at [694, 253] on div "Label Dimensions Width (in.): 1.2 Height (in.): 0.85 Barcode Package ID Lot Num…" at bounding box center [616, 469] width 768 height 544
click at [988, 71] on button "Save" at bounding box center [990, 78] width 44 height 20
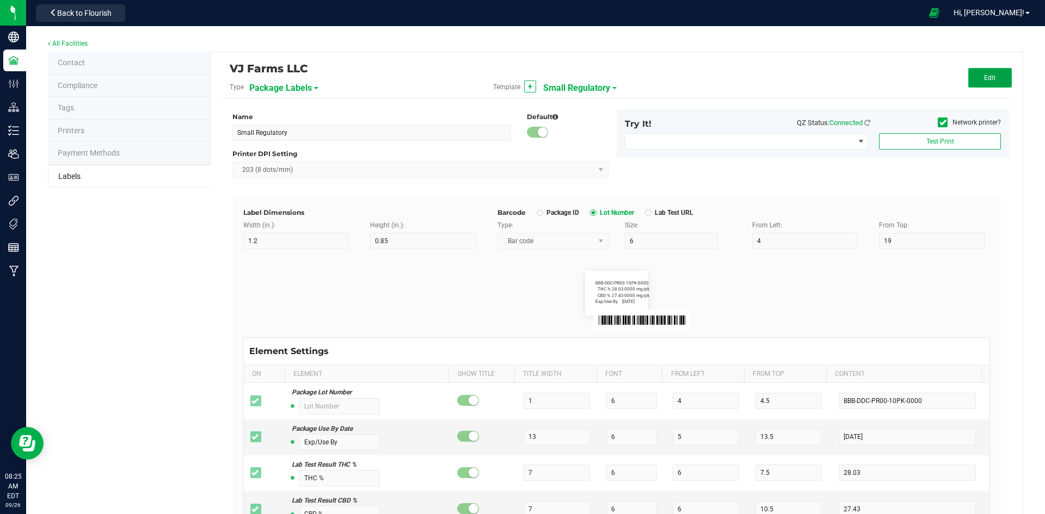
click at [978, 70] on button "Edit" at bounding box center [990, 78] width 44 height 20
drag, startPoint x: 811, startPoint y: 243, endPoint x: 615, endPoint y: 244, distance: 195.3
click at [615, 244] on div "Type: Bar code Size: 6 From Left: 4 From Top: 19" at bounding box center [743, 234] width 509 height 29
type input "6"
click at [983, 74] on span "Save" at bounding box center [990, 78] width 14 height 8
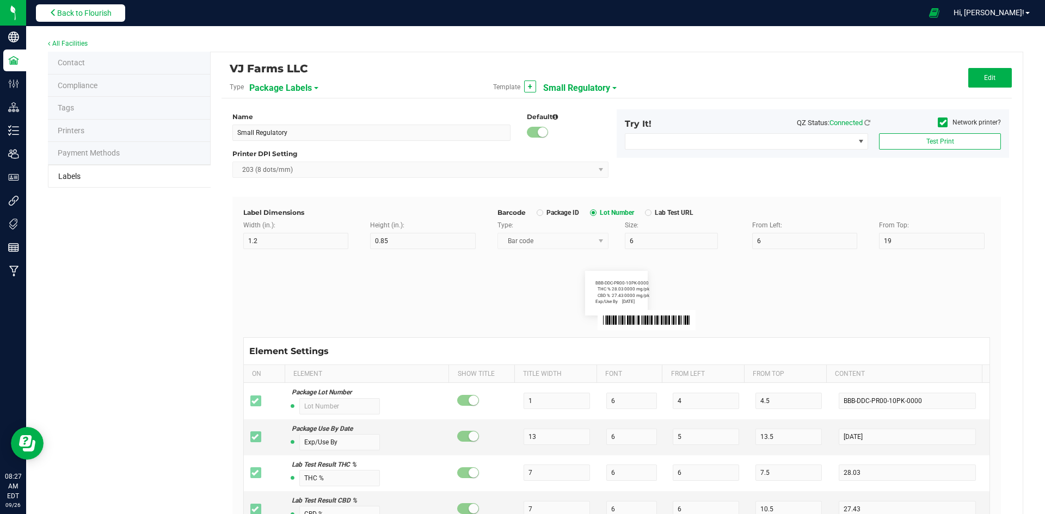
click at [47, 15] on button "Back to Flourish" at bounding box center [80, 12] width 89 height 17
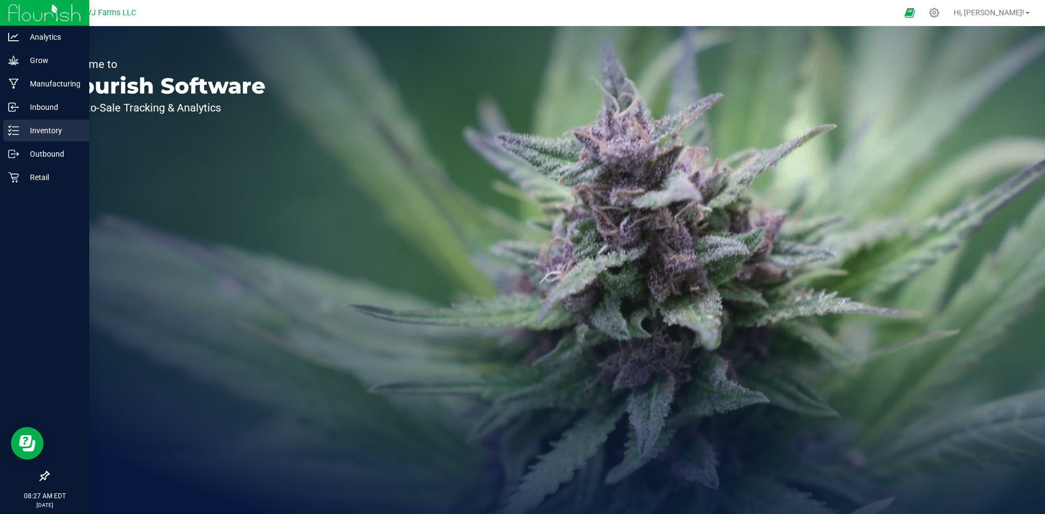
click at [35, 132] on p "Inventory" at bounding box center [51, 130] width 65 height 13
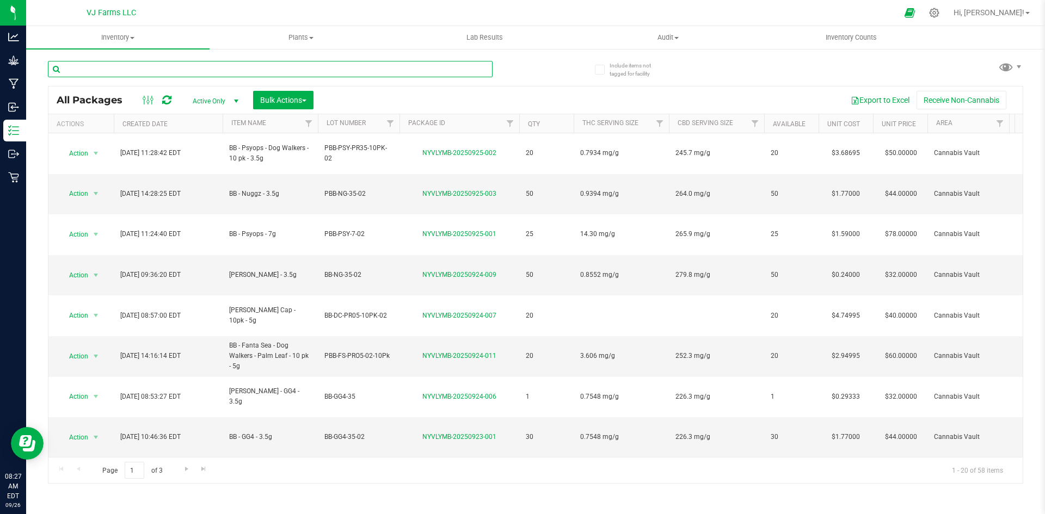
click at [90, 72] on input "text" at bounding box center [270, 69] width 444 height 16
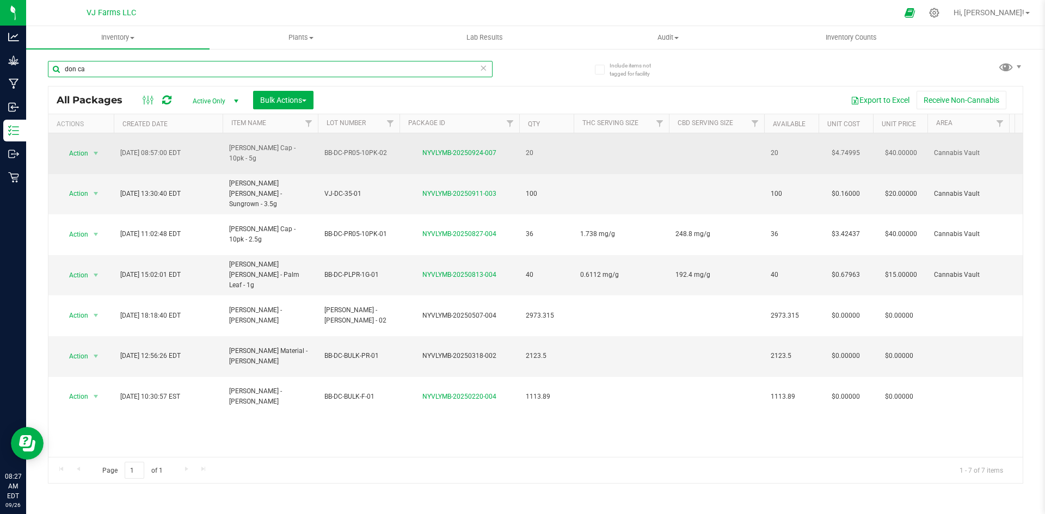
type input "don ca"
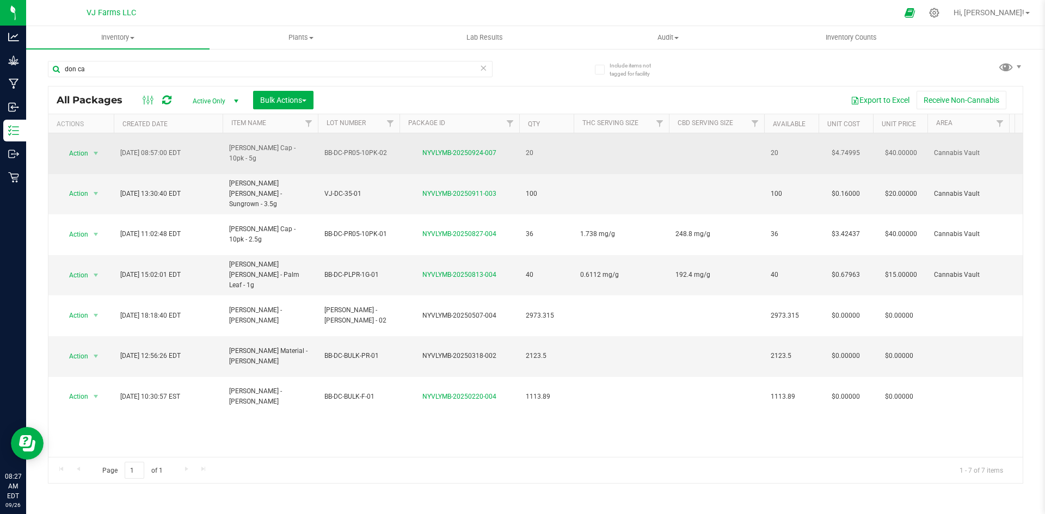
drag, startPoint x: 298, startPoint y: 151, endPoint x: 220, endPoint y: 146, distance: 78.0
copy tr "[PERSON_NAME] Cap - 10pk - 5g"
click at [342, 160] on td "BB-DC-PR05-10PK-02" at bounding box center [359, 153] width 82 height 41
drag, startPoint x: 350, startPoint y: 157, endPoint x: 289, endPoint y: 155, distance: 60.4
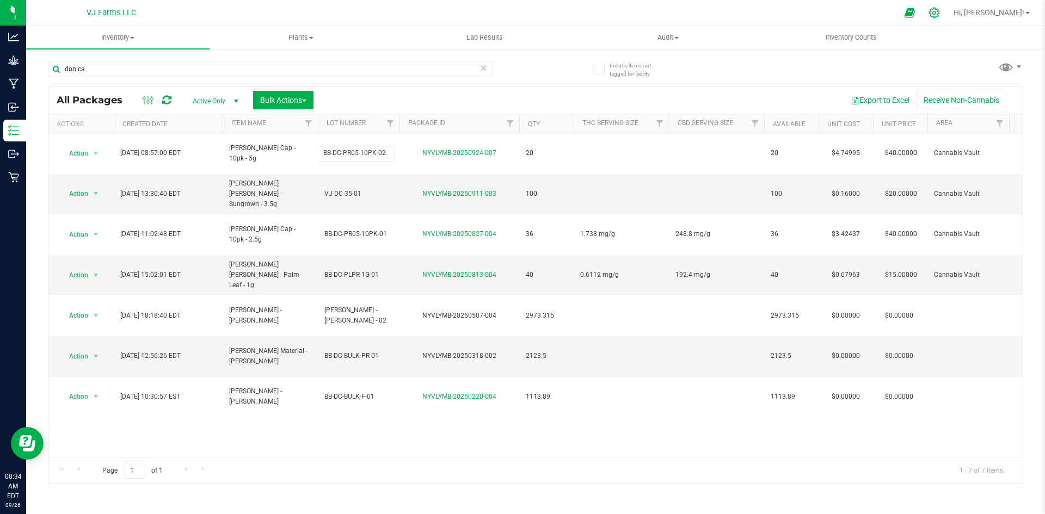
click at [940, 17] on icon at bounding box center [933, 12] width 11 height 11
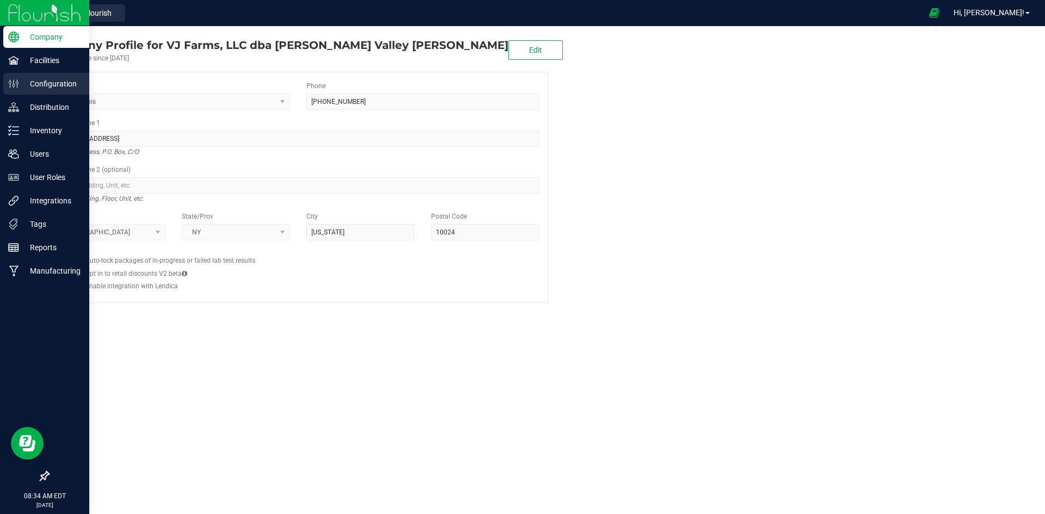
click at [55, 78] on p "Configuration" at bounding box center [51, 83] width 65 height 13
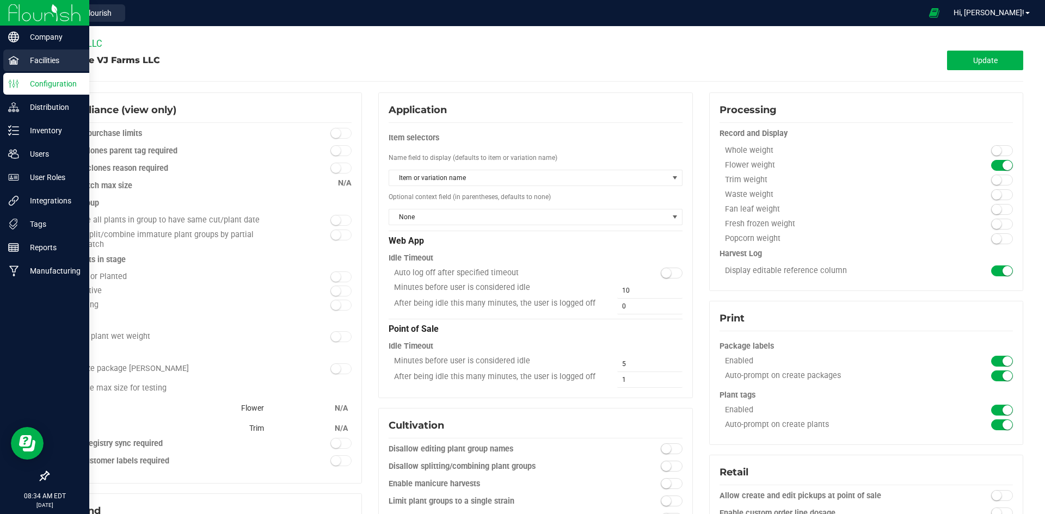
click at [1, 66] on link "Facilities" at bounding box center [44, 61] width 89 height 23
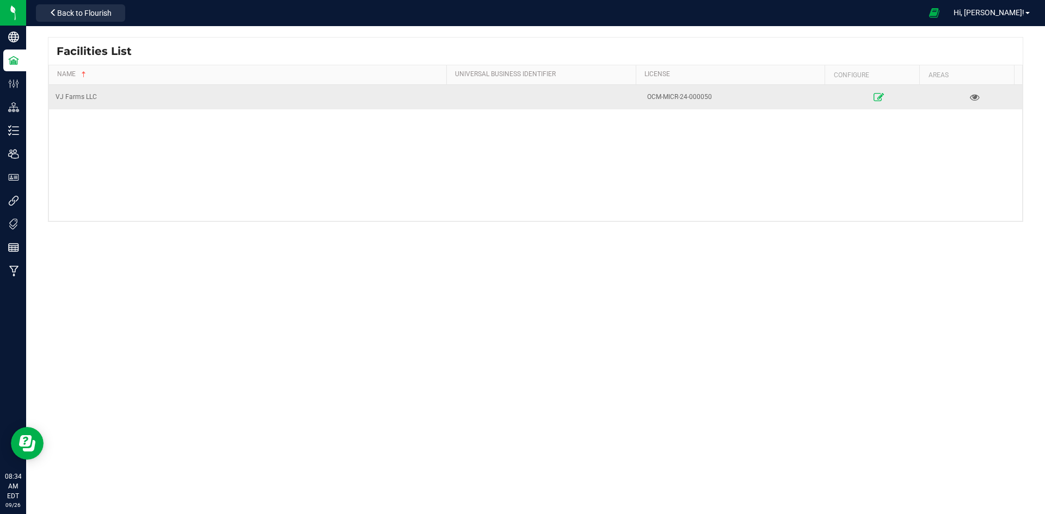
click at [877, 92] on link at bounding box center [878, 96] width 90 height 17
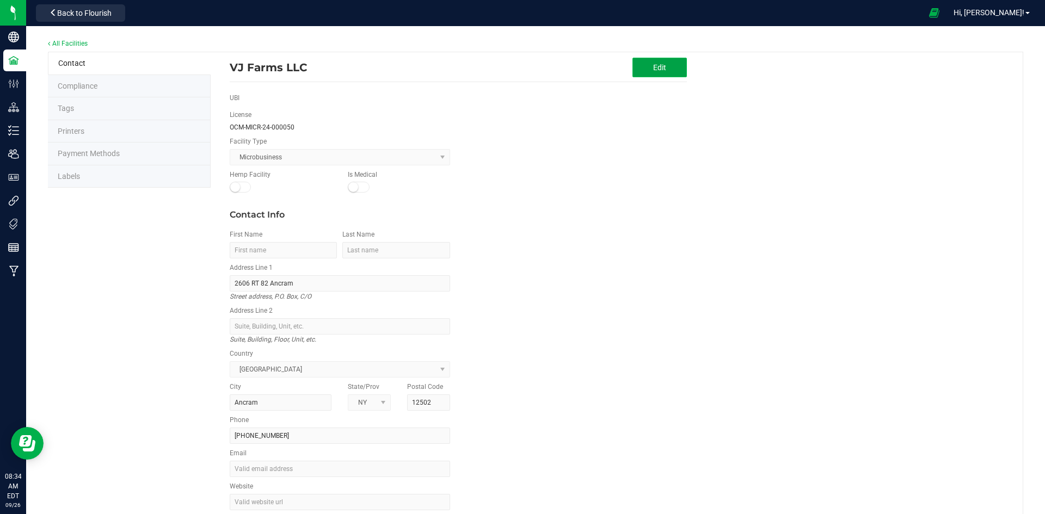
click at [670, 67] on button "Edit" at bounding box center [659, 68] width 54 height 20
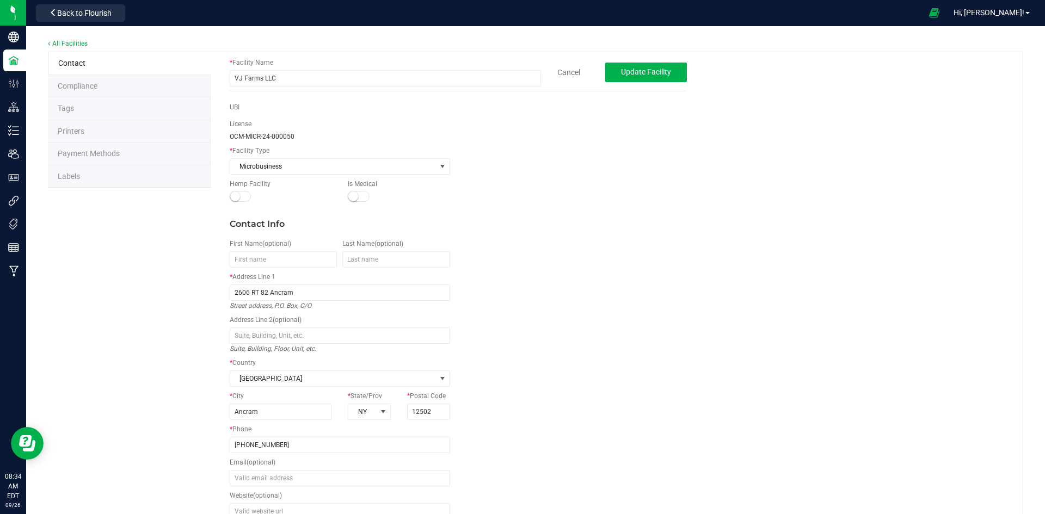
click at [101, 174] on li "Labels" at bounding box center [129, 176] width 163 height 23
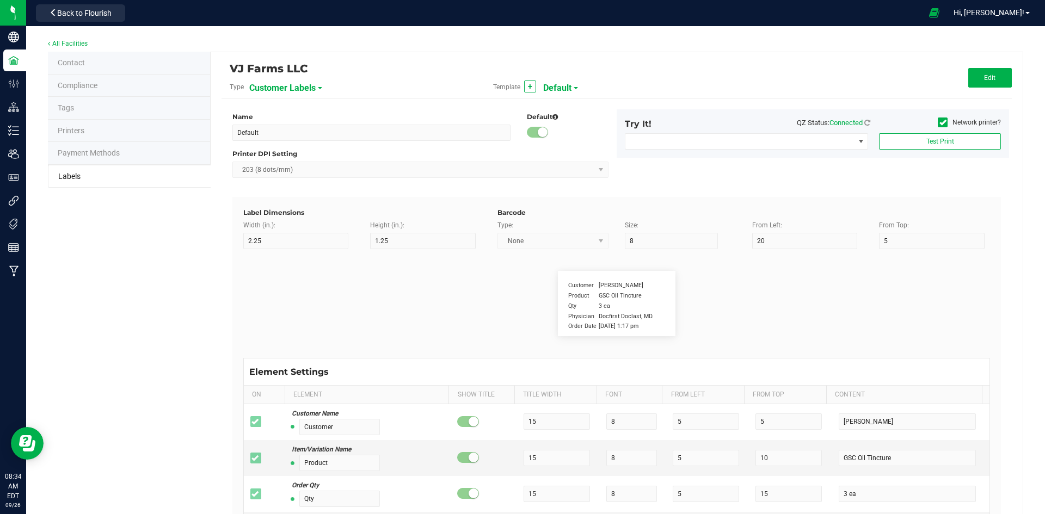
click at [288, 96] on span "Customer Labels" at bounding box center [282, 88] width 66 height 18
click at [288, 151] on span "Package Labels" at bounding box center [277, 152] width 46 height 8
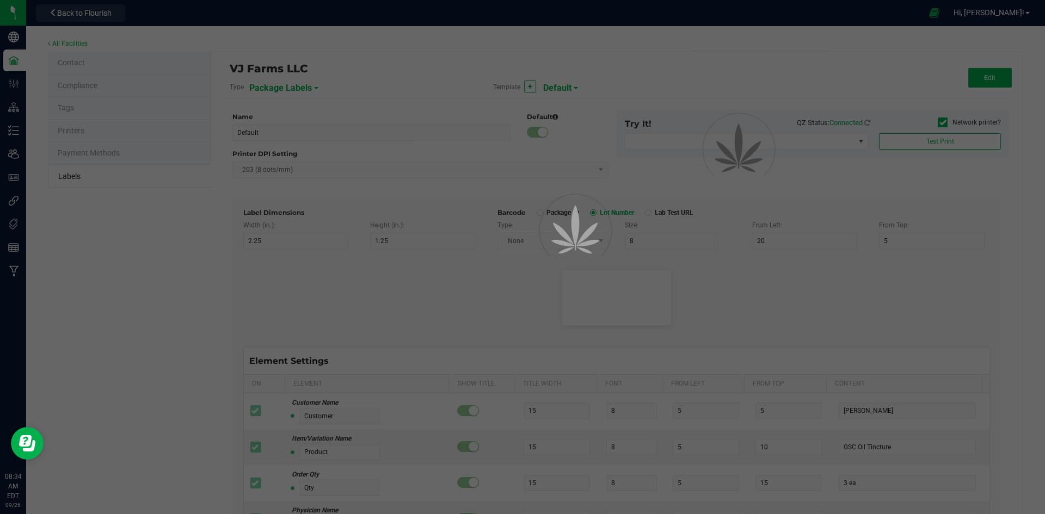
type input "Small Regulatory"
type input "1.2"
type input "0.85"
type input "6"
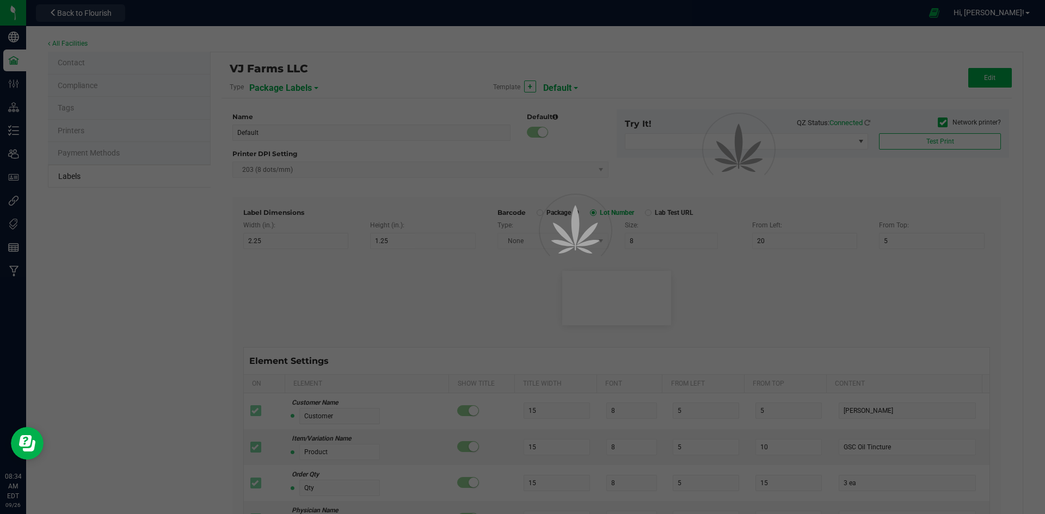
type input "19"
type input "1"
type input "6"
type input "4"
type input "4.5"
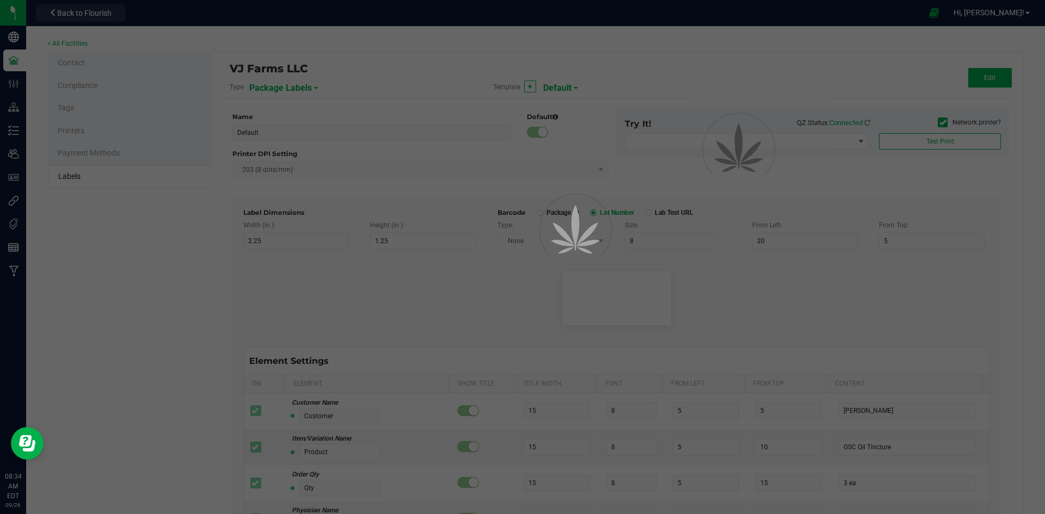
type input "BBB-DDC-PR00-10PK-0000"
type input "Exp/Use By"
type input "13"
type input "6"
type input "13.5"
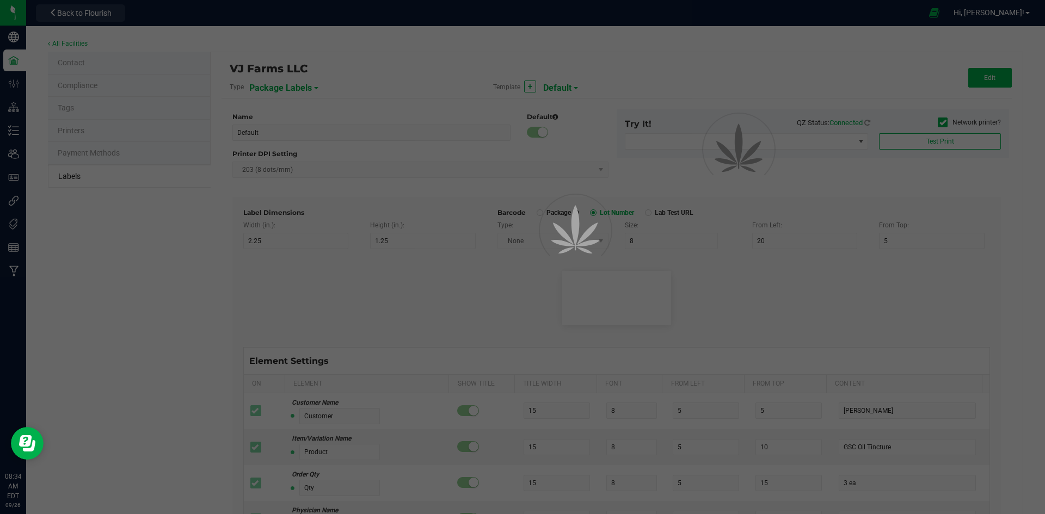
type input "4/20/2023"
type input "THC %"
type input "7"
type input "6"
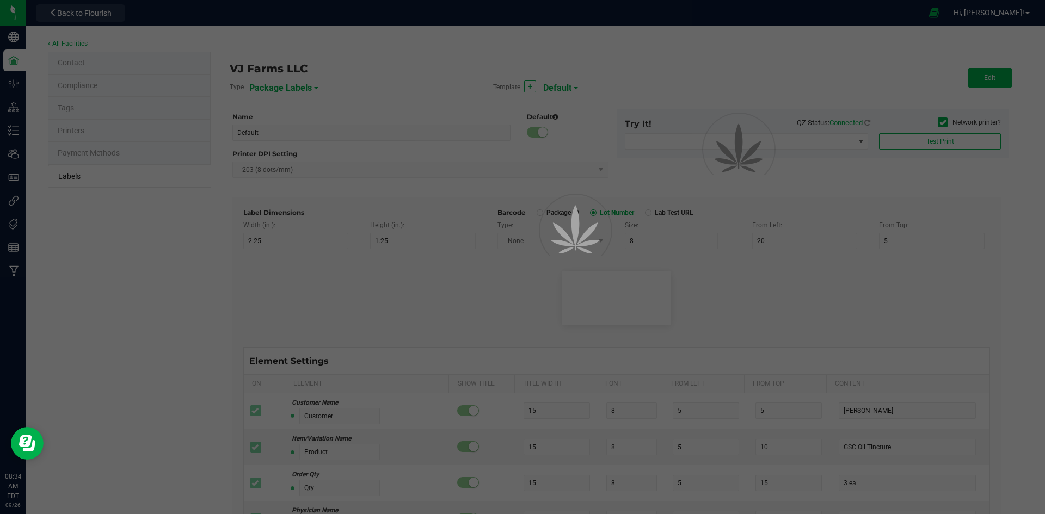
type input "7.5"
type input "28.03"
type input "CBD %"
type input "7"
type input "6"
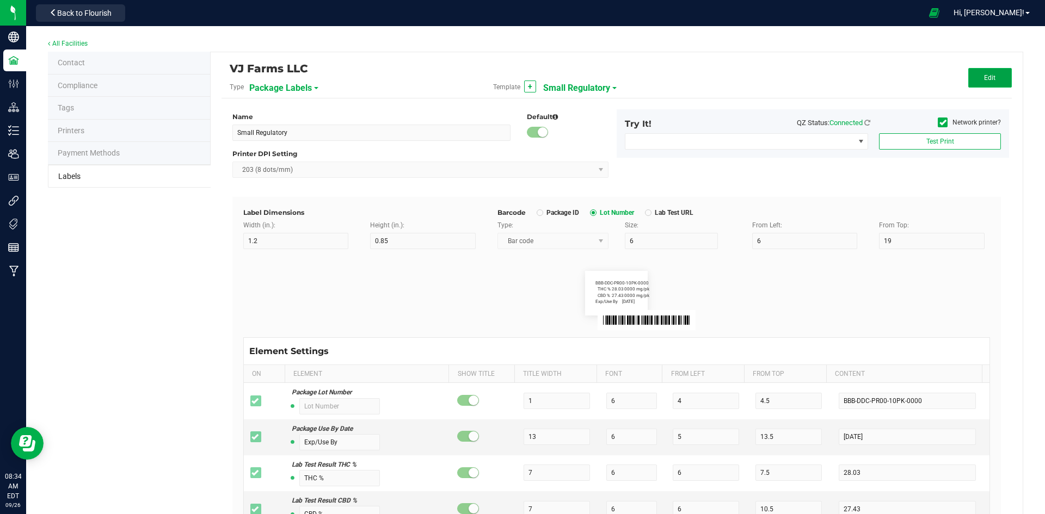
click at [973, 76] on button "Edit" at bounding box center [990, 78] width 44 height 20
click at [769, 243] on input "6" at bounding box center [805, 241] width 106 height 16
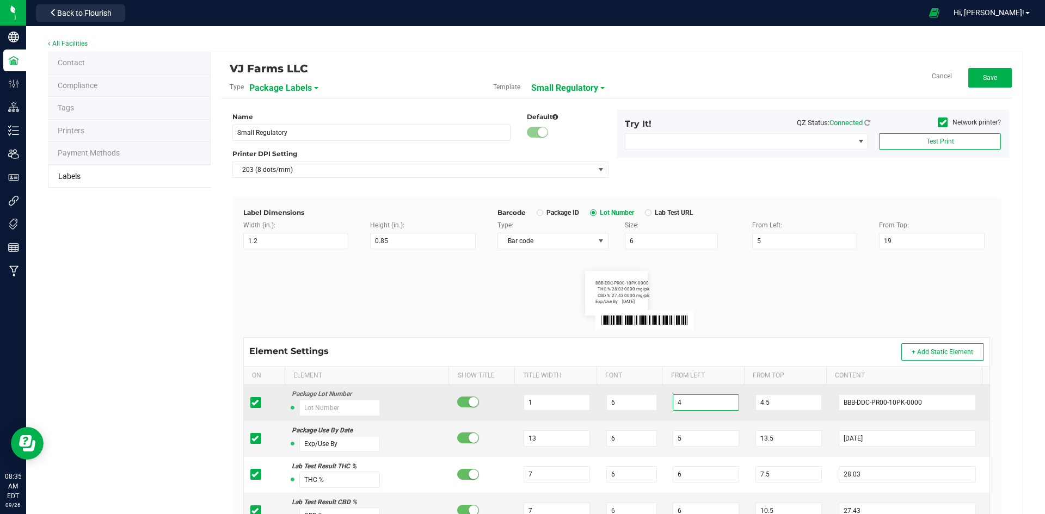
click at [701, 407] on input "4" at bounding box center [705, 402] width 66 height 16
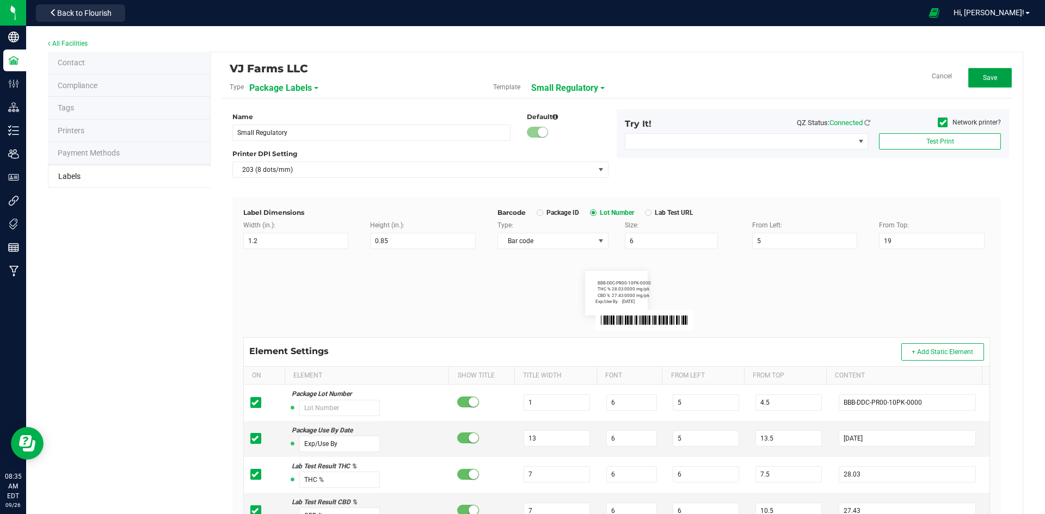
click at [973, 80] on button "Save" at bounding box center [990, 78] width 44 height 20
click at [968, 73] on button "Edit" at bounding box center [990, 78] width 44 height 20
click at [763, 246] on input "5" at bounding box center [805, 241] width 106 height 16
click at [968, 71] on button "Save" at bounding box center [990, 78] width 44 height 20
